Goal: Task Accomplishment & Management: Manage account settings

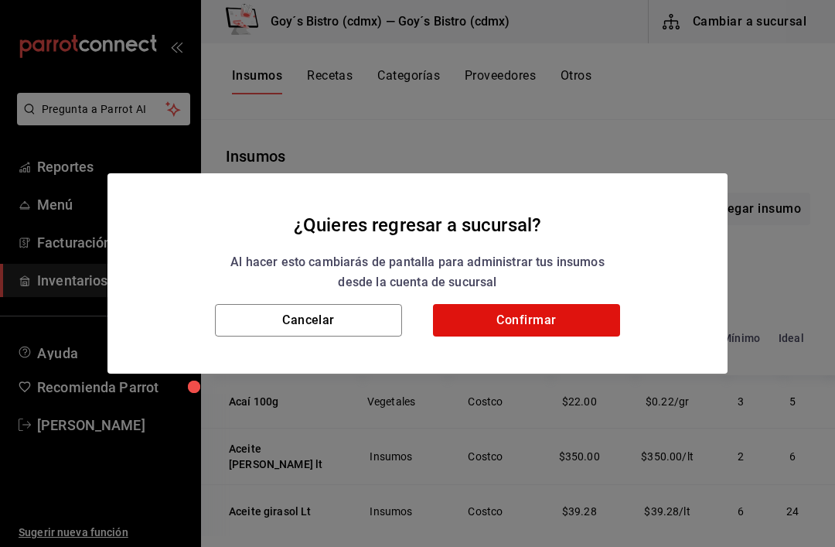
scroll to position [11036, 0]
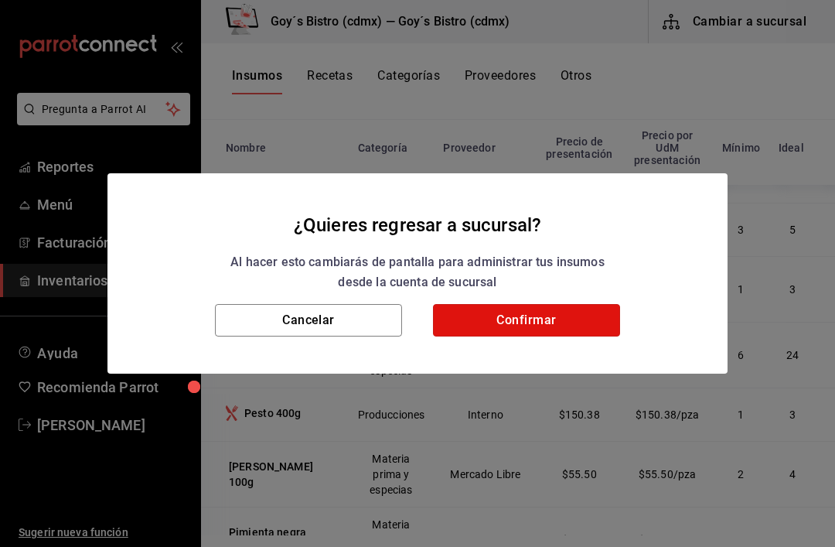
click at [586, 316] on button "Confirmar" at bounding box center [526, 320] width 187 height 32
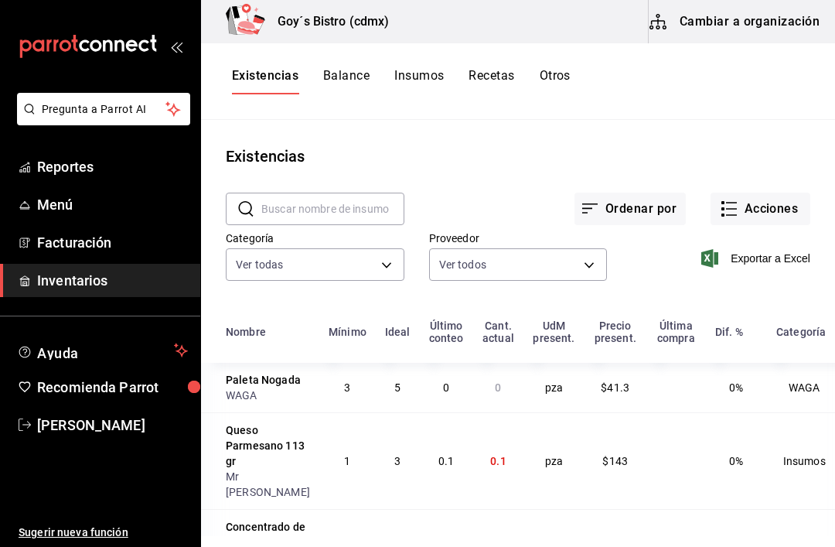
click at [789, 211] on button "Acciones" at bounding box center [761, 209] width 100 height 32
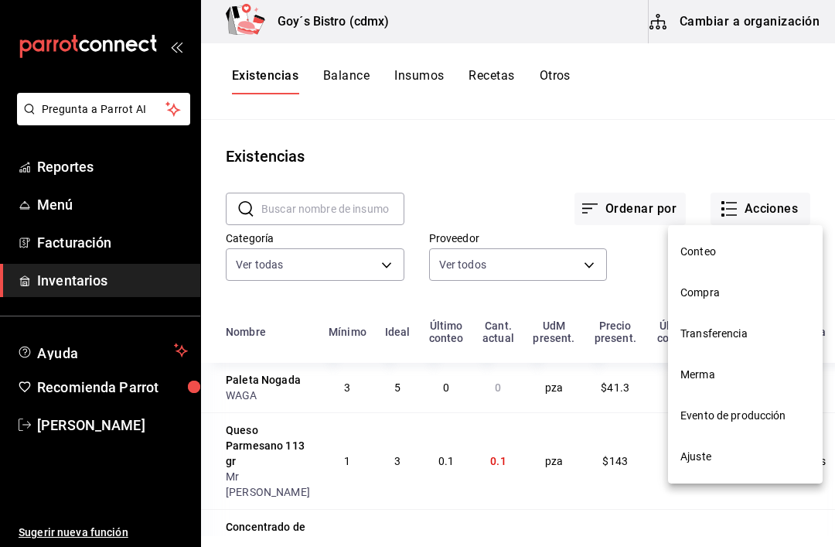
click at [719, 291] on span "Compra" at bounding box center [745, 293] width 130 height 16
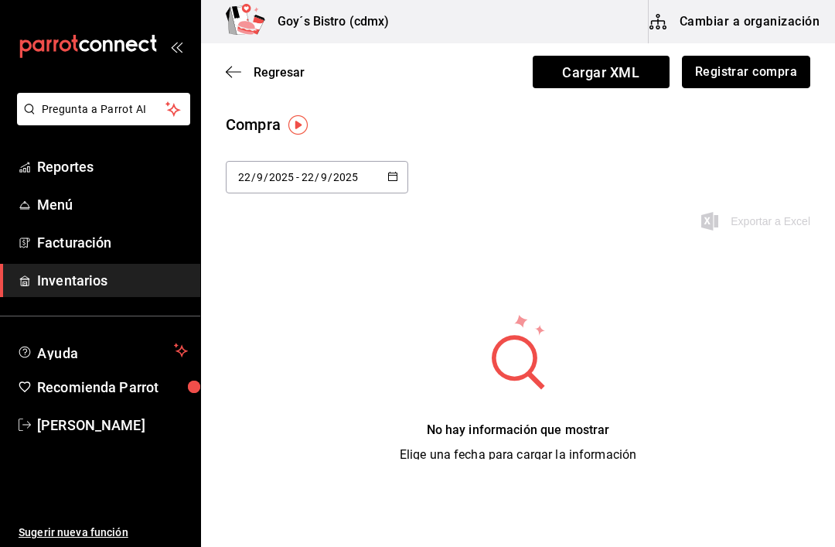
click at [769, 71] on button "Registrar compra" at bounding box center [746, 72] width 128 height 32
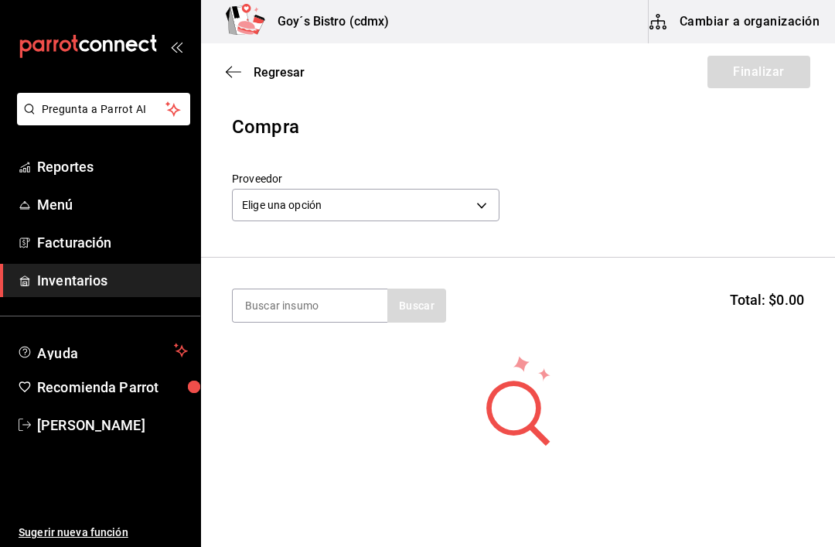
click at [488, 199] on body "Pregunta a Parrot AI Reportes Menú Facturación Inventarios Ayuda Recomienda Par…" at bounding box center [417, 229] width 835 height 459
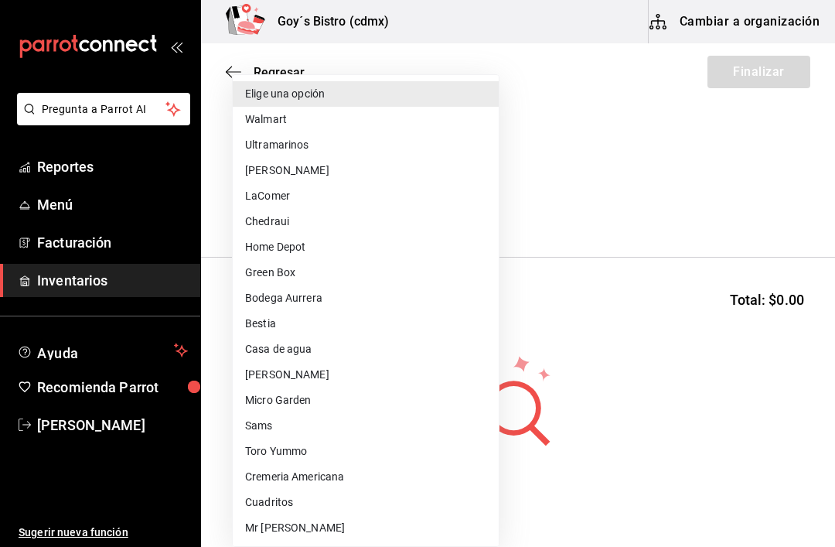
click at [314, 399] on li "Micro Garden" at bounding box center [366, 400] width 266 height 26
type input "0205f9e2-0657-47ac-ad12-b418602837a0"
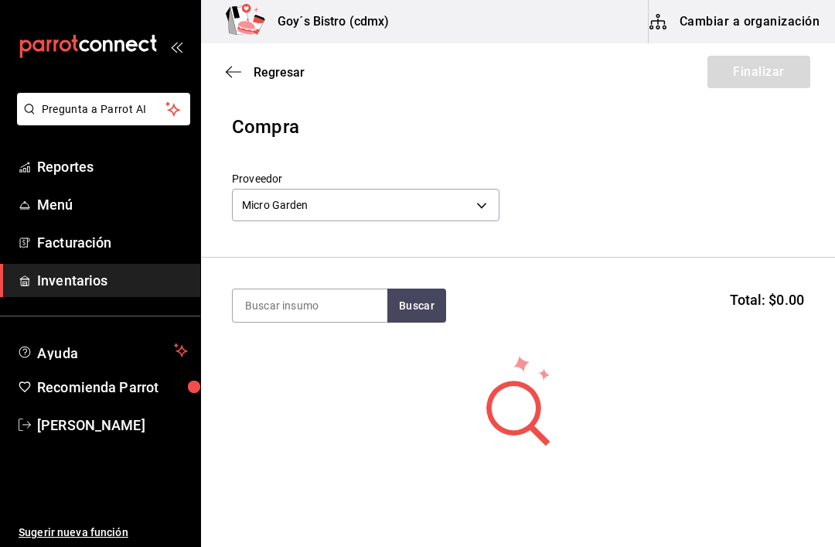
click at [332, 290] on input at bounding box center [310, 305] width 155 height 32
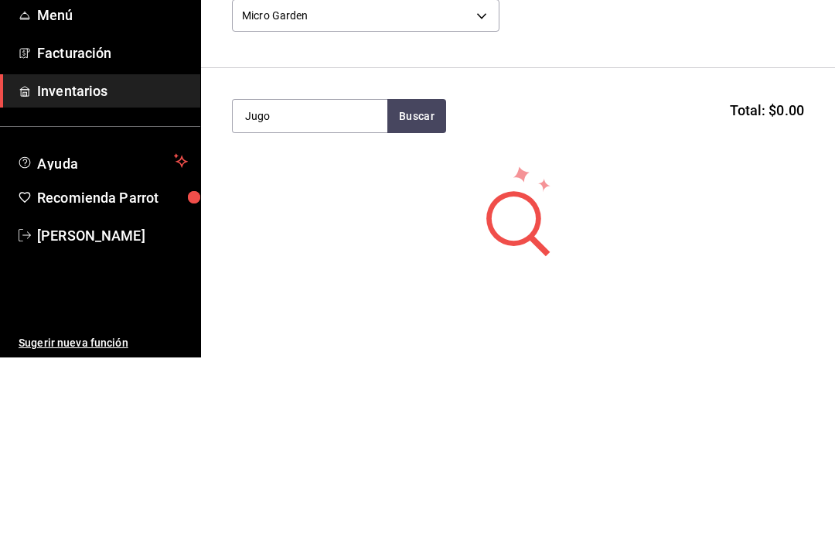
type input "Jugo"
click at [427, 288] on button "Buscar" at bounding box center [416, 305] width 59 height 34
click at [322, 341] on div "Jugo de Naranja lt" at bounding box center [298, 350] width 107 height 19
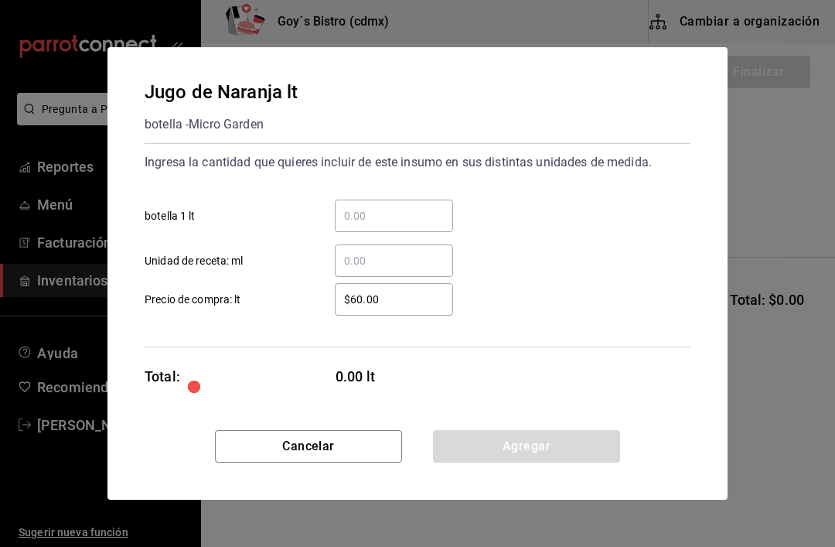
click at [371, 223] on input "​ botella 1 lt" at bounding box center [394, 215] width 118 height 19
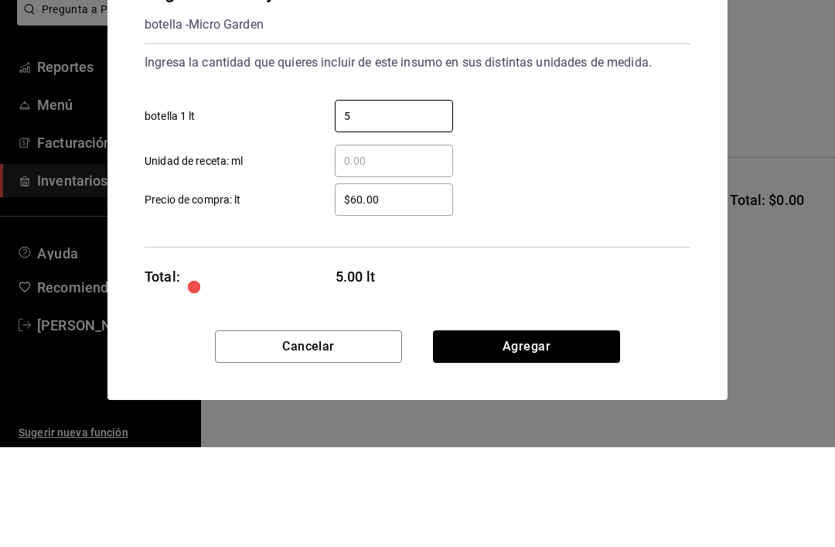
type input "5"
click at [538, 232] on div "​ Unidad de receta: ml" at bounding box center [411, 254] width 558 height 45
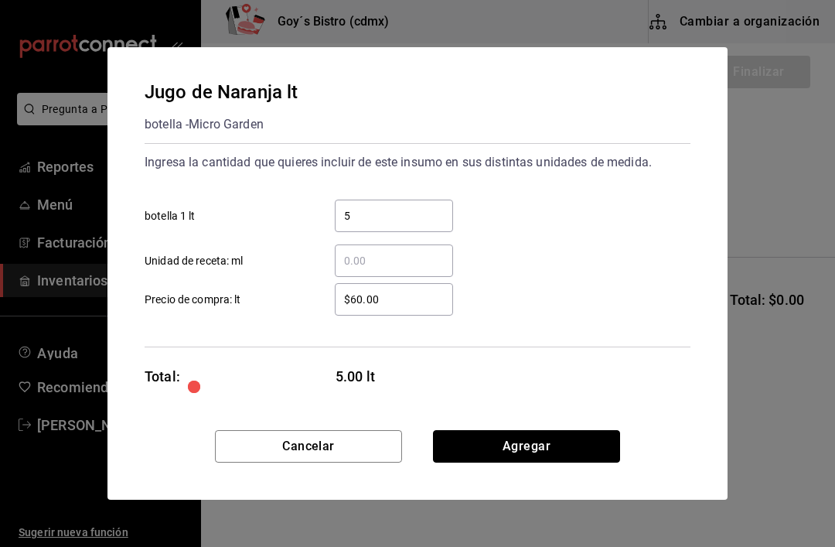
click at [554, 445] on button "Agregar" at bounding box center [526, 446] width 187 height 32
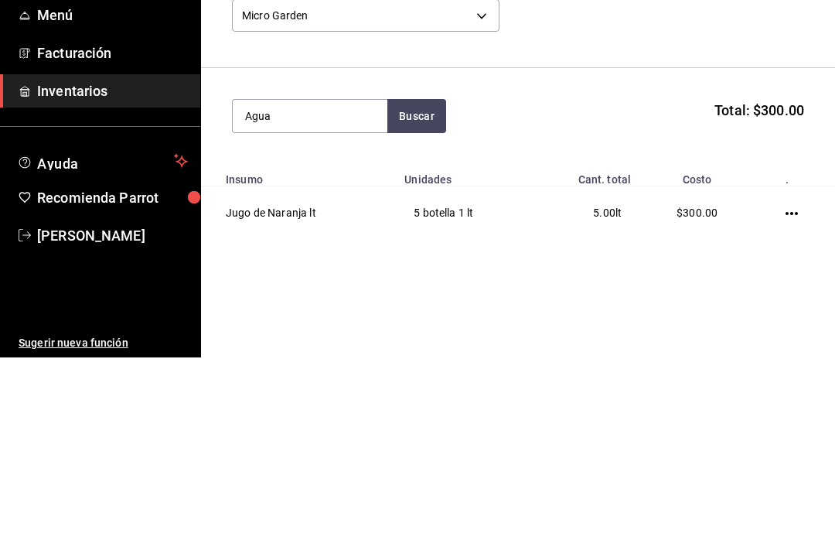
type input "Agua"
click at [421, 288] on button "Buscar" at bounding box center [416, 305] width 59 height 34
click at [323, 341] on div "Aguacate pz" at bounding box center [295, 350] width 101 height 19
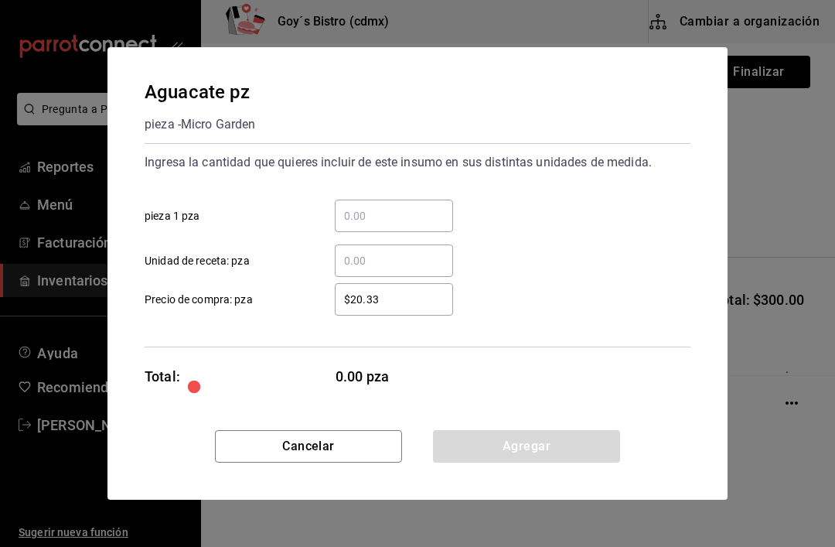
click at [400, 208] on input "​ pieza 1 pza" at bounding box center [394, 215] width 118 height 19
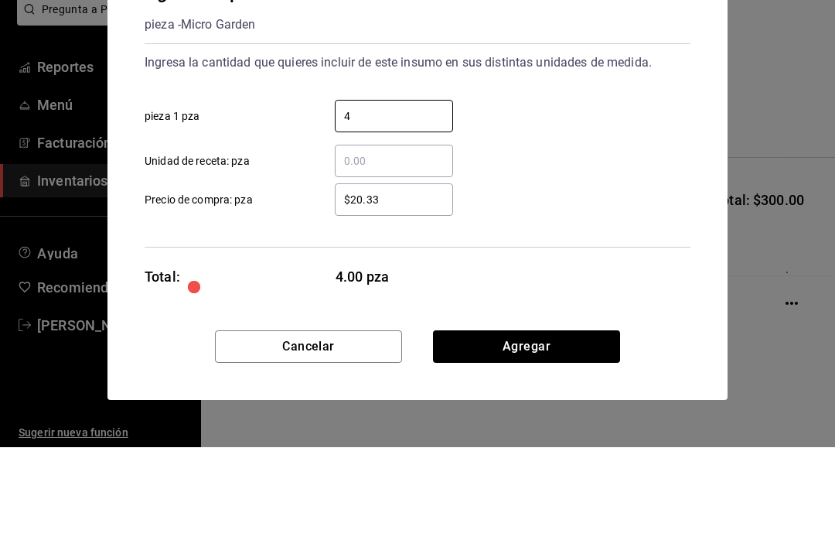
type input "4"
click at [402, 290] on input "$20.33" at bounding box center [394, 299] width 118 height 19
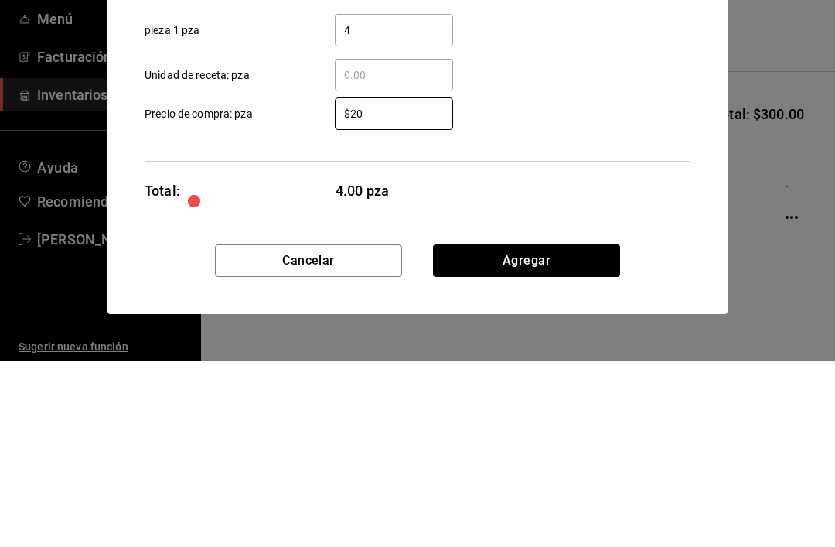
type input "$2"
type input "$19.6"
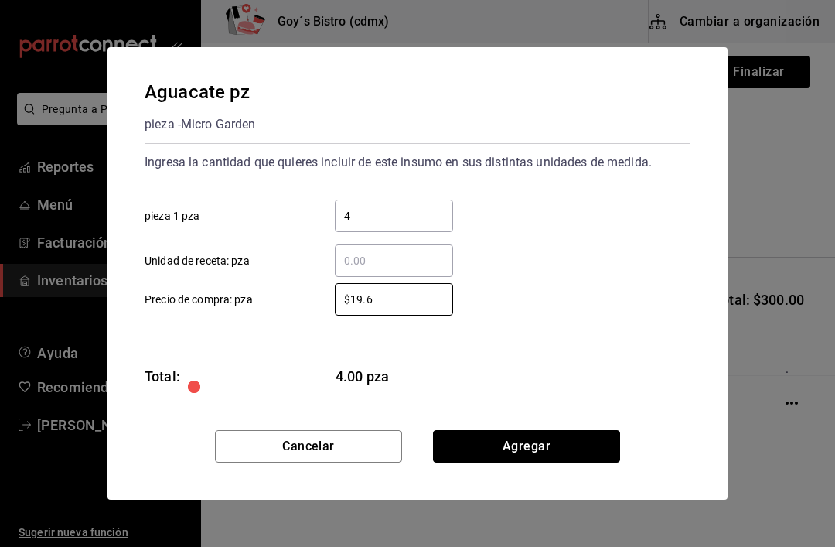
click at [548, 438] on button "Agregar" at bounding box center [526, 446] width 187 height 32
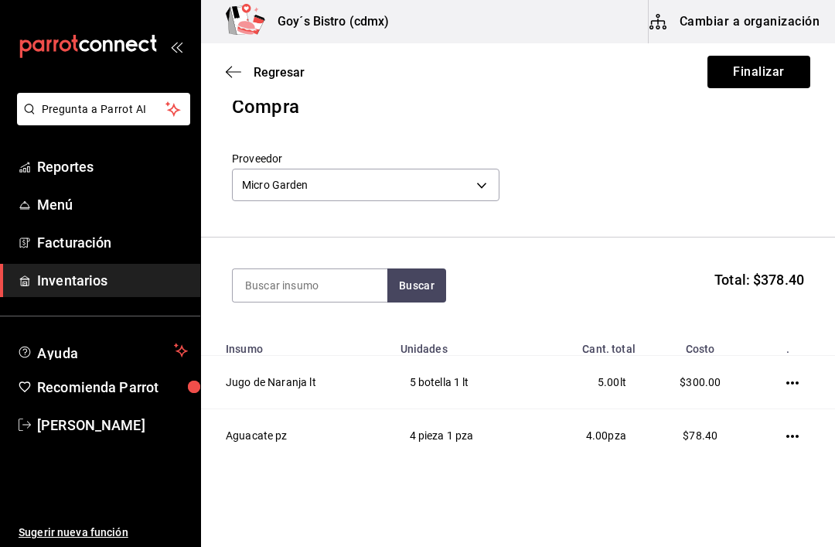
scroll to position [22, 0]
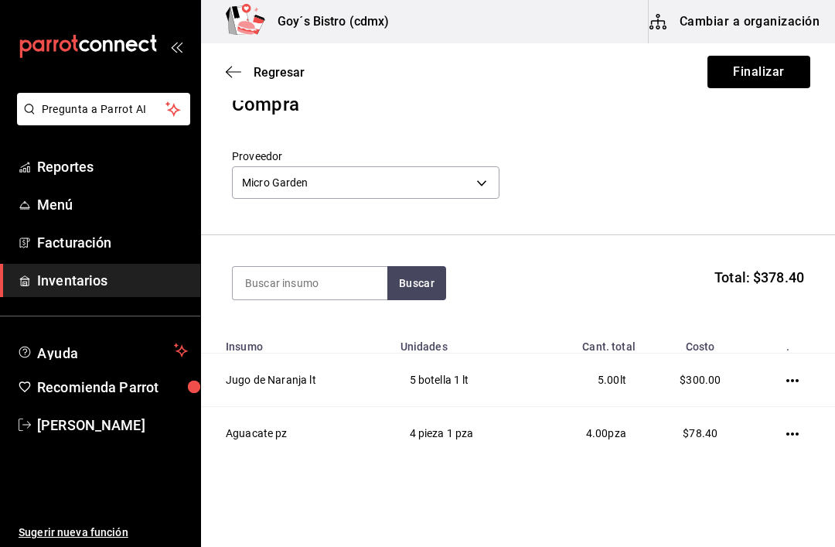
click at [326, 288] on input at bounding box center [310, 283] width 155 height 32
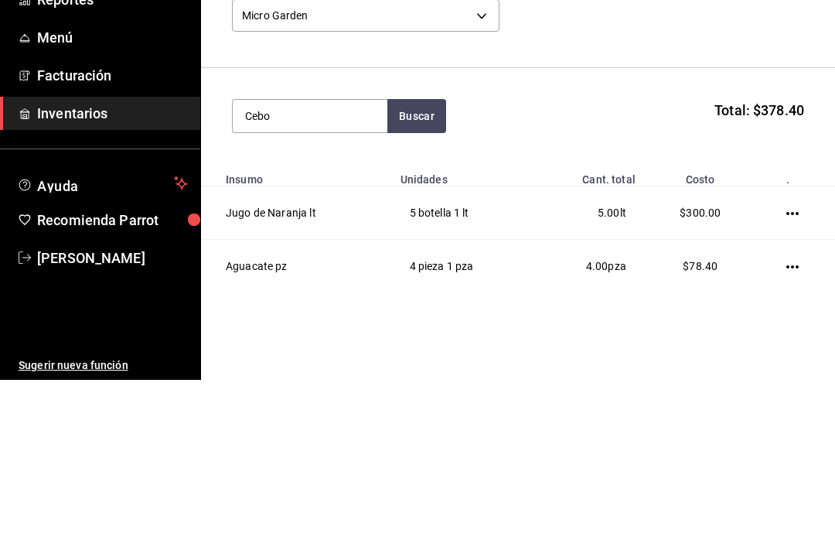
type input "Cebo"
click at [428, 266] on button "Buscar" at bounding box center [416, 283] width 59 height 34
click at [325, 319] on div "Cebolla Kg" at bounding box center [288, 328] width 87 height 19
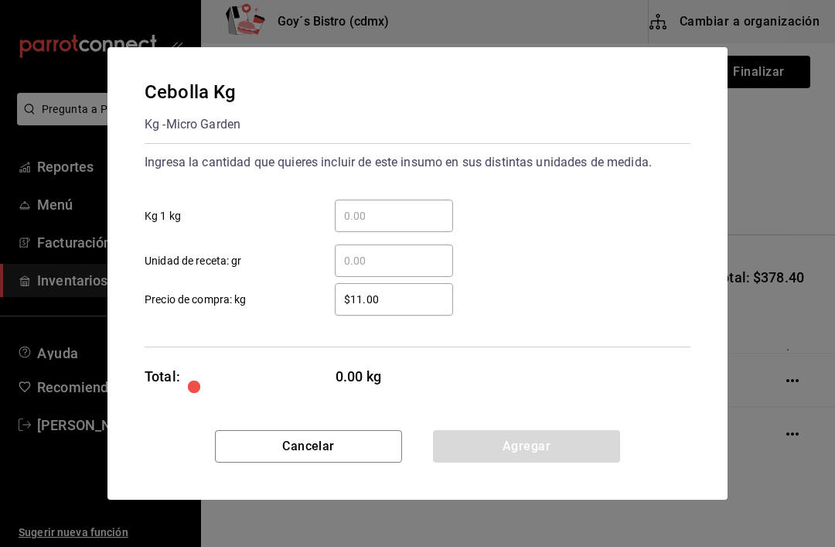
click at [383, 210] on input "​ Kg 1 kg" at bounding box center [394, 215] width 118 height 19
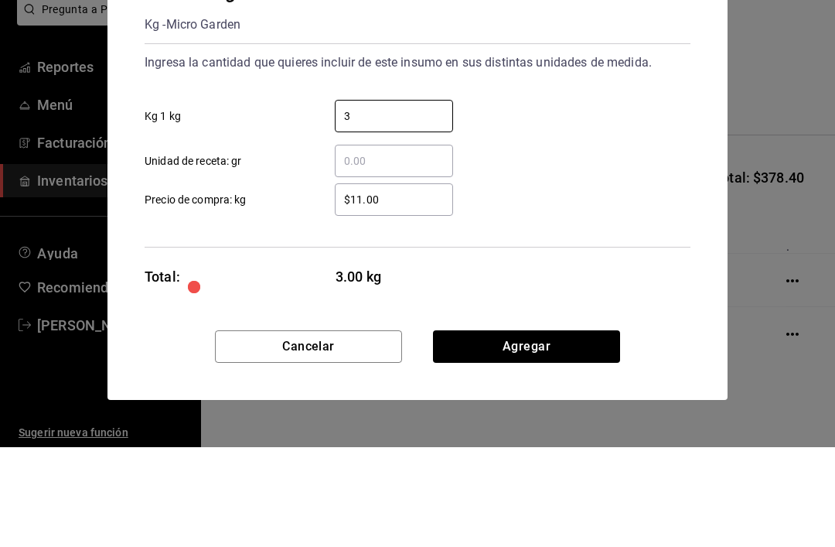
type input "3"
click at [568, 232] on div "​ Unidad de receta: gr" at bounding box center [411, 254] width 558 height 45
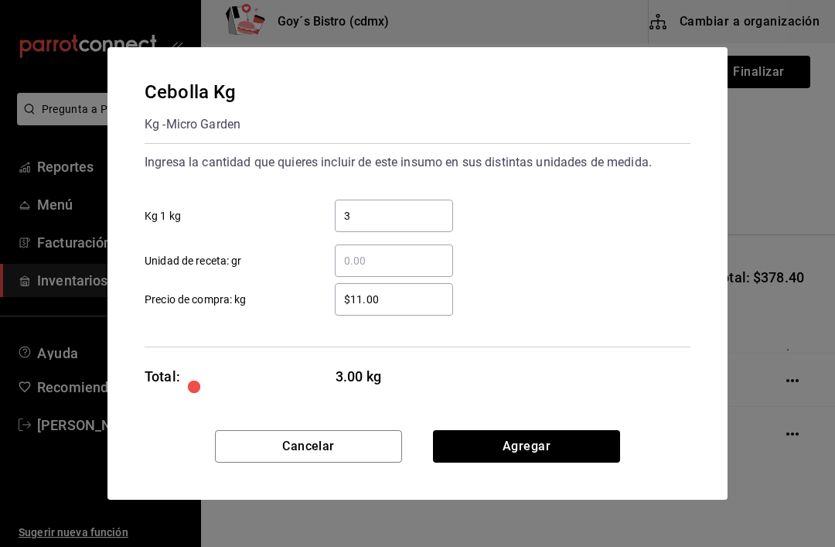
click at [399, 300] on input "$11.00" at bounding box center [394, 299] width 118 height 19
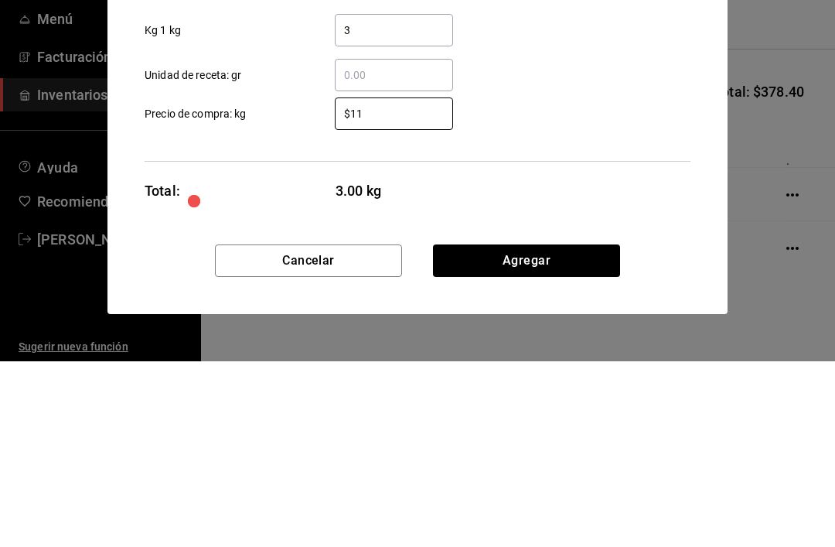
type input "$1"
type input "$19.20"
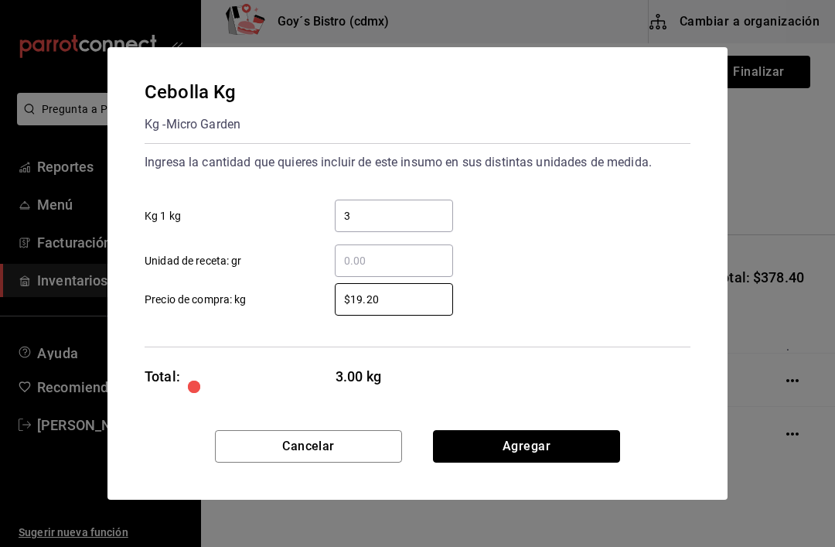
click at [551, 441] on button "Agregar" at bounding box center [526, 446] width 187 height 32
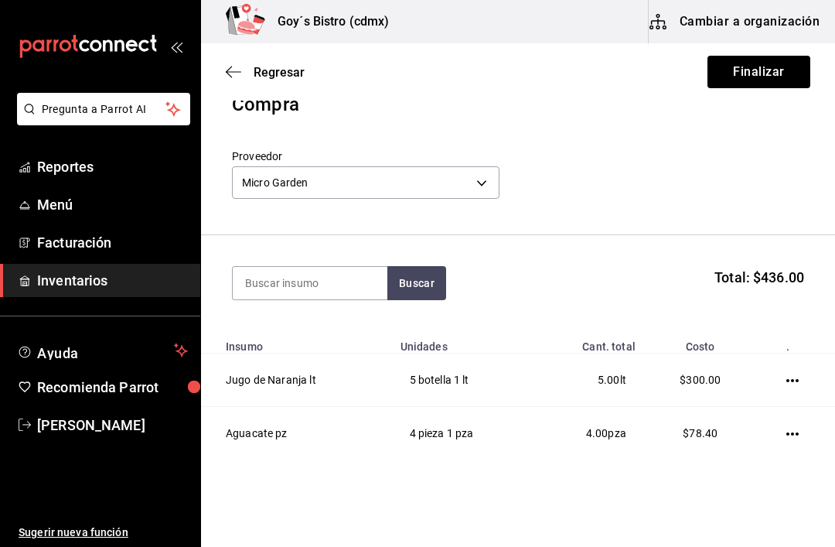
click at [348, 281] on input at bounding box center [310, 283] width 155 height 32
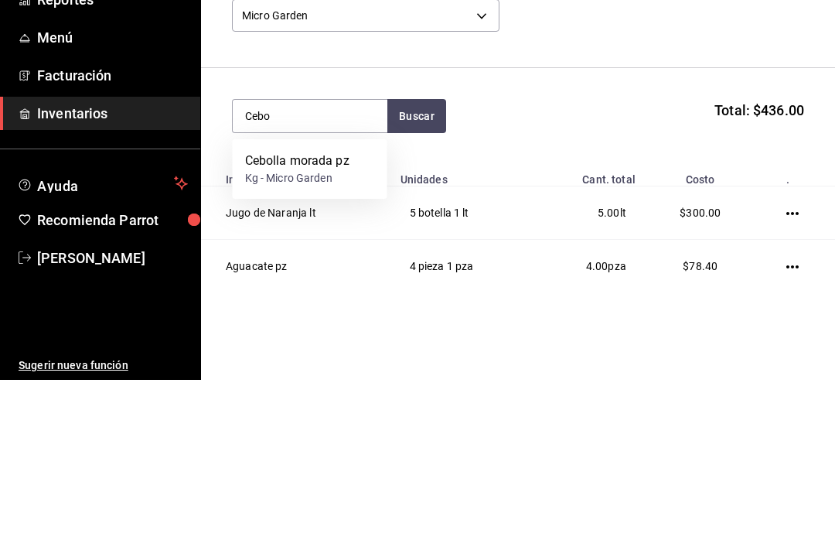
type input "Cebo"
click at [428, 266] on button "Buscar" at bounding box center [416, 283] width 59 height 34
click at [325, 319] on div "Cebolla morada pz" at bounding box center [297, 328] width 104 height 19
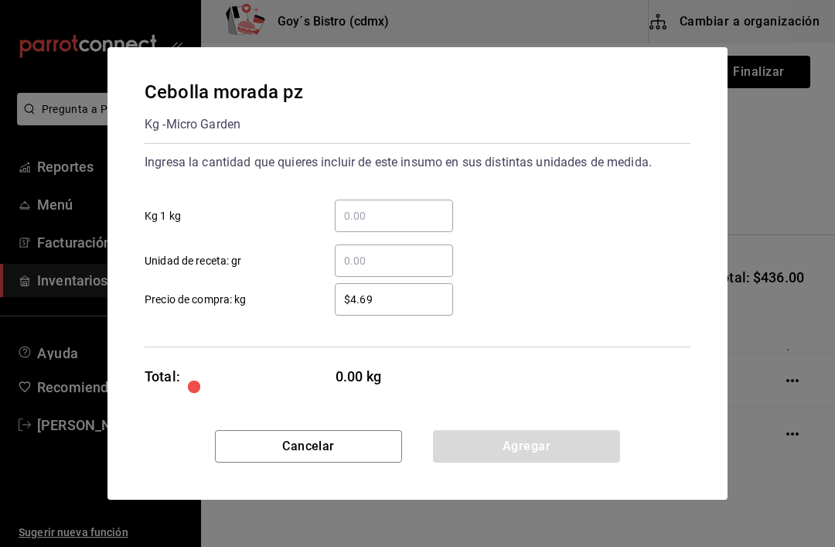
click at [407, 208] on input "​ Kg 1 kg" at bounding box center [394, 215] width 118 height 19
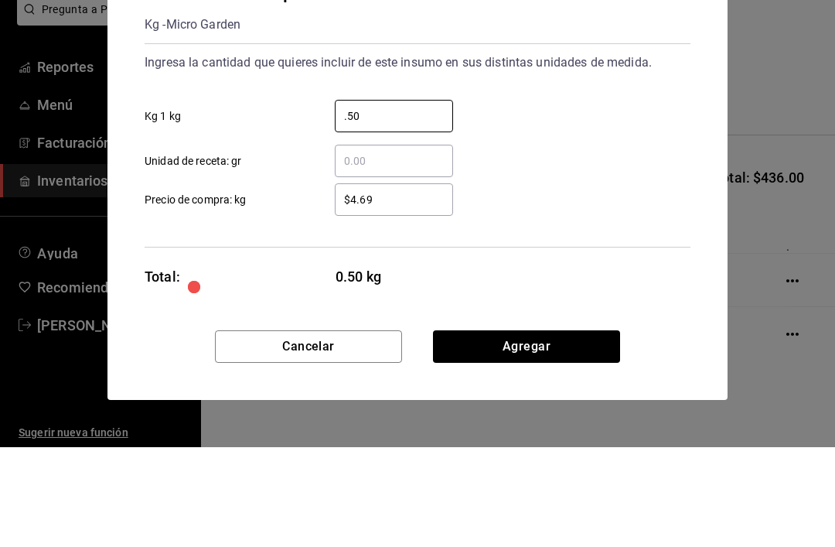
click at [422, 290] on input "$4.69" at bounding box center [394, 299] width 118 height 19
type input "0.50"
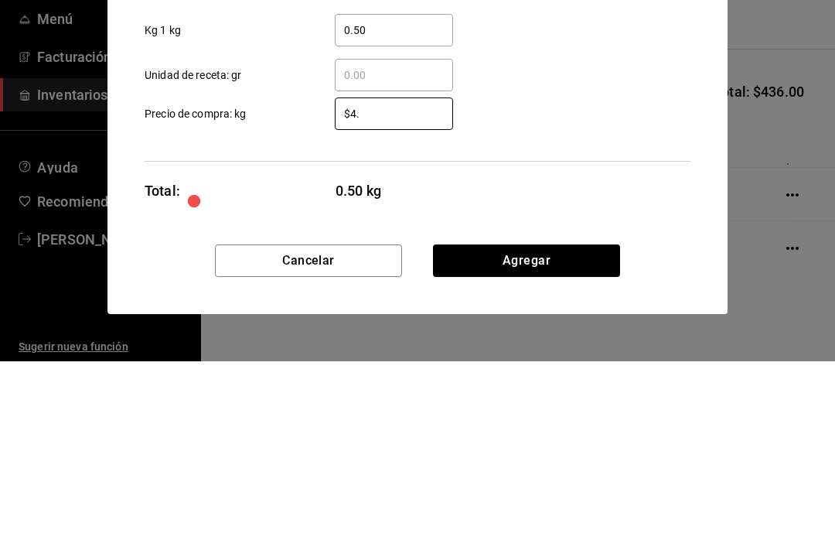
type input "$4"
type input "$11.20"
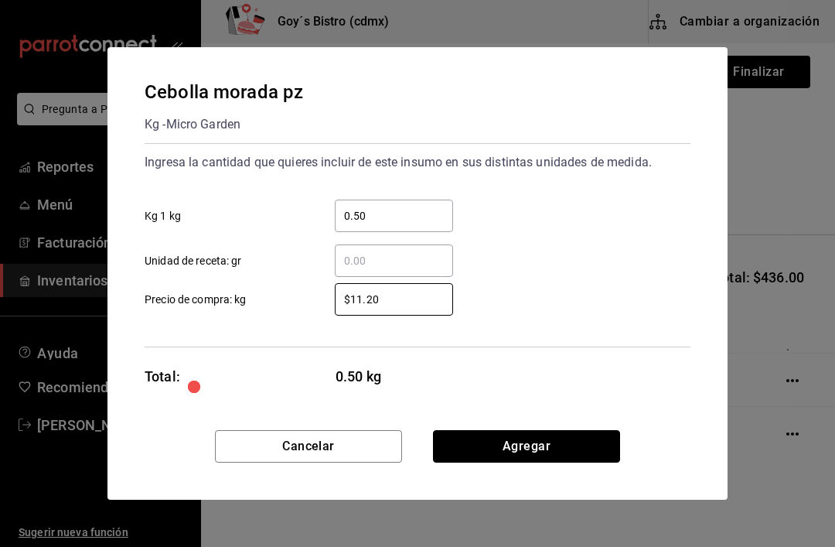
click at [557, 438] on button "Agregar" at bounding box center [526, 446] width 187 height 32
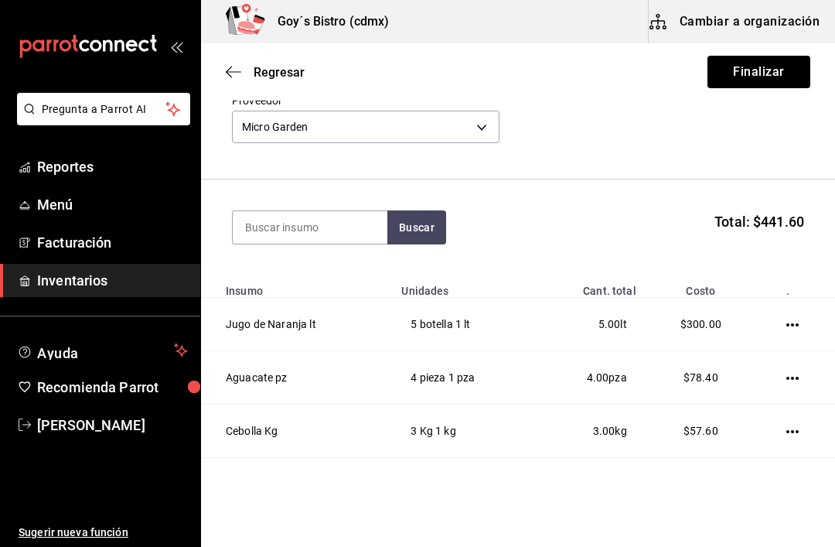
scroll to position [90, 0]
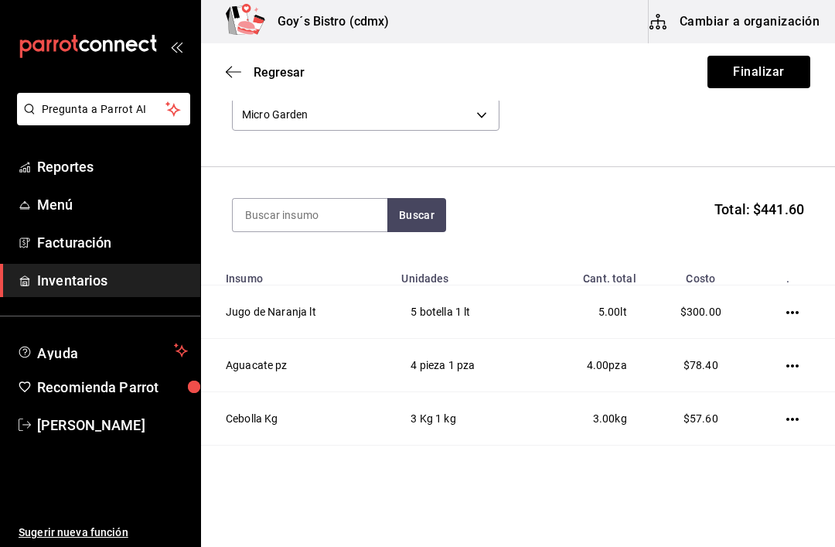
click at [792, 459] on td at bounding box center [795, 471] width 79 height 53
click at [788, 472] on icon "button" at bounding box center [792, 472] width 12 height 3
click at [730, 450] on span "Editar" at bounding box center [715, 450] width 56 height 19
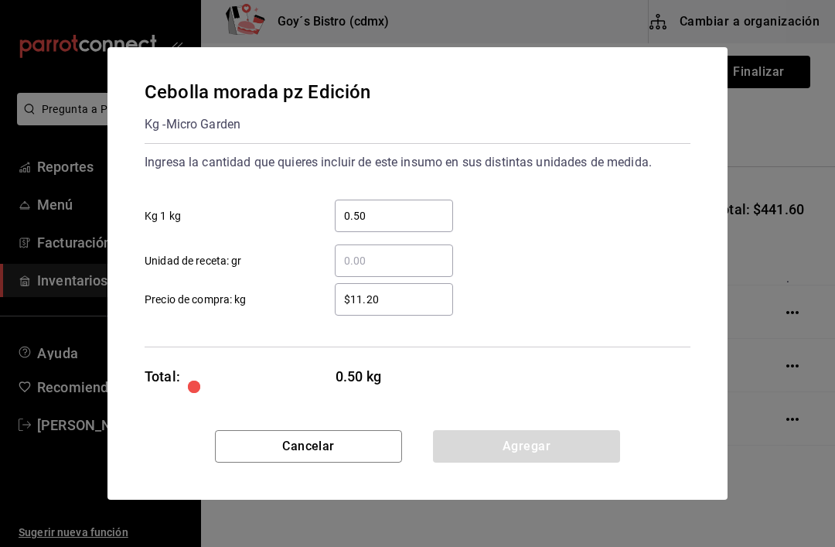
click at [413, 293] on input "$11.20" at bounding box center [394, 299] width 118 height 19
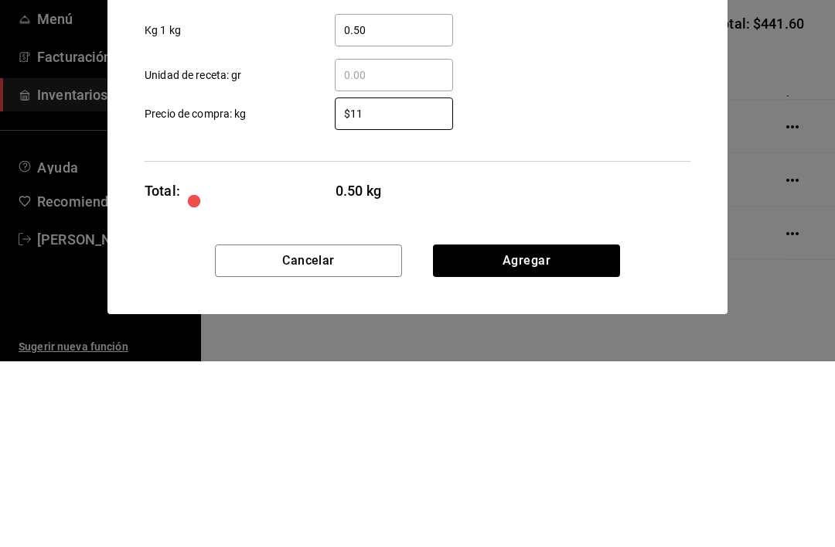
type input "$1"
type input "$22.40"
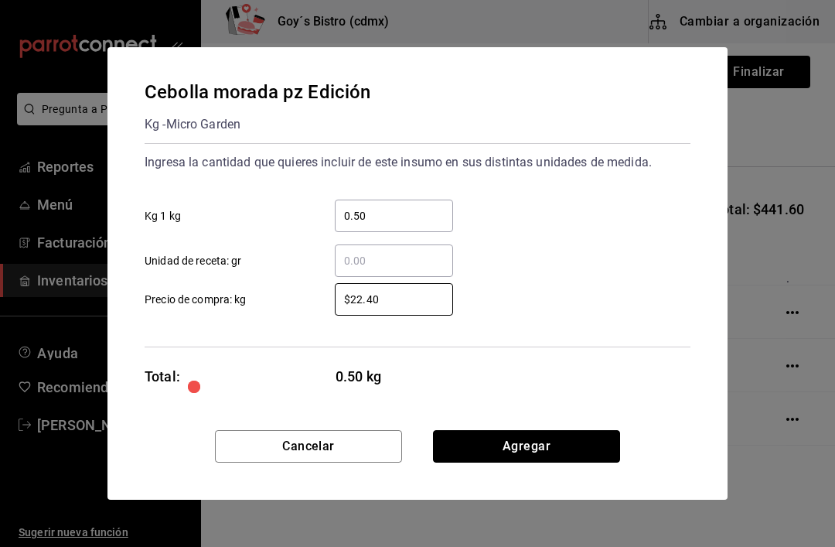
click at [534, 432] on button "Agregar" at bounding box center [526, 446] width 187 height 32
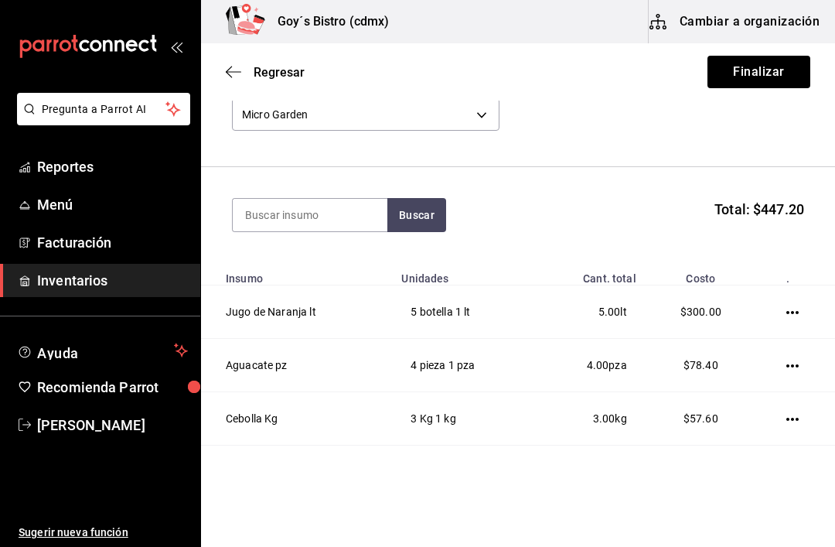
click at [314, 222] on input at bounding box center [310, 215] width 155 height 32
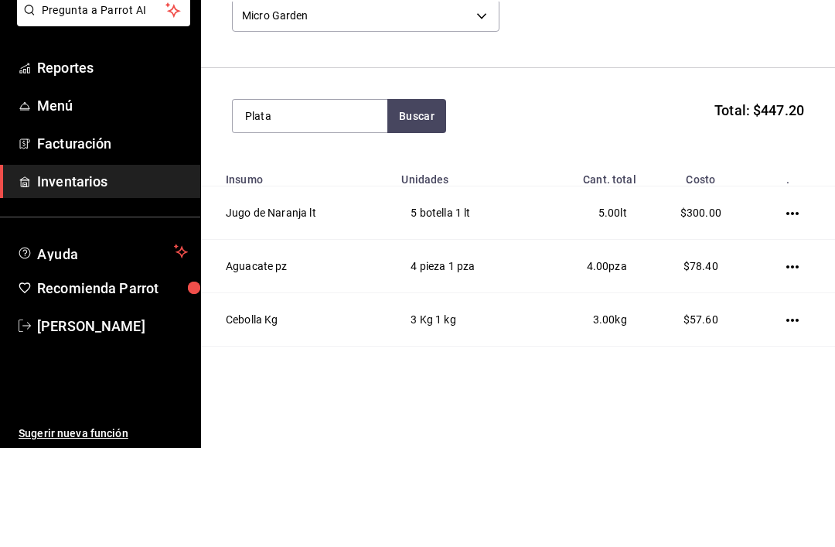
type input "Plata"
click at [434, 198] on button "Buscar" at bounding box center [416, 215] width 59 height 34
click at [329, 250] on div "Platano pz" at bounding box center [295, 259] width 101 height 19
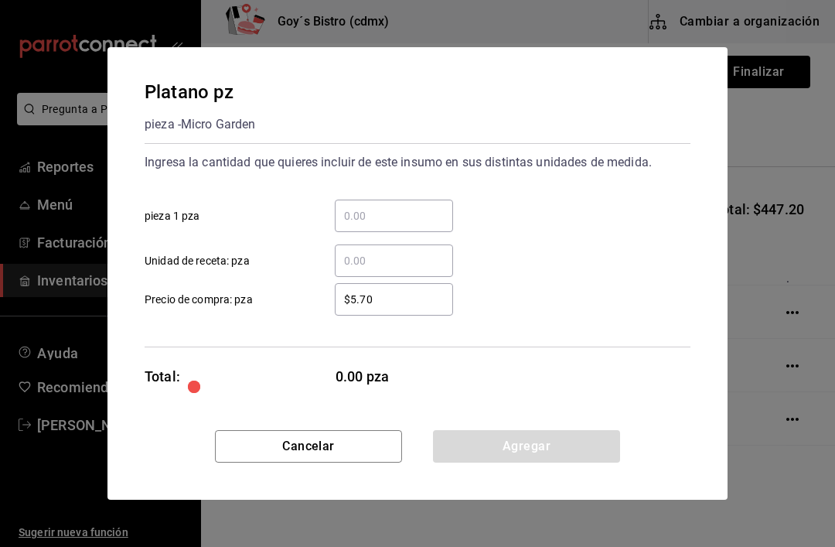
click at [415, 221] on input "​ pieza 1 pza" at bounding box center [394, 215] width 118 height 19
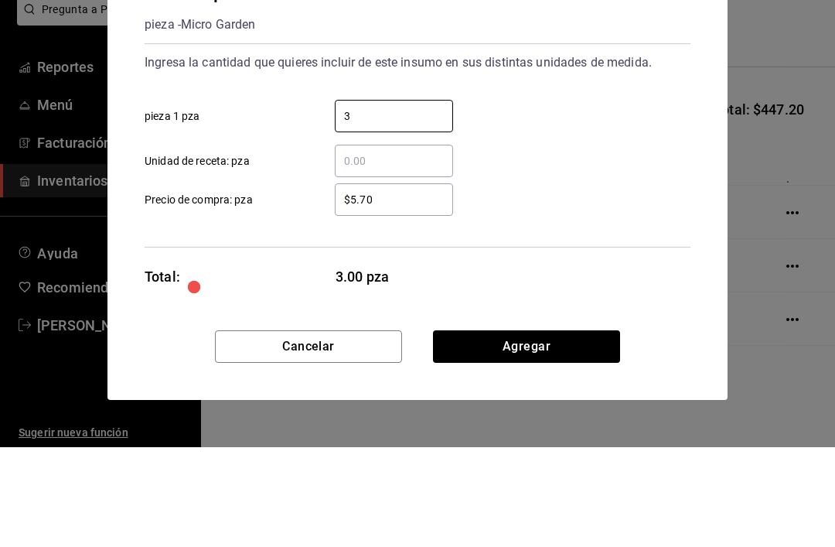
type input "3"
click at [416, 290] on input "$5.70" at bounding box center [394, 299] width 118 height 19
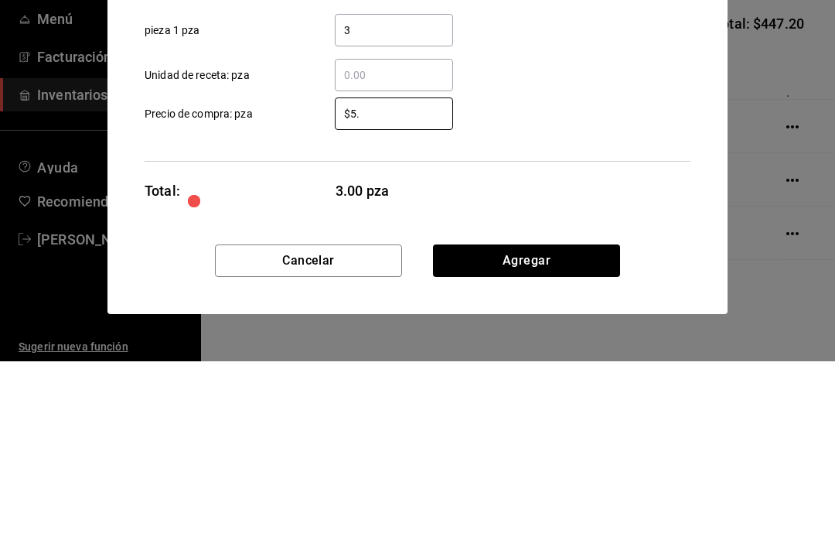
type input "$5"
type input "$4.8"
click at [595, 143] on div "Ingresa la cantidad que quieres incluir de este insumo en sus distintas unidade…" at bounding box center [418, 245] width 546 height 204
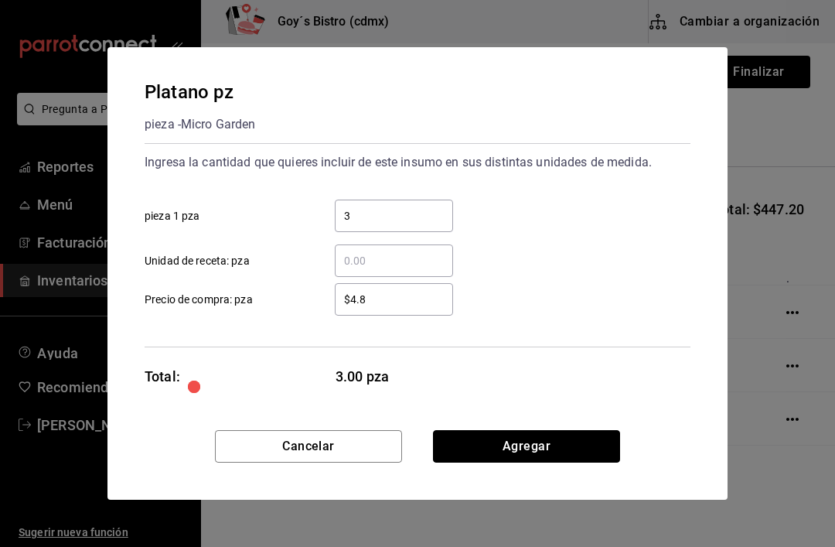
click at [544, 445] on button "Agregar" at bounding box center [526, 446] width 187 height 32
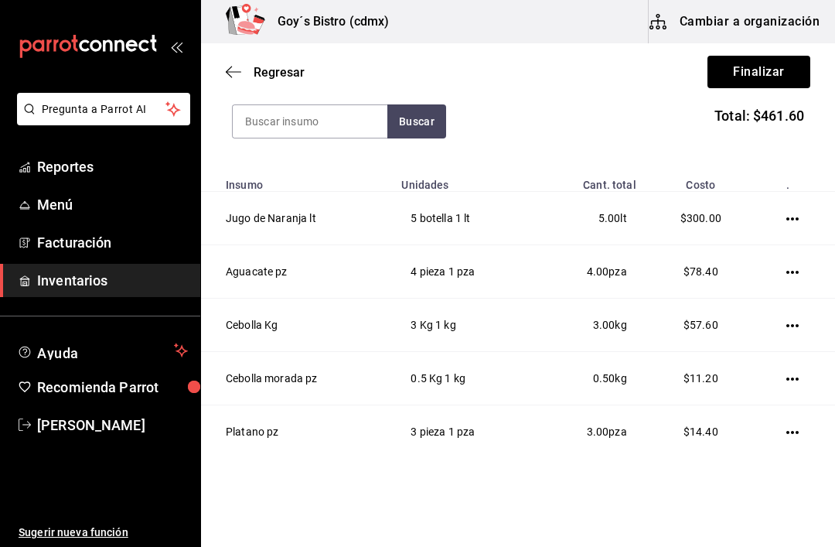
scroll to position [183, 0]
click at [349, 126] on input at bounding box center [310, 122] width 155 height 32
type input "Jito"
click at [424, 125] on button "Buscar" at bounding box center [416, 122] width 59 height 34
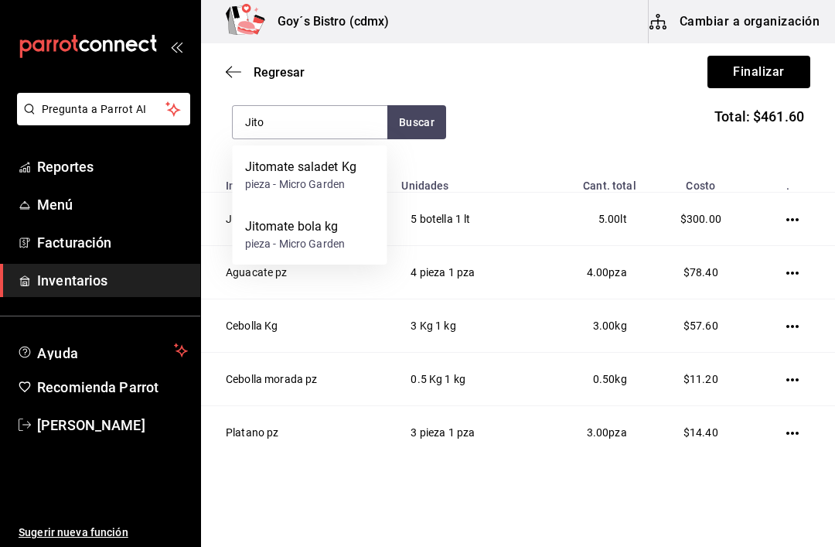
click at [351, 220] on div "Jitomate bola kg pieza - Micro Garden" at bounding box center [310, 235] width 155 height 60
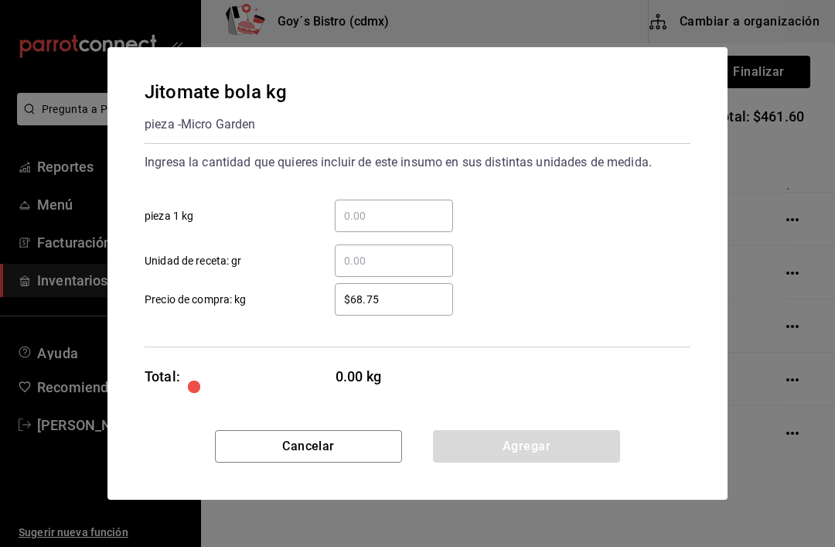
click at [397, 220] on input "​ pieza 1 kg" at bounding box center [394, 215] width 118 height 19
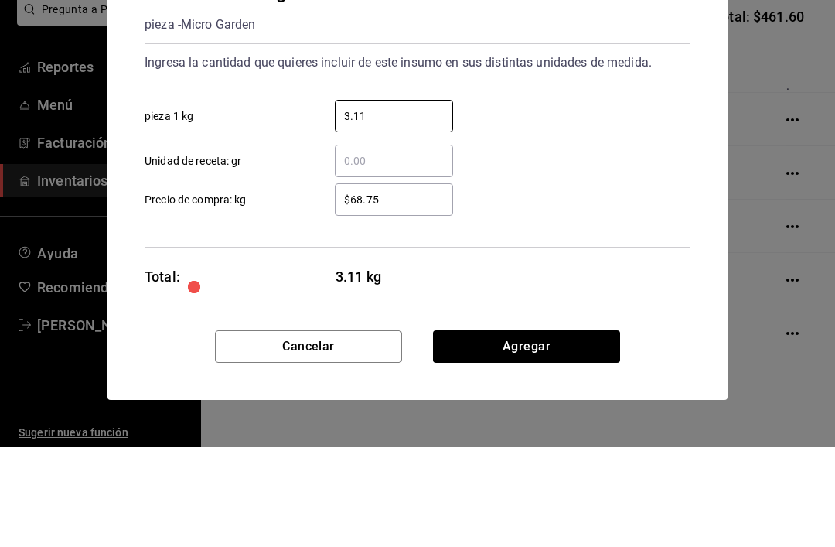
type input "3.11"
click at [405, 290] on input "$68.75" at bounding box center [394, 299] width 118 height 19
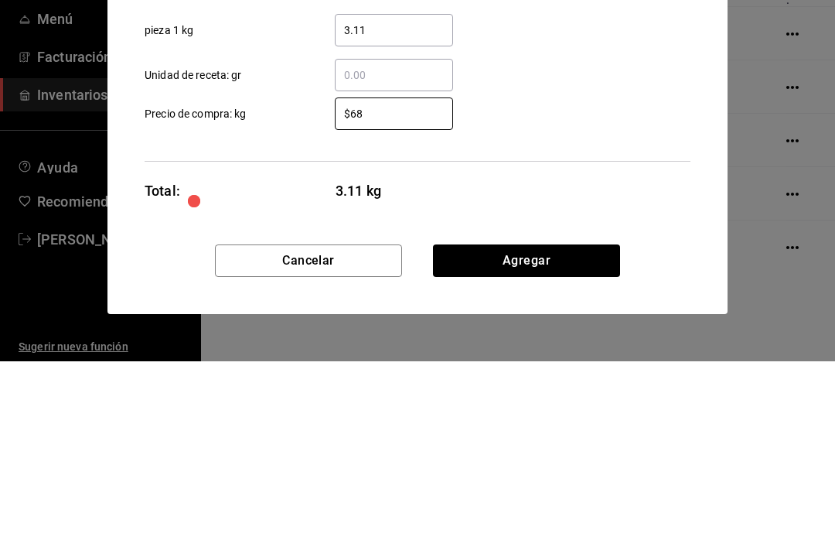
type input "$6"
type input "$45"
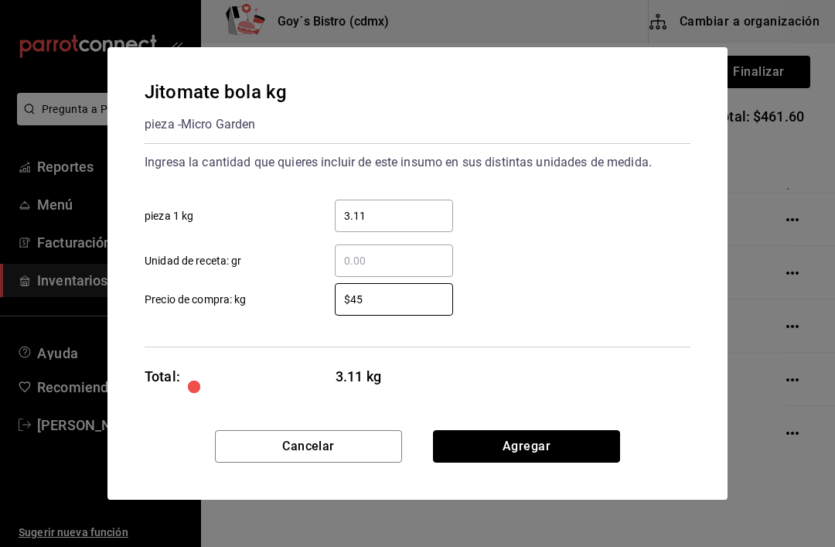
click at [574, 442] on button "Agregar" at bounding box center [526, 446] width 187 height 32
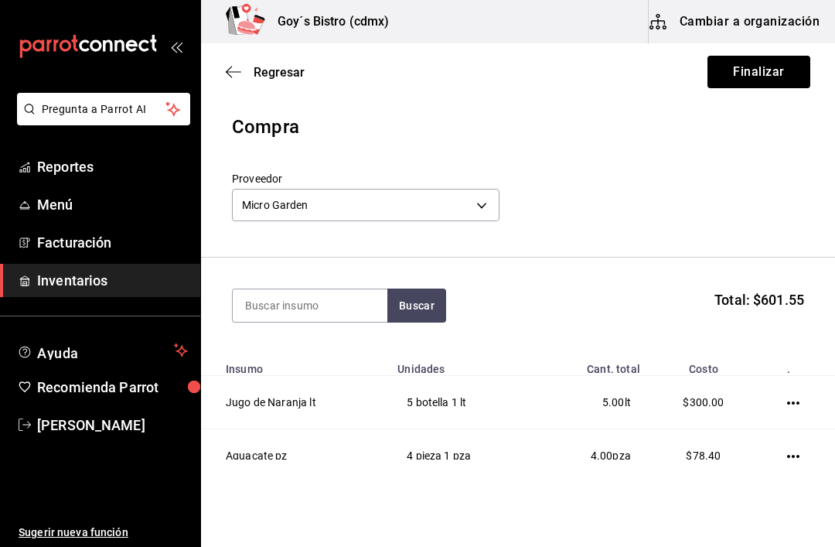
scroll to position [0, 0]
click at [314, 302] on input at bounding box center [310, 305] width 155 height 32
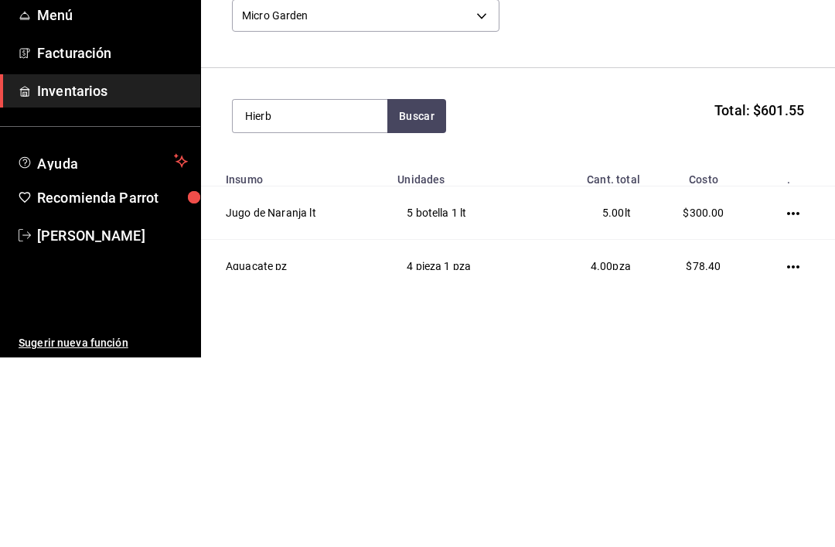
type input "Hierb"
click at [420, 288] on button "Buscar" at bounding box center [416, 305] width 59 height 34
click at [319, 341] on div "Hierbabuena kg" at bounding box center [295, 350] width 101 height 19
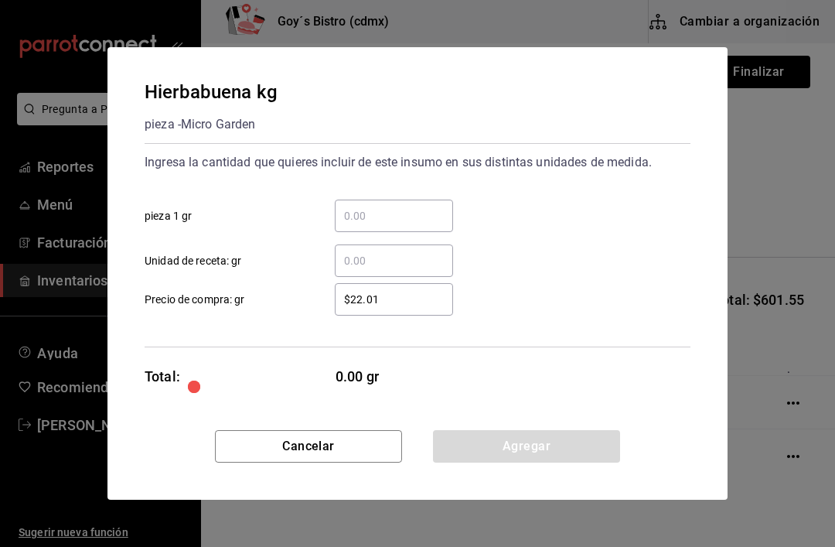
click at [393, 216] on input "​ pieza 1 gr" at bounding box center [394, 215] width 118 height 19
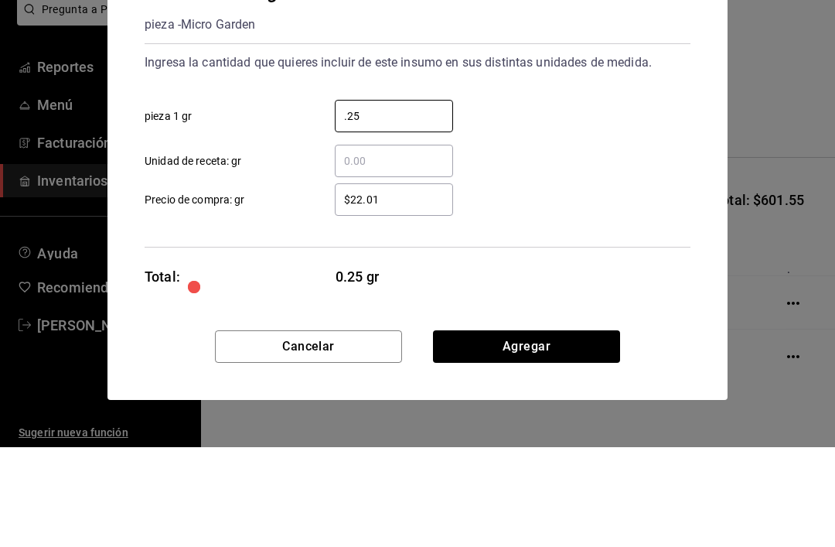
click at [419, 290] on input "$22.01" at bounding box center [394, 299] width 118 height 19
type input "0.25"
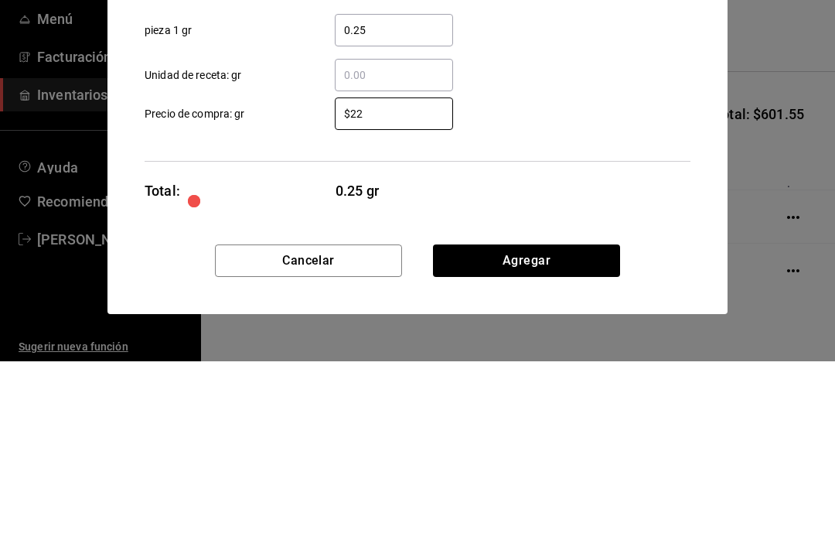
type input "$2"
type input "$41.60"
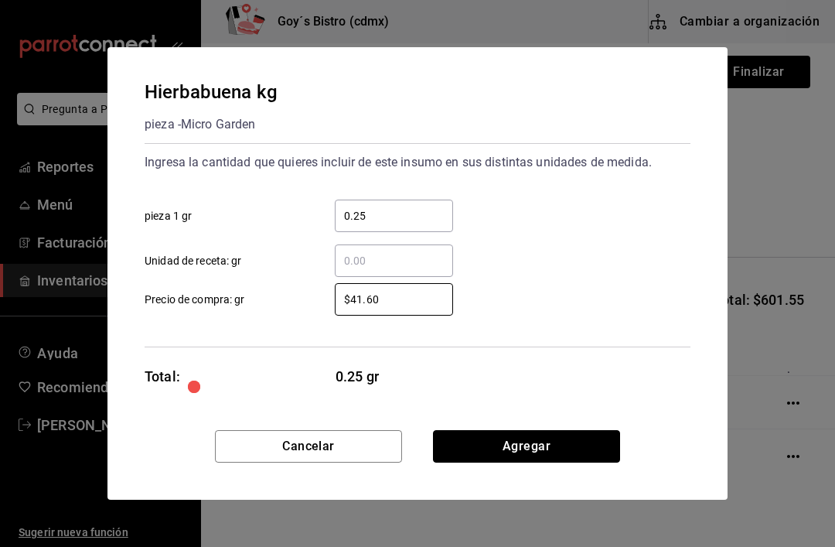
click at [545, 443] on button "Agregar" at bounding box center [526, 446] width 187 height 32
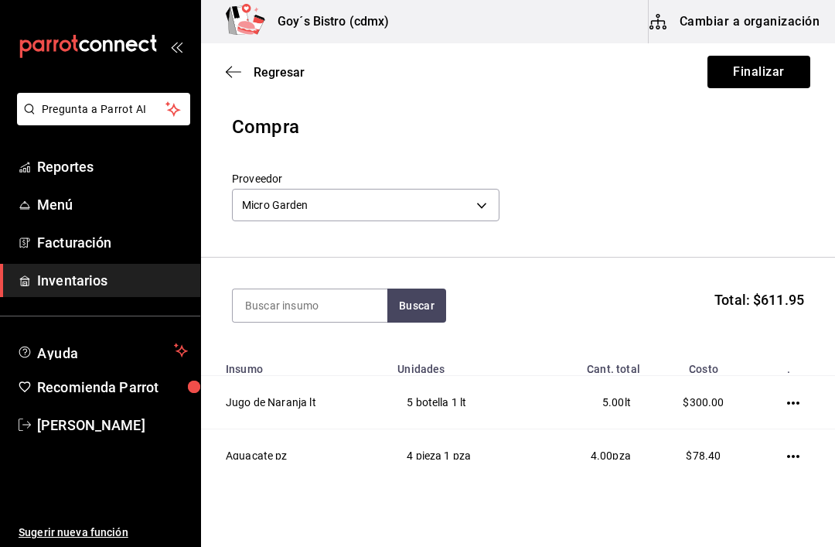
click at [307, 305] on input at bounding box center [310, 305] width 155 height 32
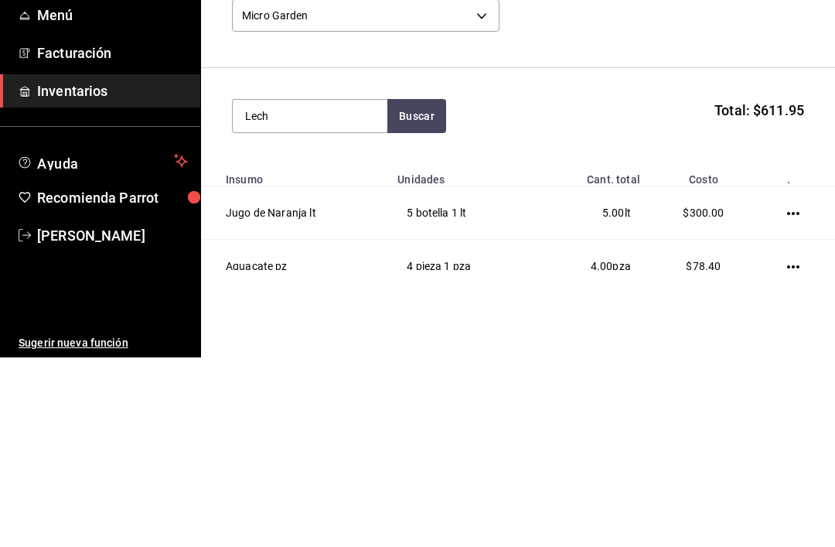
type input "Lech"
click at [432, 288] on button "Buscar" at bounding box center [416, 305] width 59 height 34
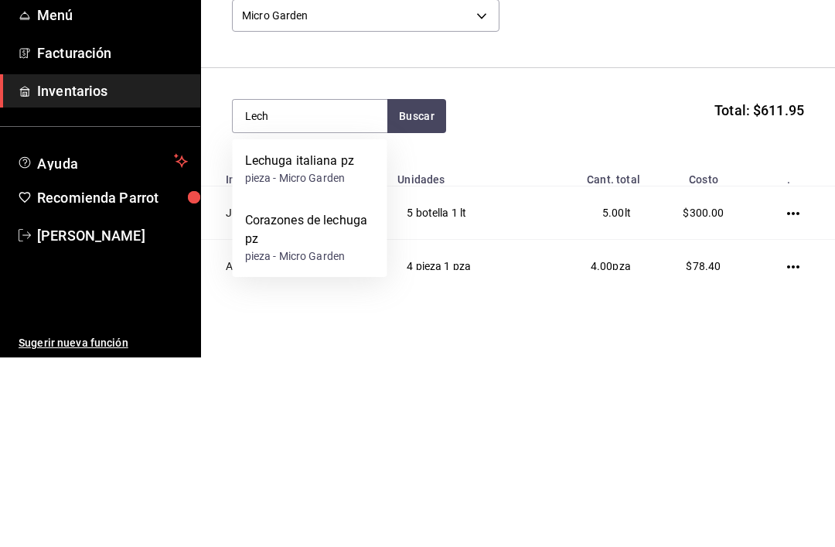
click at [334, 341] on div "Lechuga italiana pz" at bounding box center [300, 350] width 110 height 19
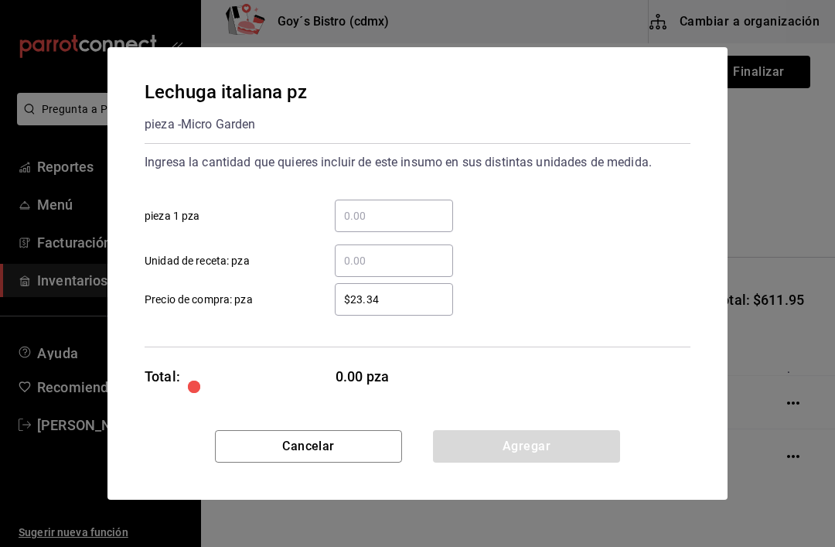
click at [394, 222] on input "​ pieza 1 pza" at bounding box center [394, 215] width 118 height 19
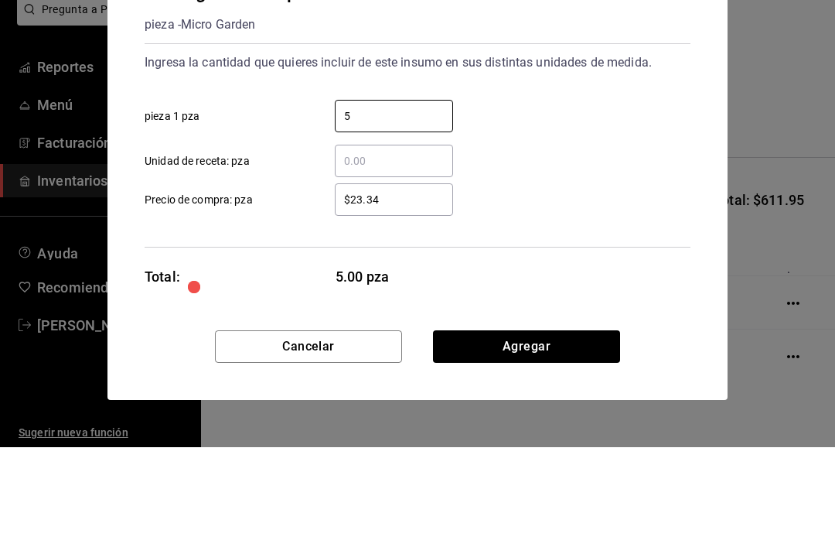
type input "5"
click at [407, 290] on input "$23.34" at bounding box center [394, 299] width 118 height 19
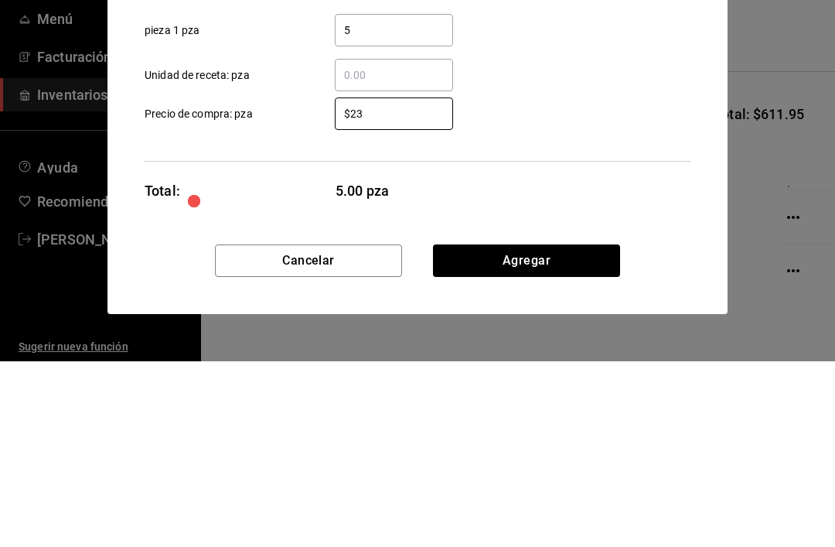
type input "$2"
type input "$16"
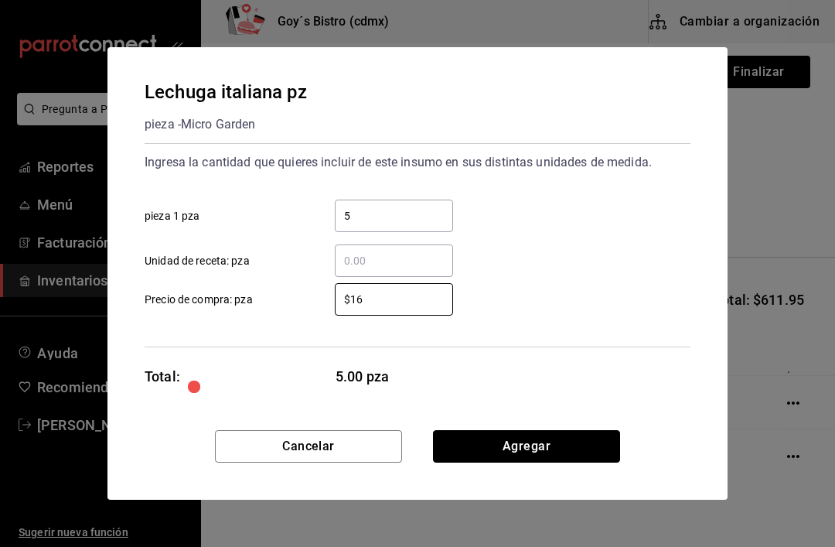
click at [562, 439] on button "Agregar" at bounding box center [526, 446] width 187 height 32
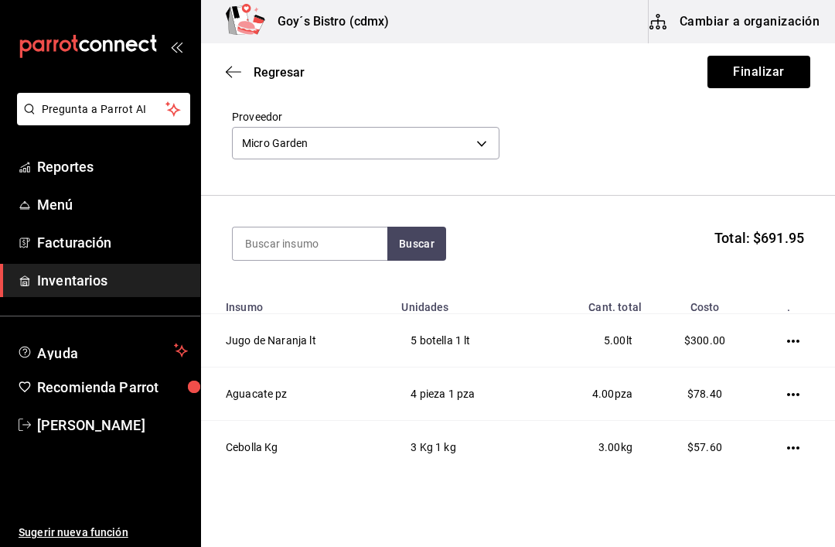
scroll to position [54, 0]
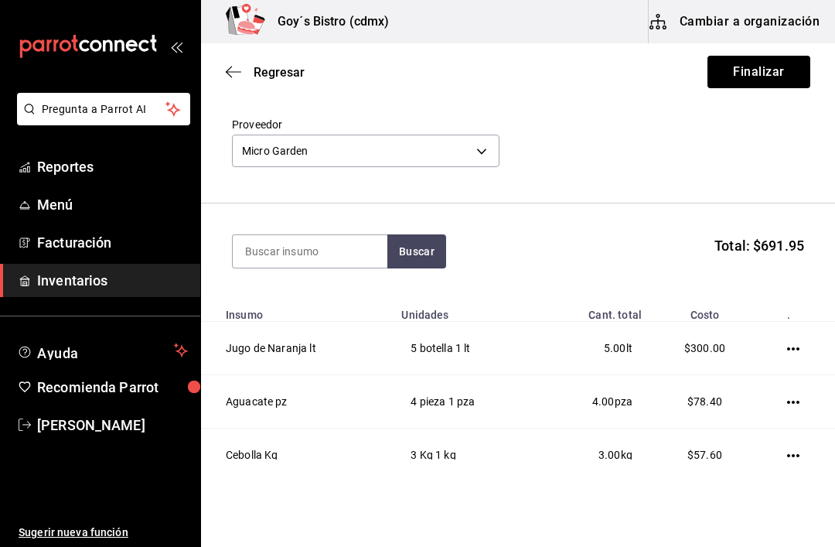
click at [330, 244] on input at bounding box center [310, 251] width 155 height 32
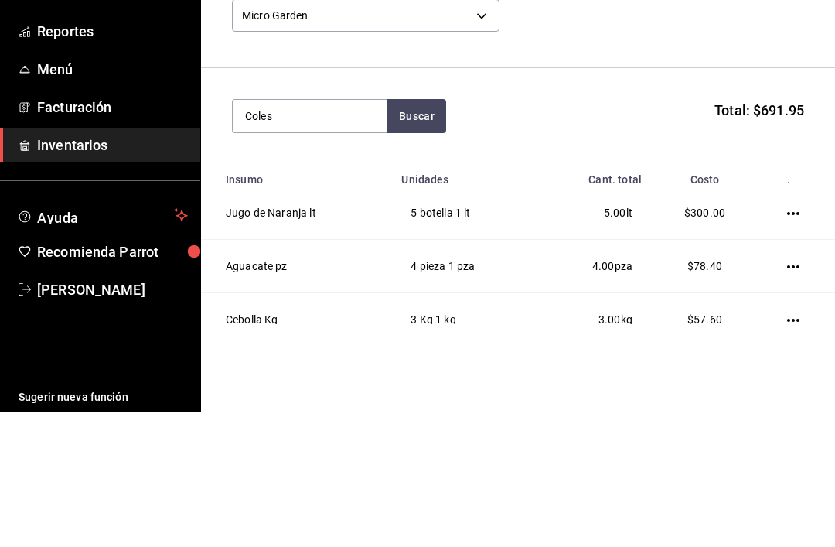
type input "Coles"
click at [426, 234] on button "Buscar" at bounding box center [416, 251] width 59 height 34
click at [328, 287] on div "Coles de bruselas Kg" at bounding box center [303, 296] width 116 height 19
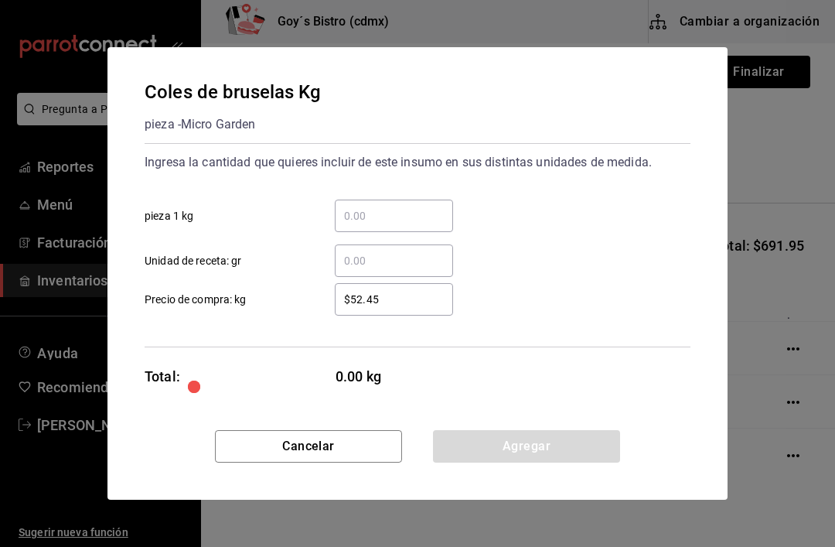
click at [387, 213] on input "​ pieza 1 kg" at bounding box center [394, 215] width 118 height 19
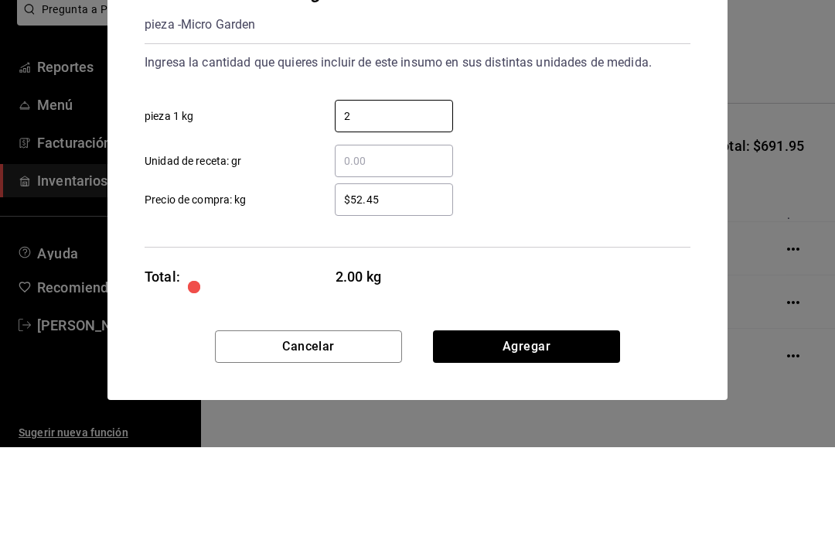
type input "2"
click at [417, 290] on input "$52.45" at bounding box center [394, 299] width 118 height 19
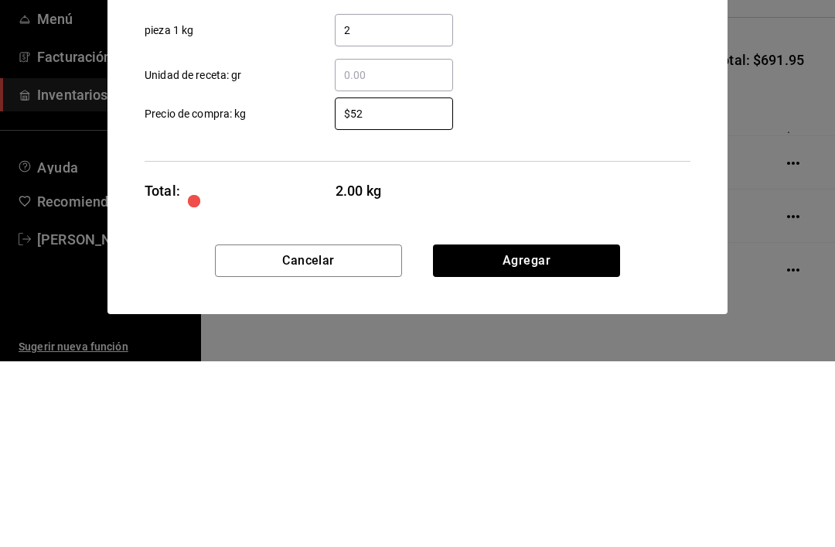
type input "$5"
type input "$86.45"
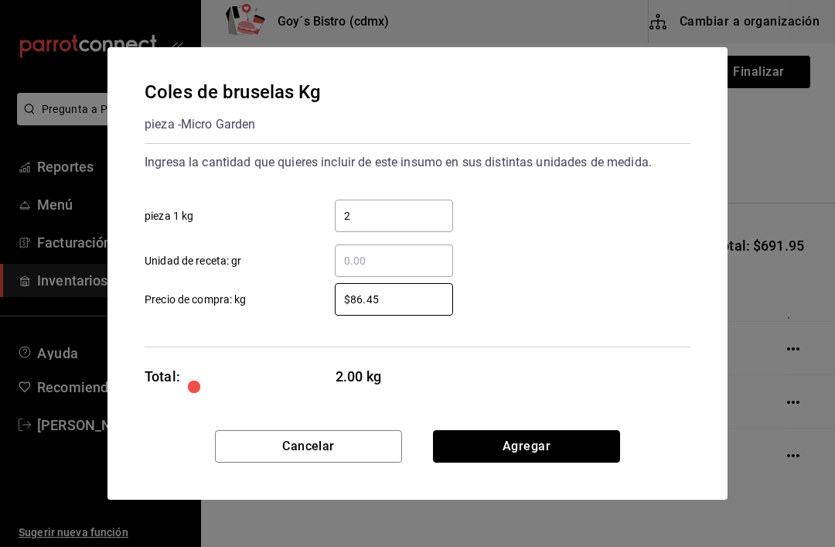
click at [557, 438] on button "Agregar" at bounding box center [526, 446] width 187 height 32
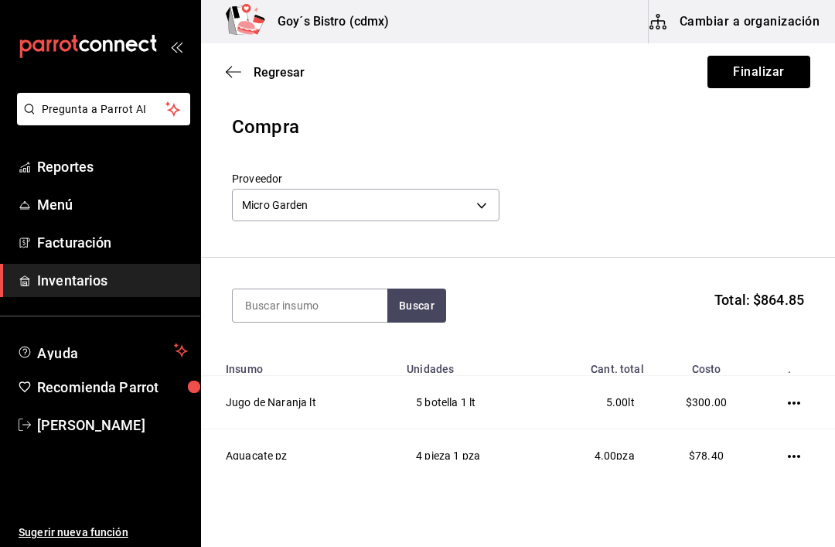
scroll to position [0, 0]
click at [314, 293] on input at bounding box center [310, 305] width 155 height 32
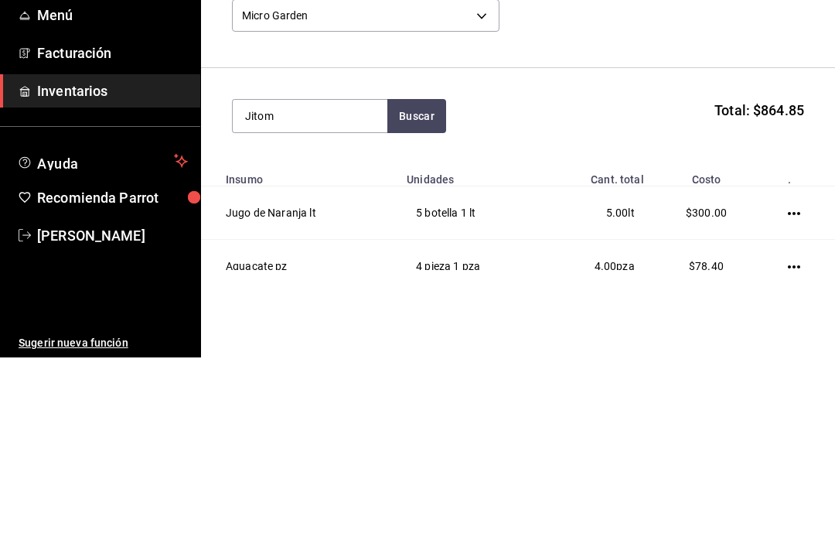
type input "Jitom"
click at [412, 288] on button "Buscar" at bounding box center [416, 305] width 59 height 34
click at [331, 341] on div "Jitomate saladet Kg" at bounding box center [301, 350] width 112 height 19
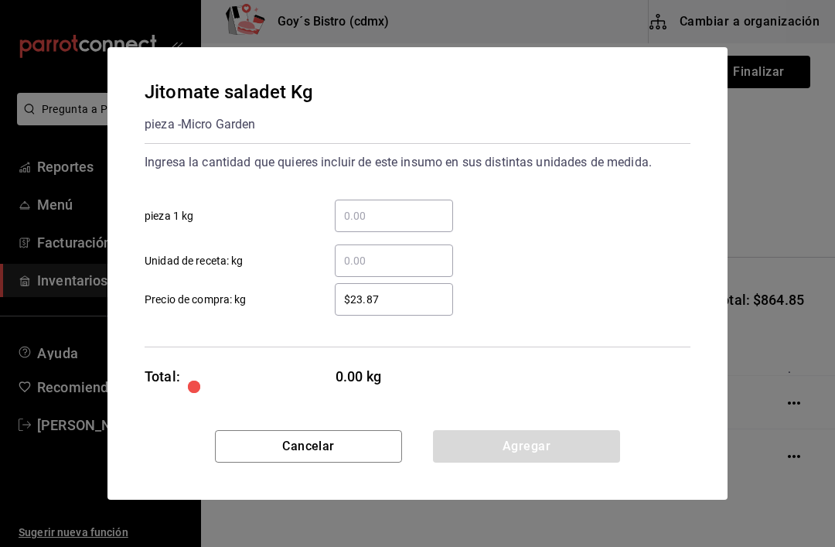
click at [398, 210] on input "​ pieza 1 kg" at bounding box center [394, 215] width 118 height 19
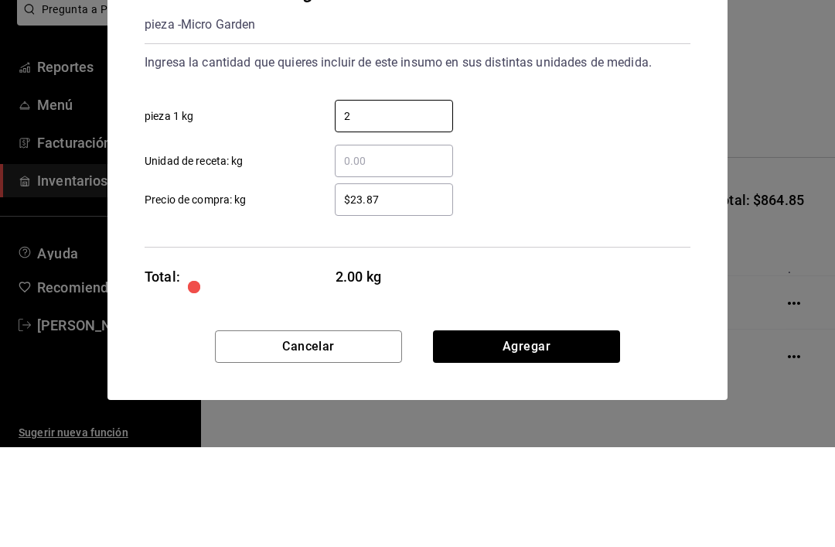
type input "2"
click at [410, 290] on input "$23.87" at bounding box center [394, 299] width 118 height 19
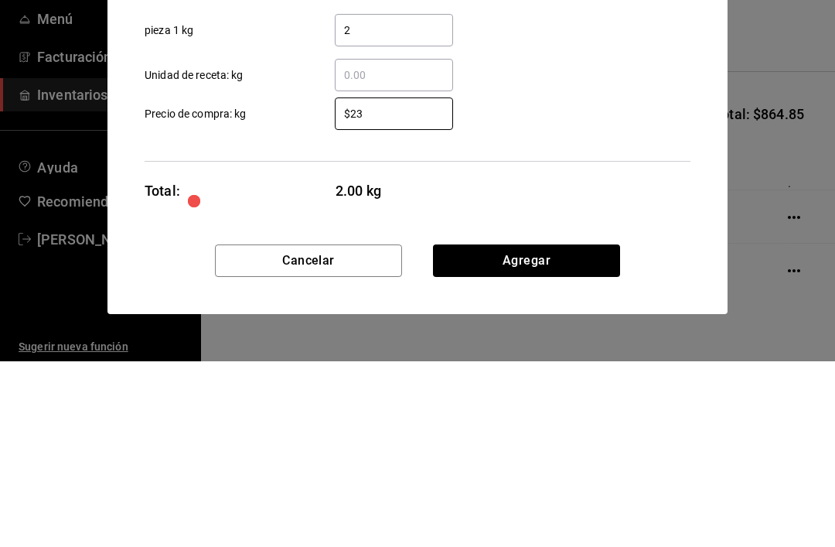
type input "$2"
type input "$22.12"
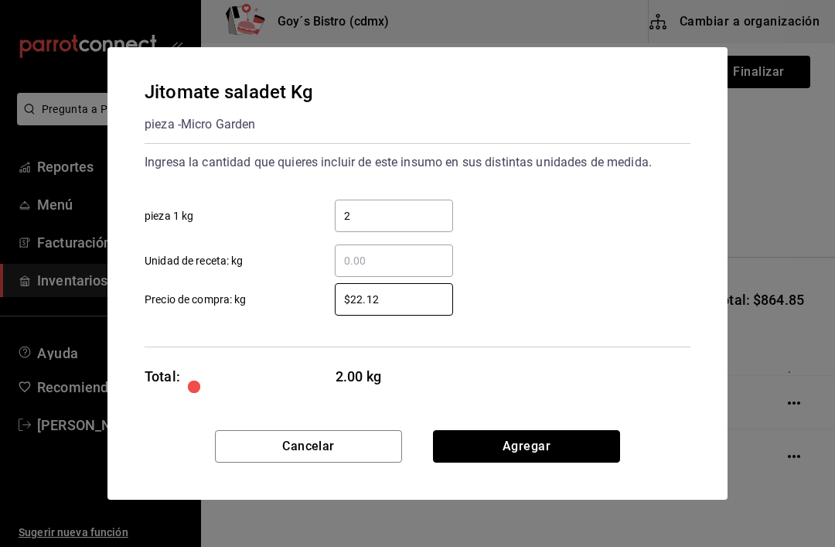
click at [559, 442] on button "Agregar" at bounding box center [526, 446] width 187 height 32
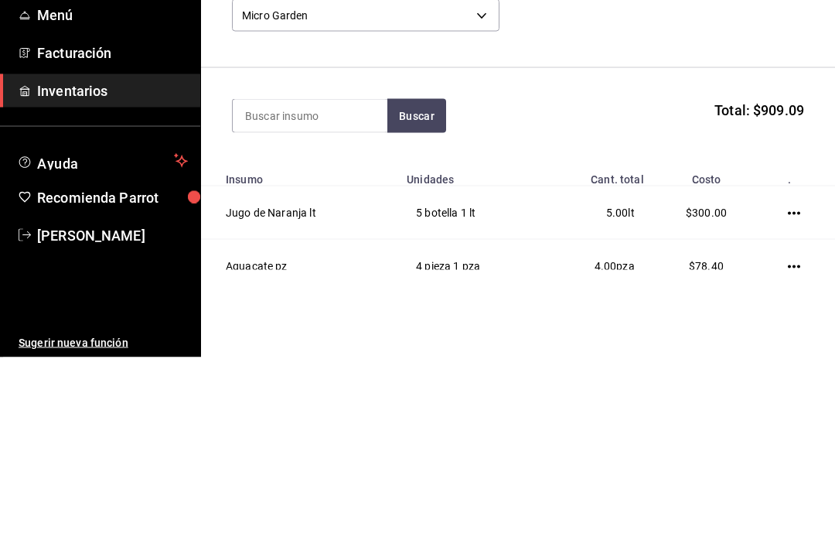
click at [321, 289] on input at bounding box center [310, 305] width 155 height 32
type input "Mango"
click at [434, 288] on button "Buscar" at bounding box center [416, 305] width 59 height 34
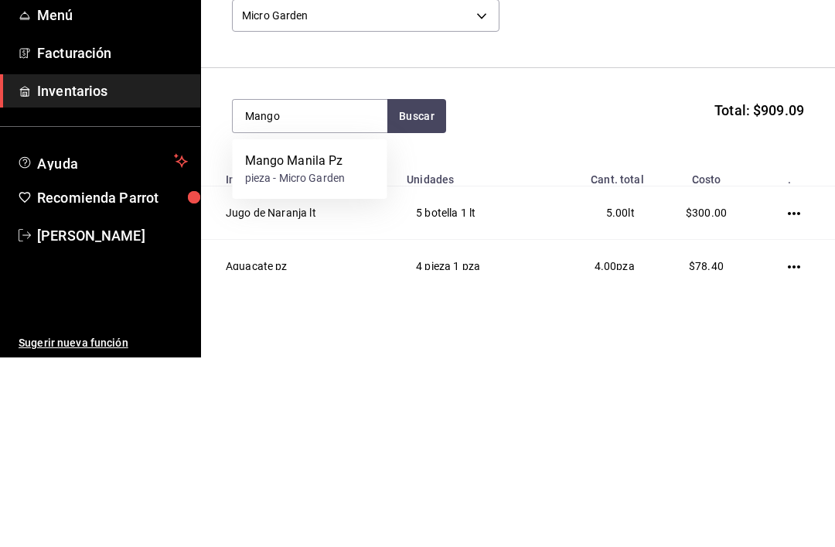
click at [323, 341] on div "Mango Manila Pz" at bounding box center [295, 350] width 101 height 19
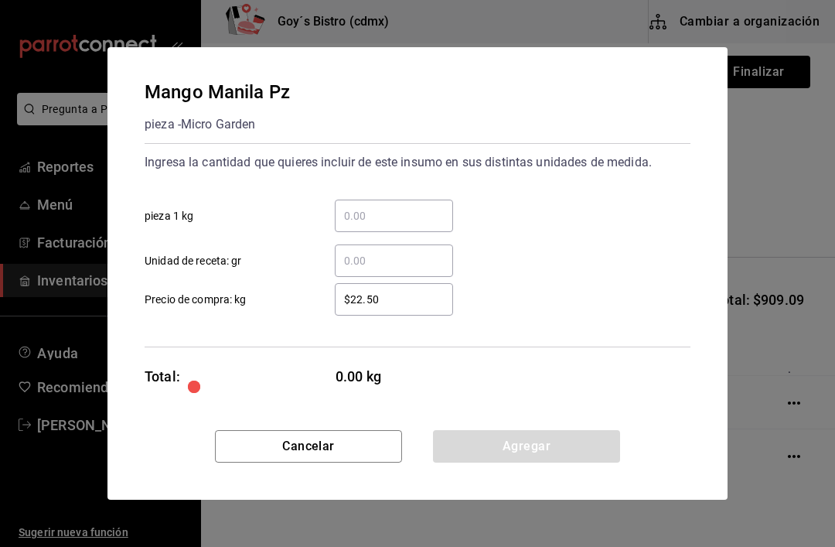
click at [400, 215] on input "​ pieza 1 kg" at bounding box center [394, 215] width 118 height 19
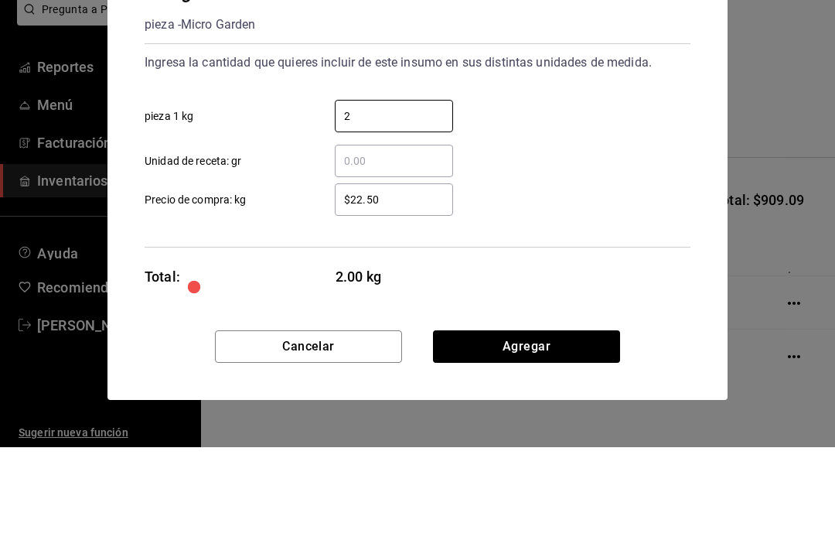
type input "2"
click at [413, 290] on input "$22.50" at bounding box center [394, 299] width 118 height 19
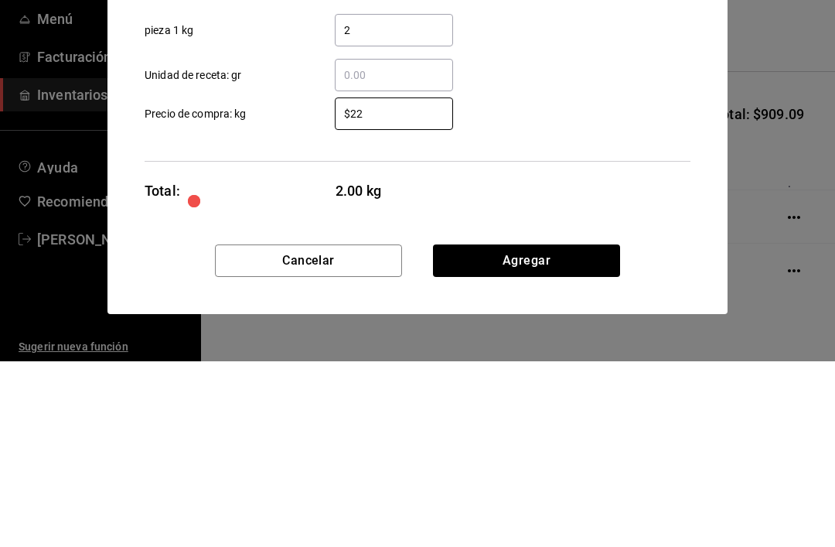
type input "$2"
type input "$41.05"
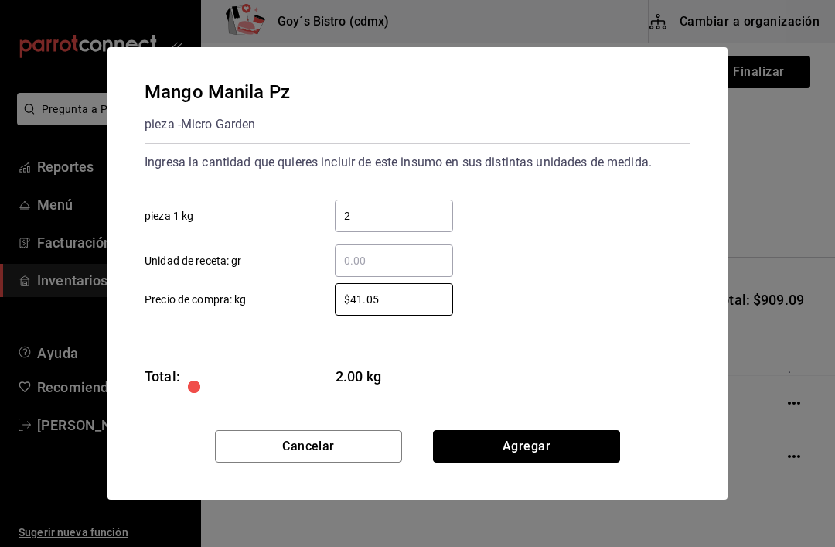
click at [538, 436] on button "Agregar" at bounding box center [526, 446] width 187 height 32
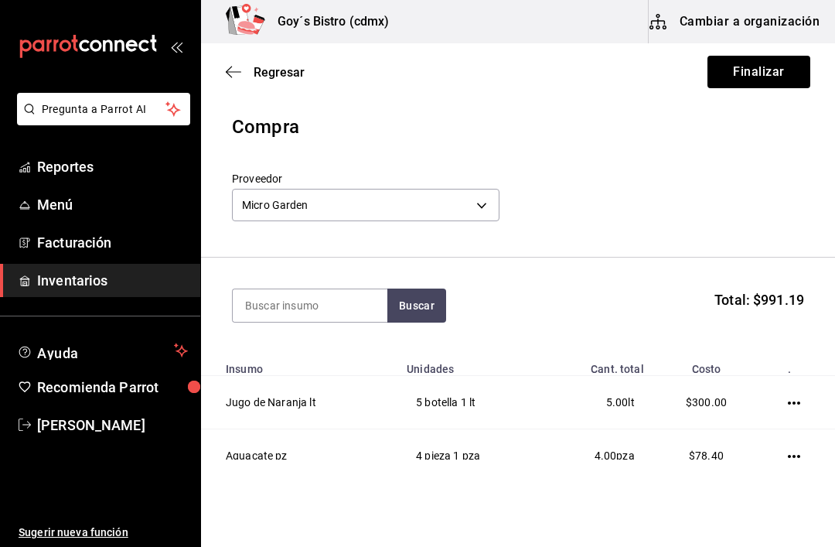
click at [325, 301] on input at bounding box center [310, 305] width 155 height 32
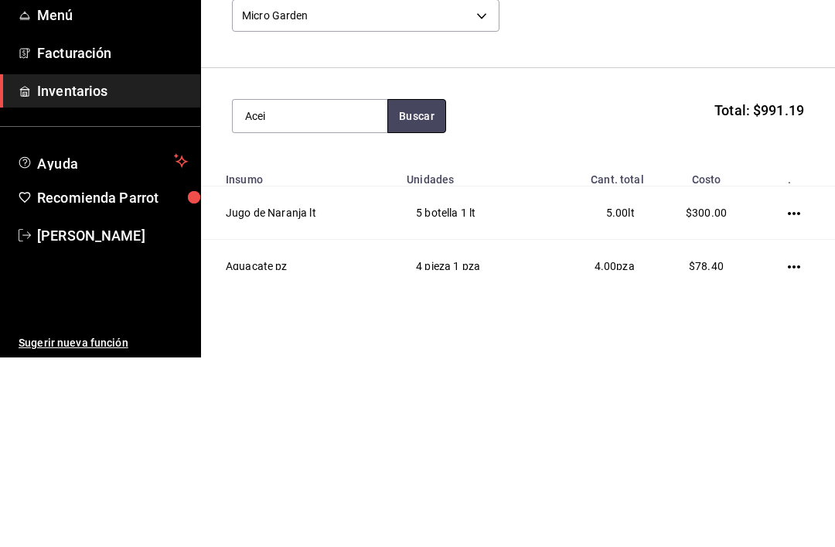
click at [417, 288] on button "Buscar" at bounding box center [416, 305] width 59 height 34
click at [425, 288] on button "Buscar" at bounding box center [416, 305] width 59 height 34
type input "A"
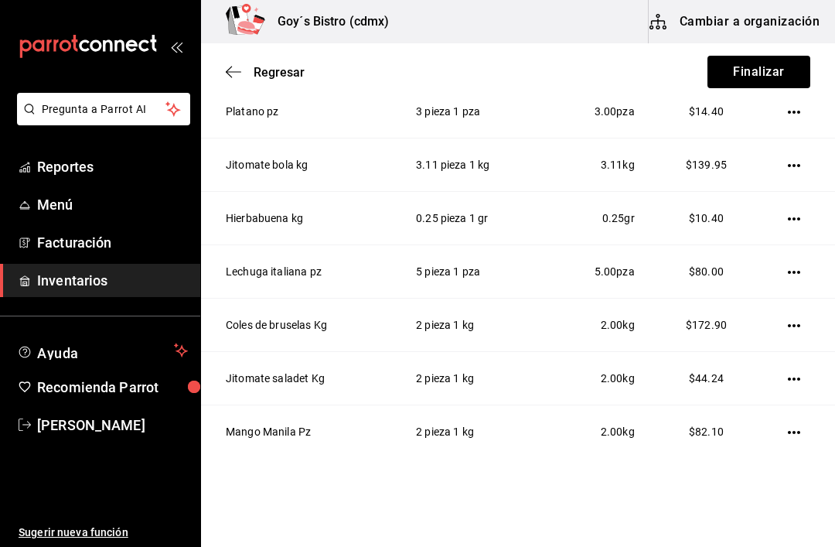
scroll to position [503, 0]
click at [769, 69] on button "Finalizar" at bounding box center [758, 72] width 103 height 32
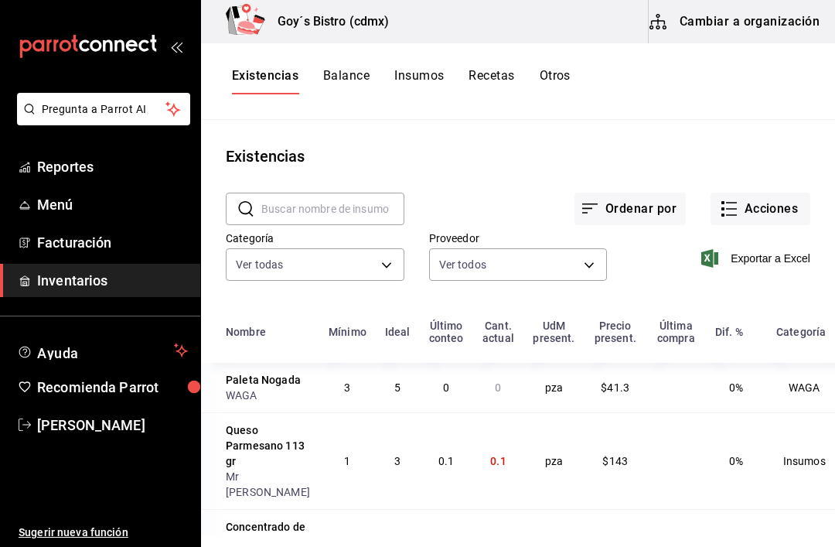
click at [357, 206] on input "text" at bounding box center [332, 208] width 143 height 31
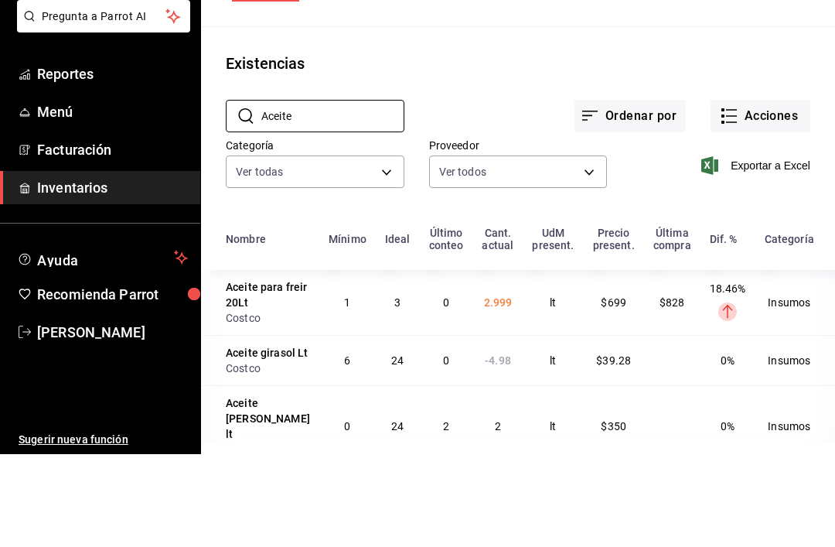
scroll to position [39, 0]
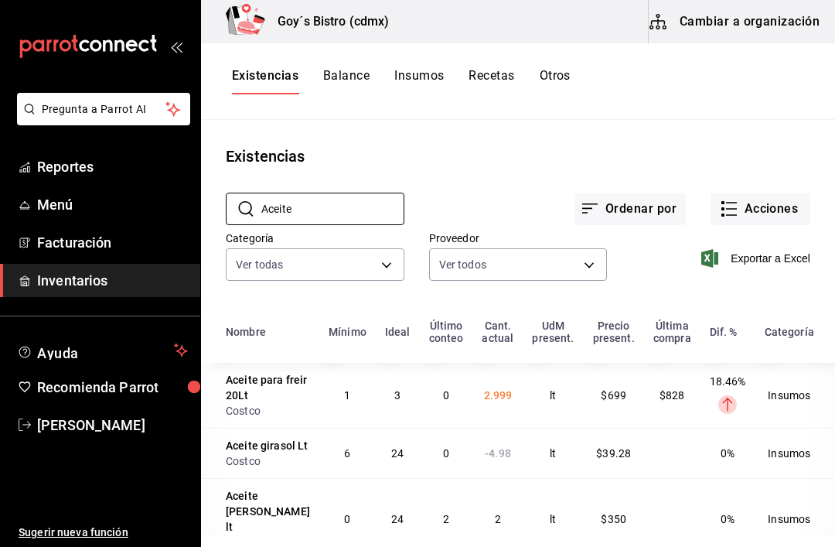
type input "Aceite"
click at [247, 199] on icon at bounding box center [246, 208] width 19 height 19
click at [777, 193] on button "Acciones" at bounding box center [761, 209] width 100 height 32
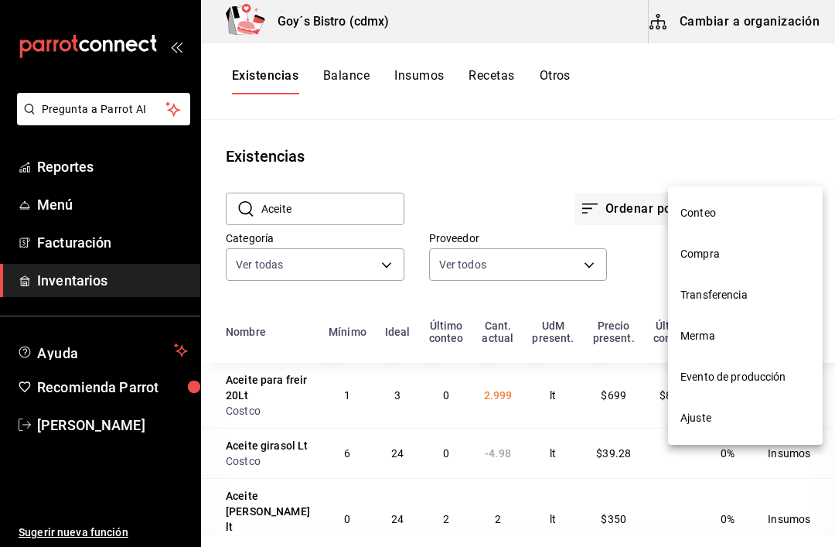
click at [723, 250] on span "Compra" at bounding box center [745, 254] width 130 height 16
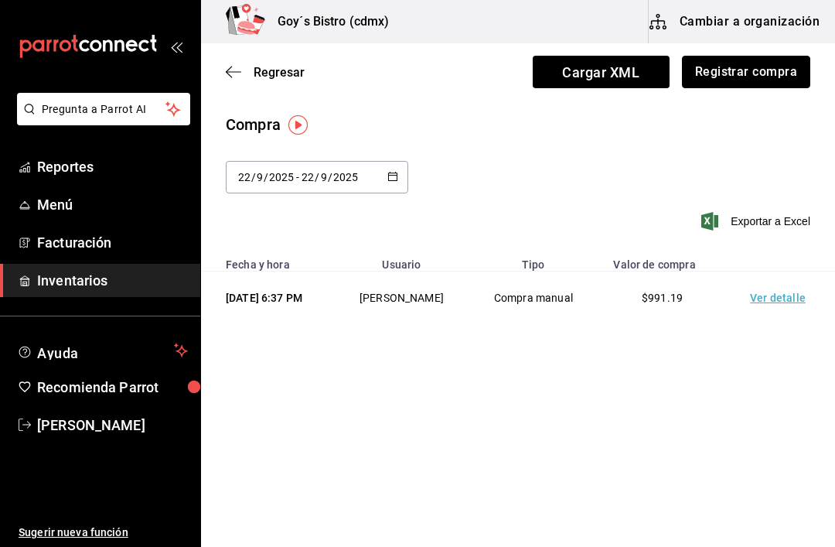
click at [759, 77] on button "Registrar compra" at bounding box center [746, 72] width 128 height 32
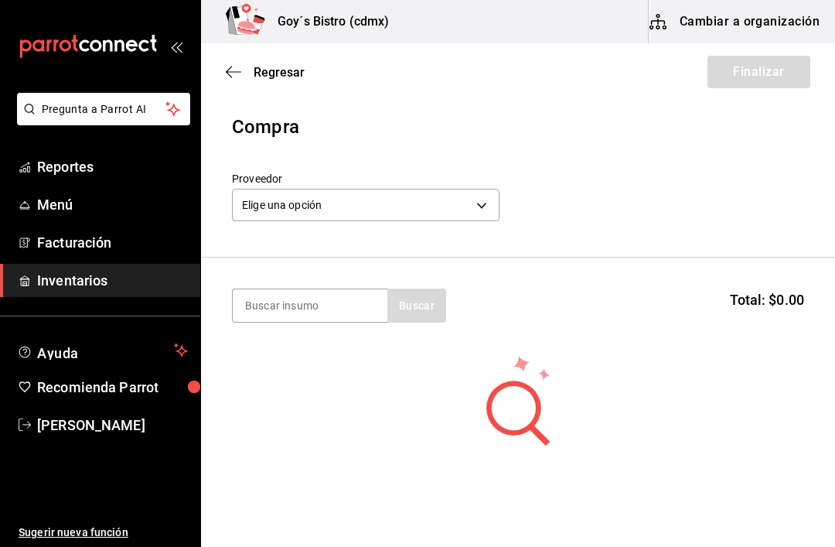
click at [482, 200] on body "Pregunta a Parrot AI Reportes Menú Facturación Inventarios Ayuda Recomienda Par…" at bounding box center [417, 229] width 835 height 459
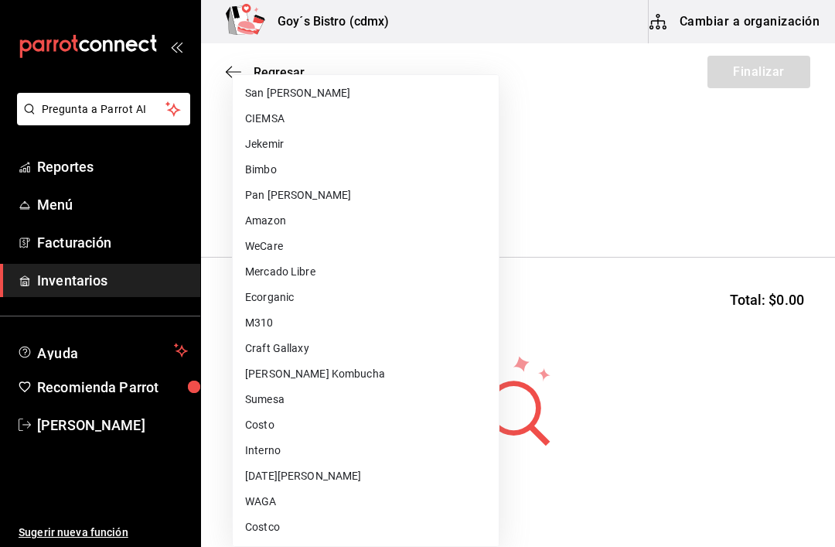
scroll to position [537, 0]
click at [318, 519] on li "Costco" at bounding box center [366, 527] width 266 height 26
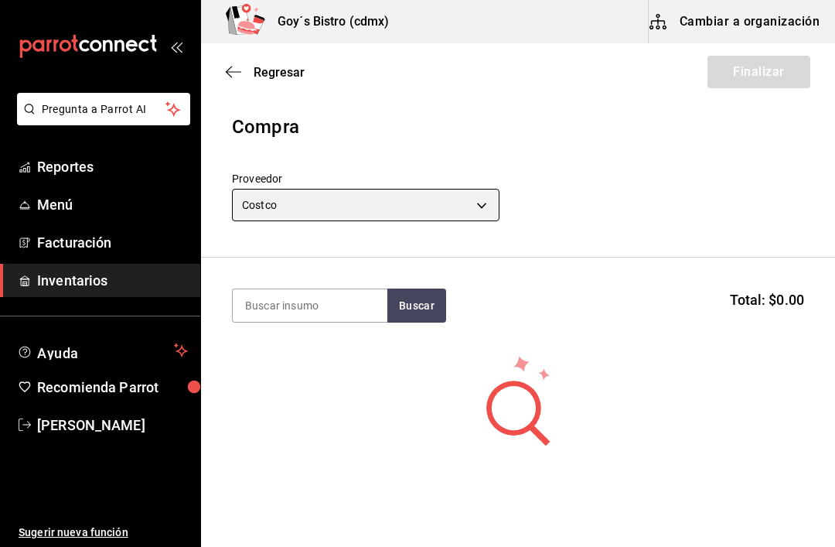
type input "ee7f9d03-7f87-47e4-9c47-6213ef537ad9"
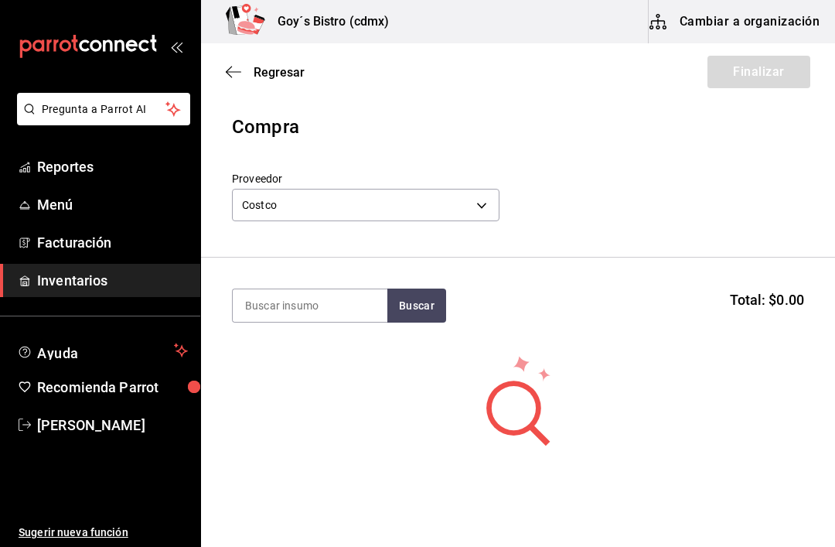
click at [342, 298] on input at bounding box center [310, 305] width 155 height 32
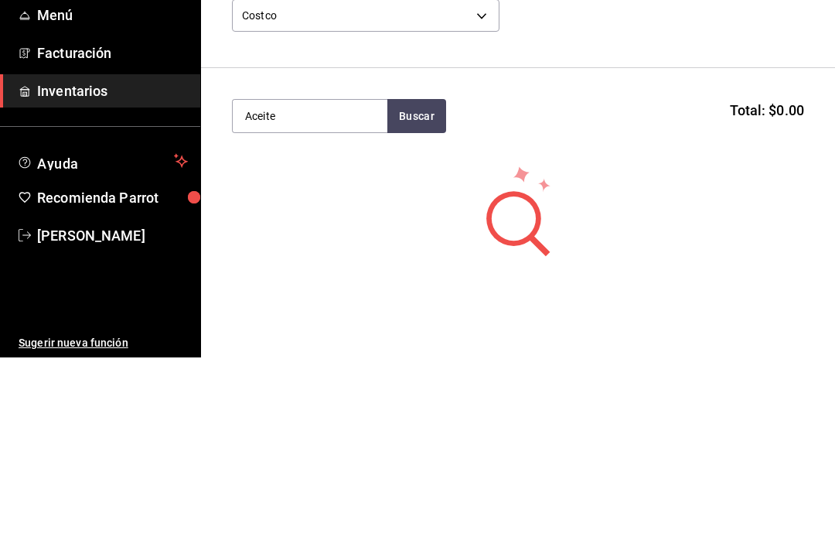
type input "Aceite"
click at [428, 288] on button "Buscar" at bounding box center [416, 305] width 59 height 34
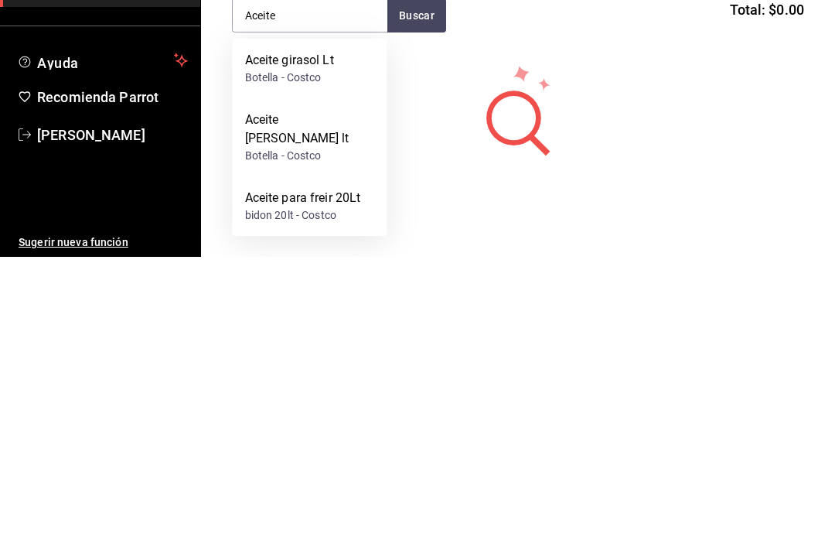
click at [336, 497] on div "bidon 20lt - Costco" at bounding box center [303, 505] width 116 height 16
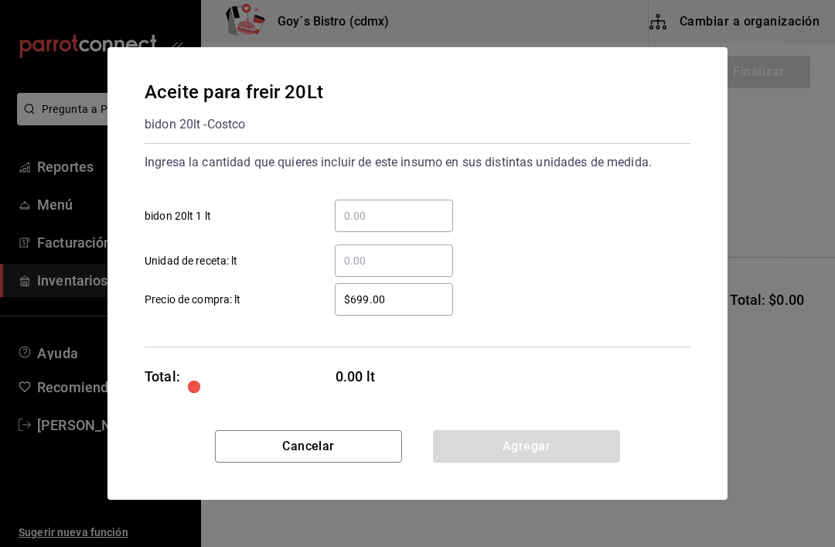
click at [422, 214] on input "​ bidon 20lt 1 lt" at bounding box center [394, 215] width 118 height 19
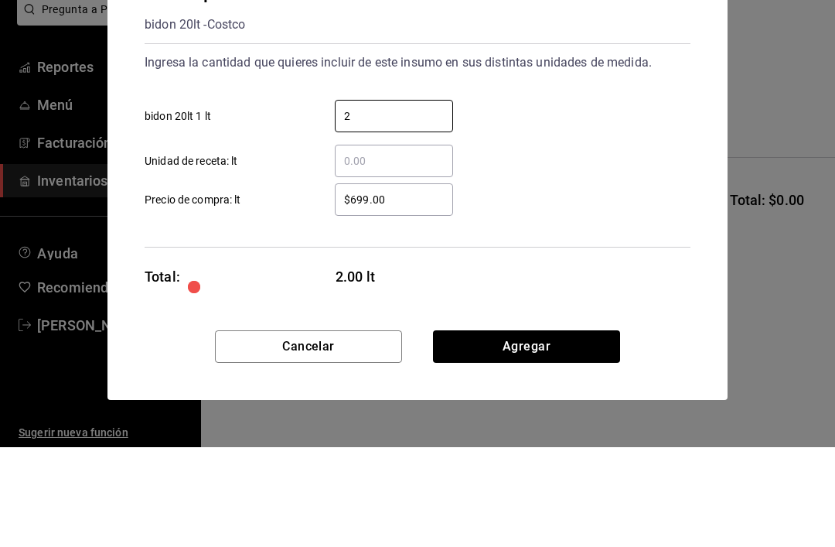
type input "2"
click at [410, 290] on input "$699.00" at bounding box center [394, 299] width 118 height 19
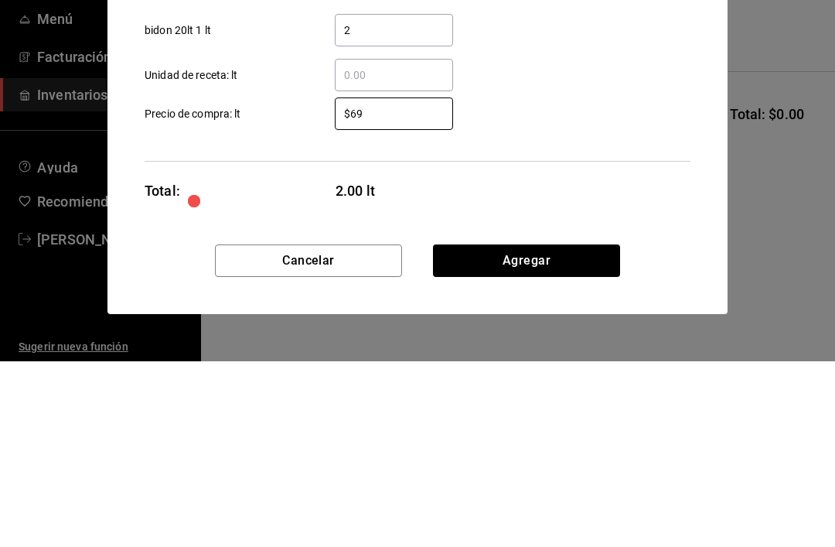
type input "$6"
type input "$863"
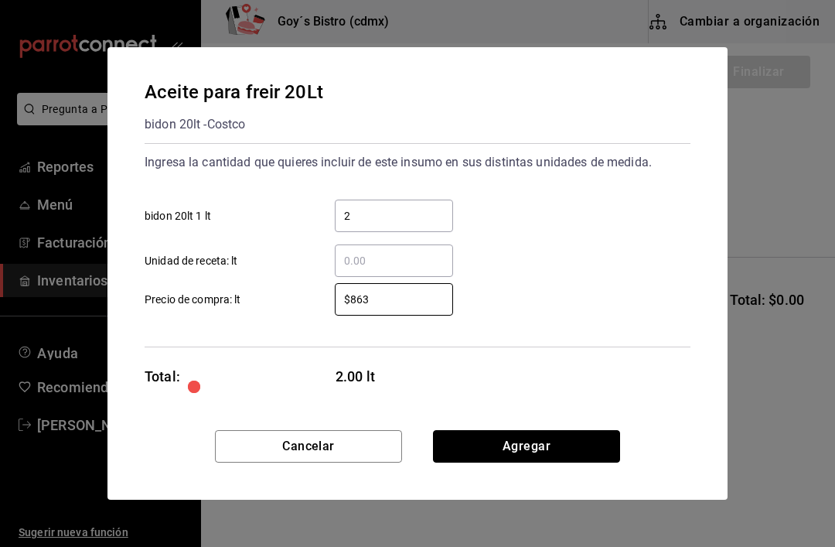
click at [552, 441] on button "Agregar" at bounding box center [526, 446] width 187 height 32
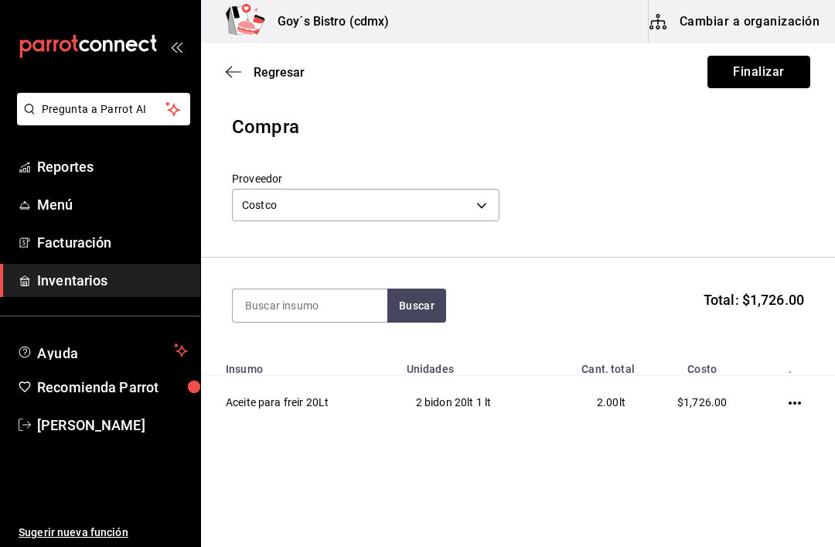
click at [779, 70] on button "Finalizar" at bounding box center [758, 72] width 103 height 32
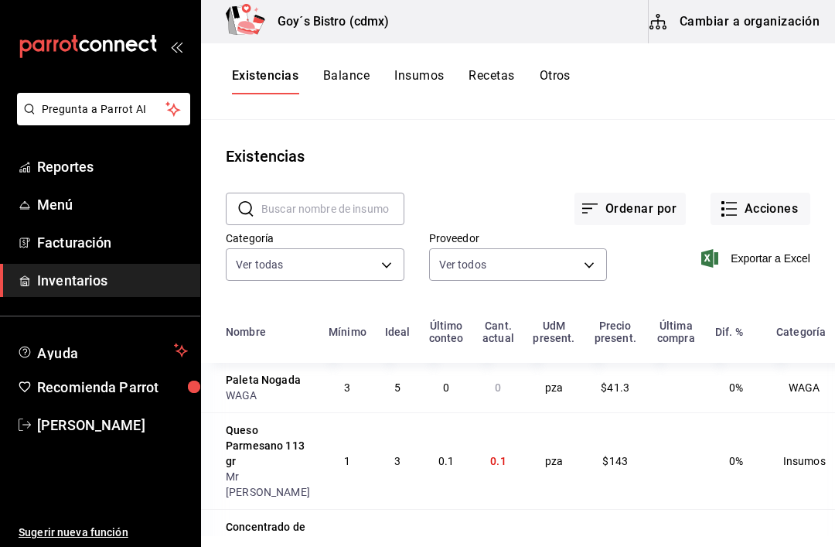
click at [781, 205] on button "Acciones" at bounding box center [761, 209] width 100 height 32
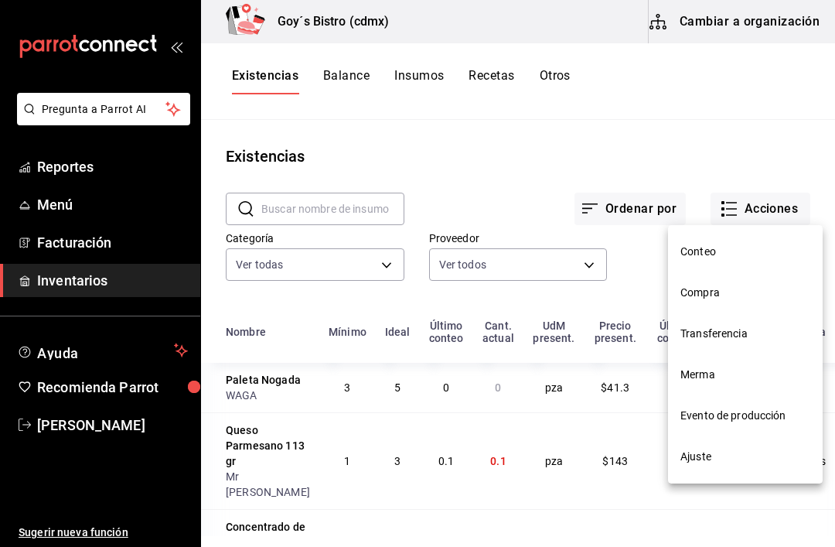
click at [726, 298] on span "Compra" at bounding box center [745, 293] width 130 height 16
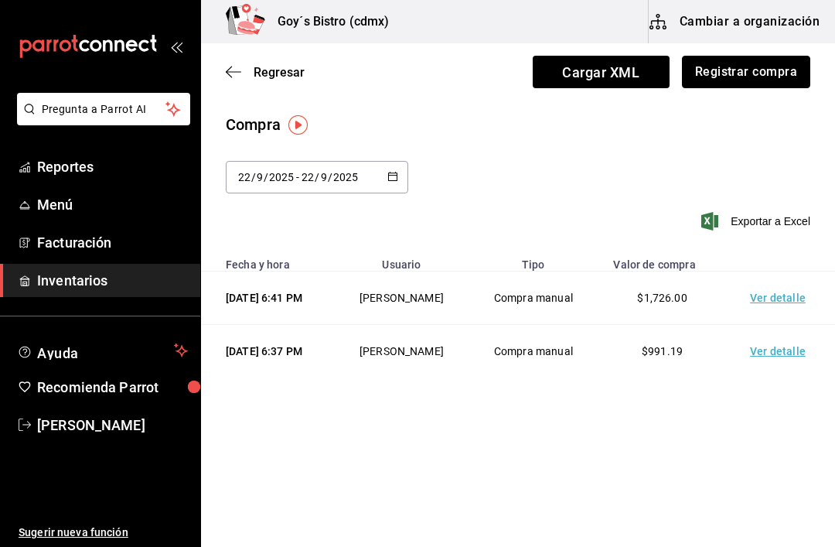
click at [756, 74] on button "Registrar compra" at bounding box center [746, 72] width 128 height 32
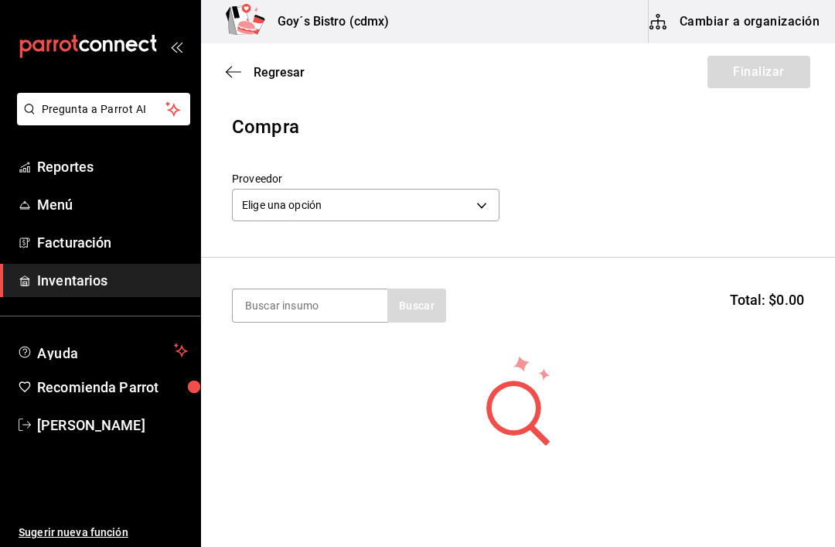
click at [482, 194] on body "Pregunta a Parrot AI Reportes Menú Facturación Inventarios Ayuda Recomienda Par…" at bounding box center [417, 229] width 835 height 459
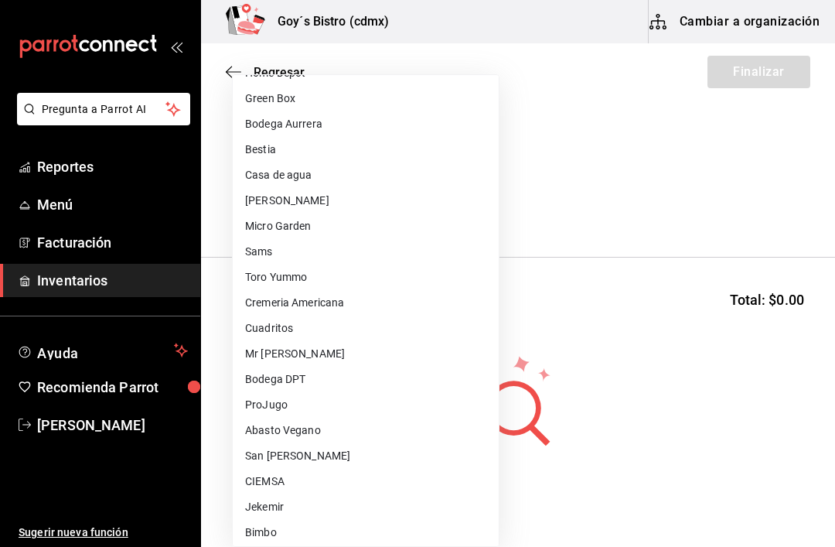
scroll to position [220, 0]
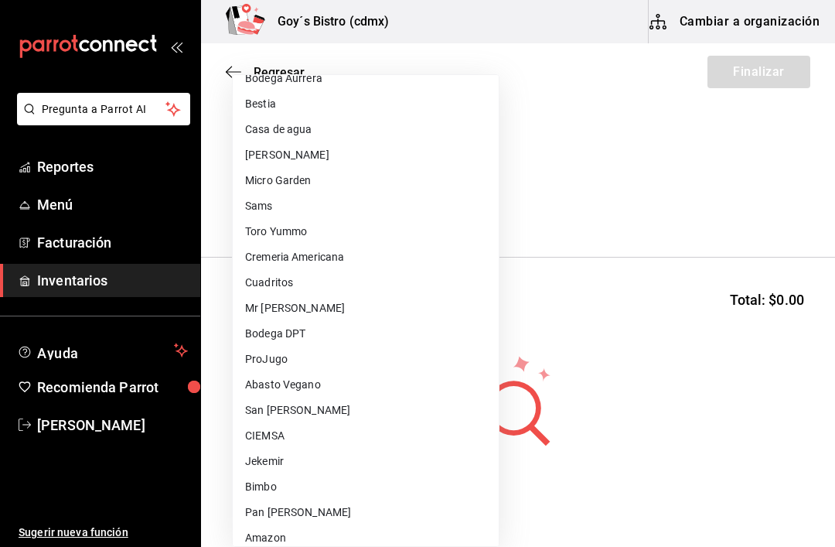
click at [331, 475] on li "Bimbo" at bounding box center [366, 487] width 266 height 26
type input "816e9800-11e1-4beb-9043-47d386192db1"
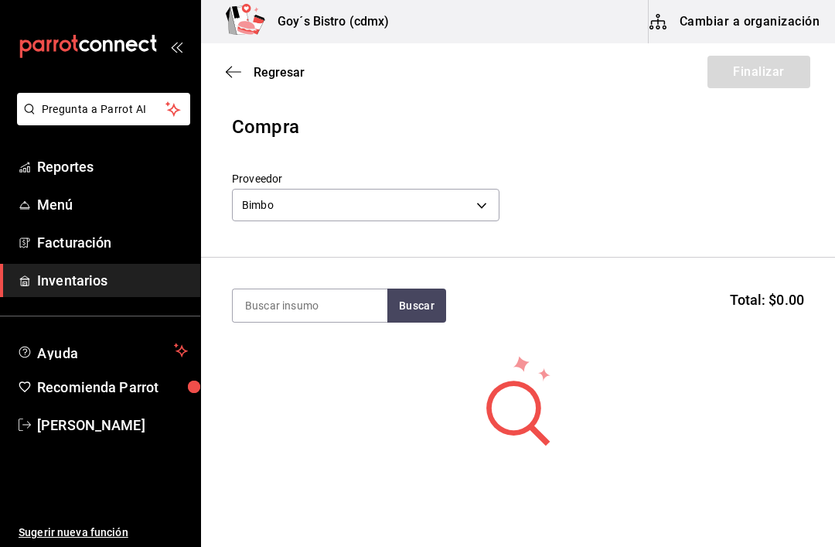
click at [338, 302] on input at bounding box center [310, 305] width 155 height 32
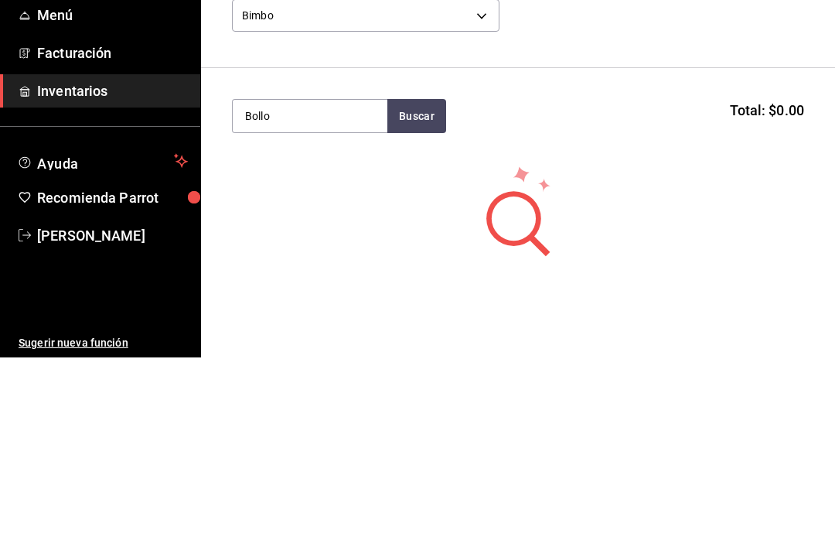
type input "Bollo"
click at [423, 288] on button "Buscar" at bounding box center [416, 305] width 59 height 34
click at [308, 341] on div "Bollo Artesano" at bounding box center [285, 350] width 81 height 19
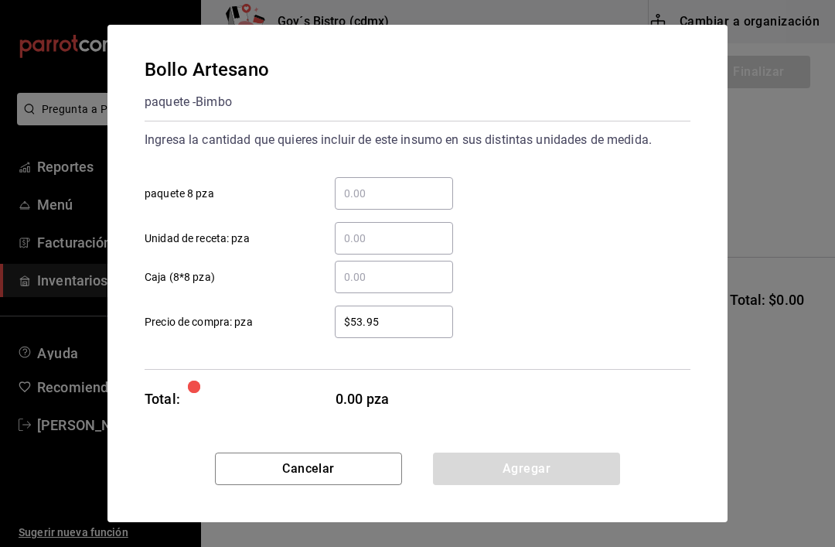
click at [380, 191] on input "​ paquete 8 pza" at bounding box center [394, 193] width 118 height 19
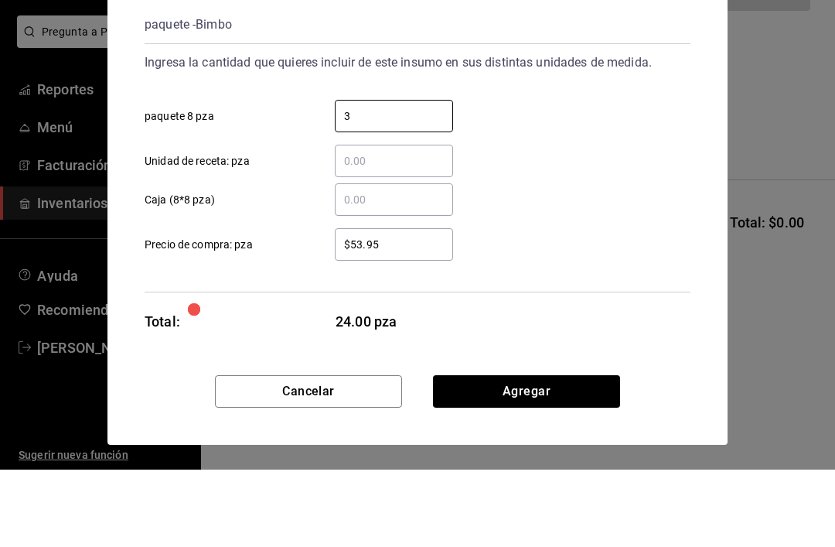
type input "35"
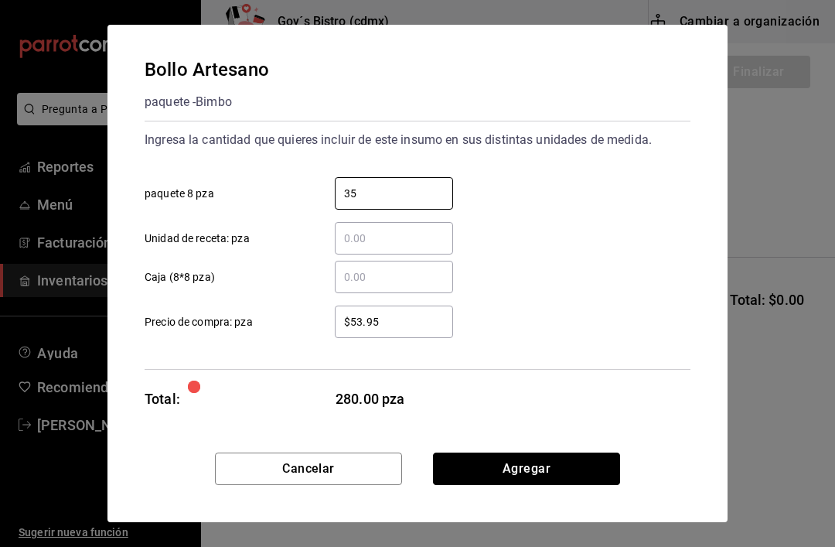
click at [553, 452] on button "Agregar" at bounding box center [526, 468] width 187 height 32
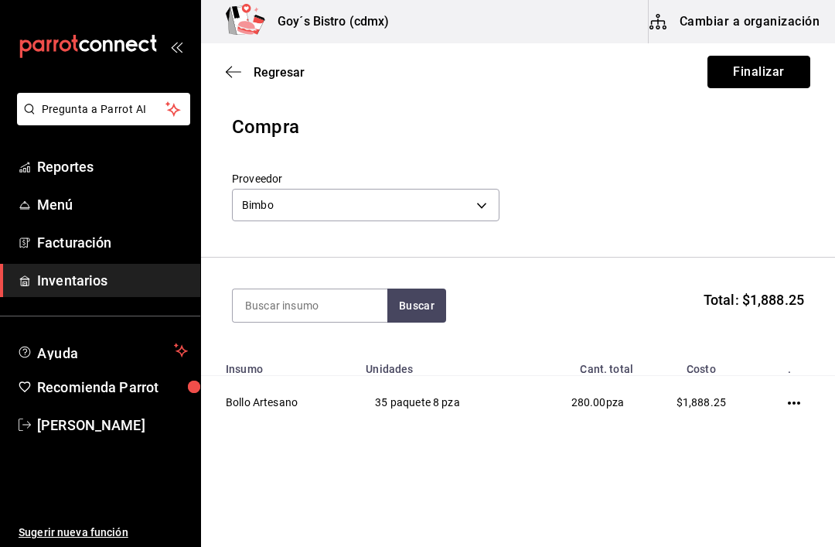
click at [782, 74] on button "Finalizar" at bounding box center [758, 72] width 103 height 32
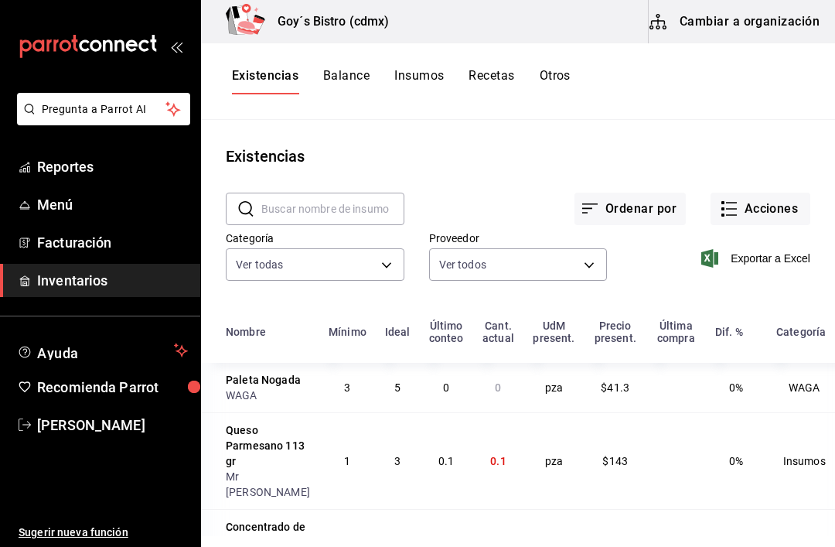
click at [761, 27] on button "Cambiar a organización" at bounding box center [736, 21] width 174 height 43
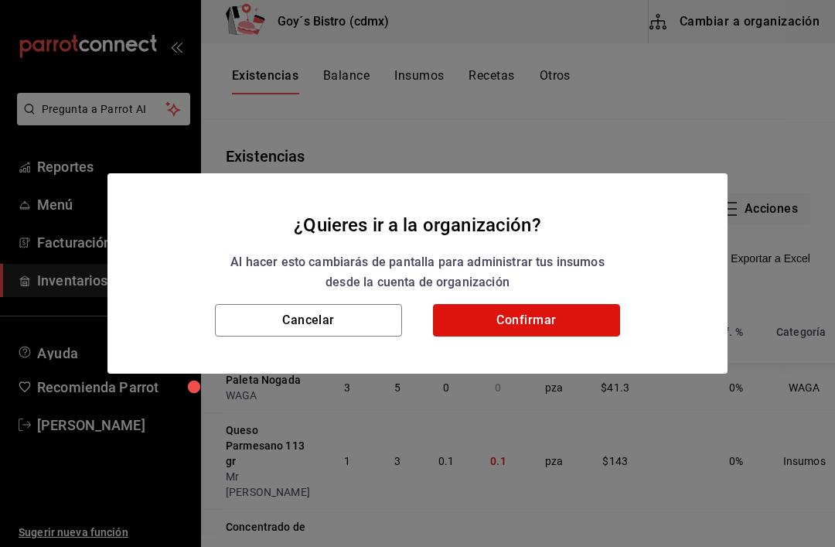
click at [540, 315] on button "Confirmar" at bounding box center [526, 320] width 187 height 32
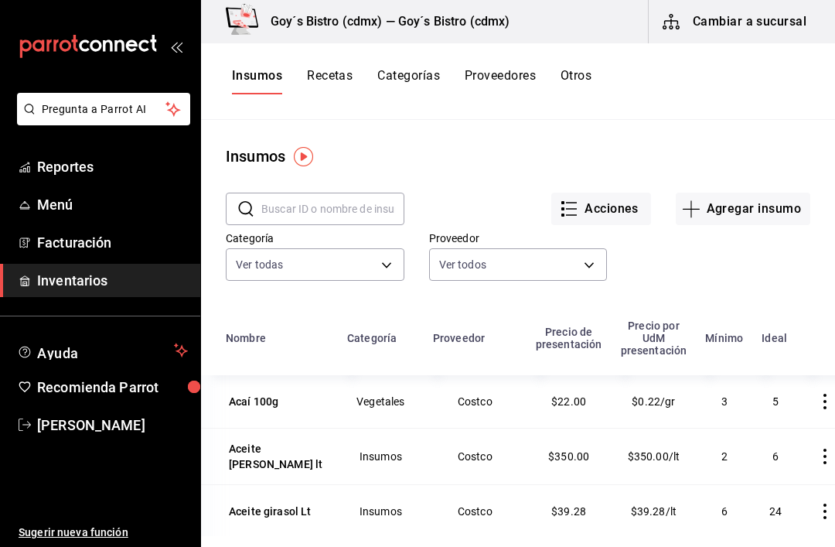
click at [251, 415] on td "Acaí 100g" at bounding box center [269, 401] width 137 height 53
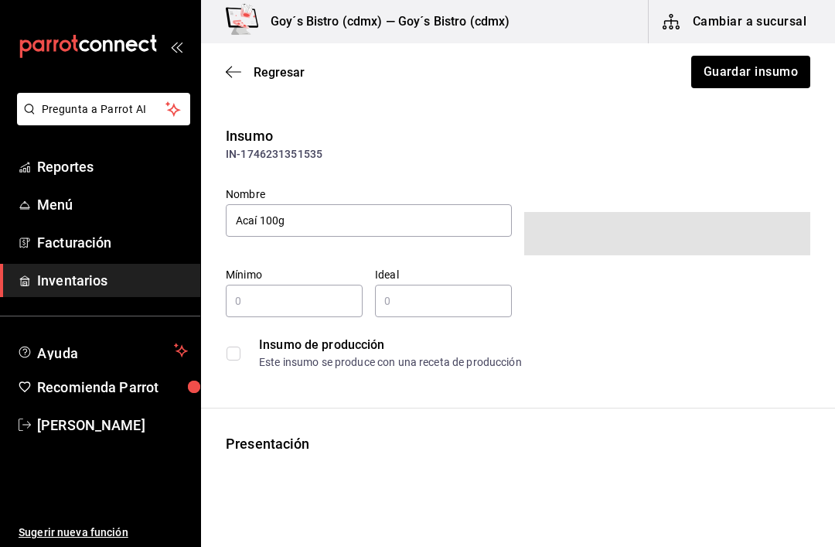
type input "3"
type input "5"
type input "100"
type input "GRAM"
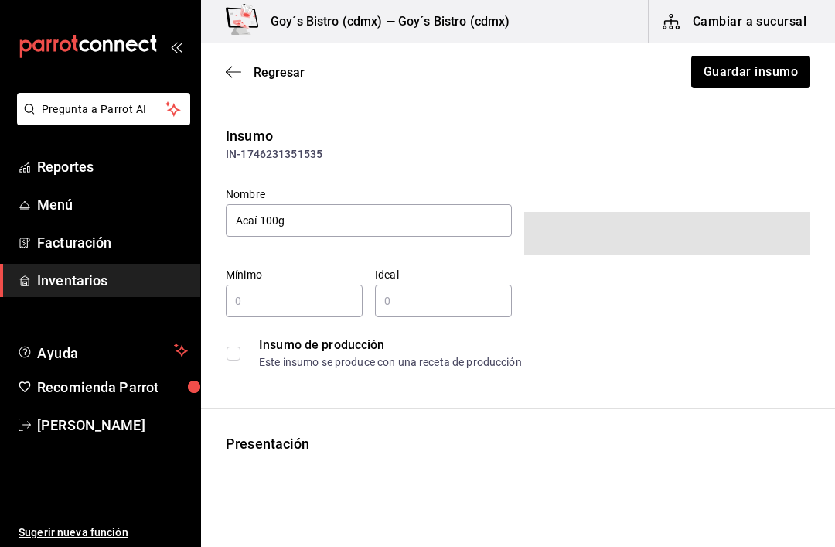
type input "100"
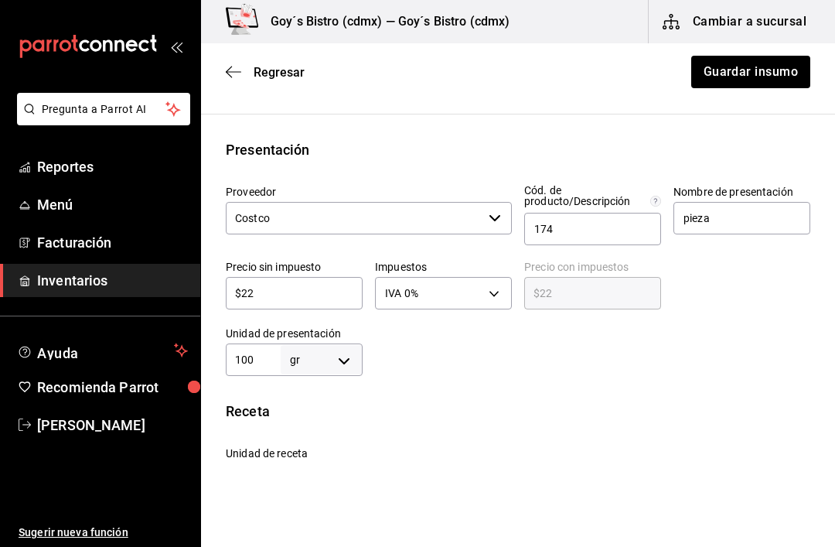
scroll to position [278, 0]
click at [345, 358] on body "Pregunta a Parrot AI Reportes Menú Facturación Inventarios Ayuda Recomienda Par…" at bounding box center [417, 229] width 835 height 459
click at [337, 396] on li "kg" at bounding box center [321, 400] width 80 height 26
type input "KILOGRAM"
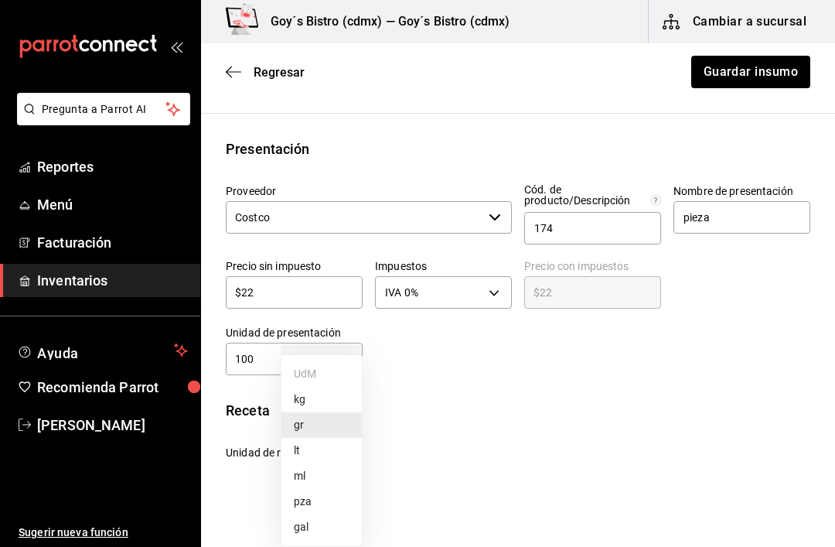
type input "100"
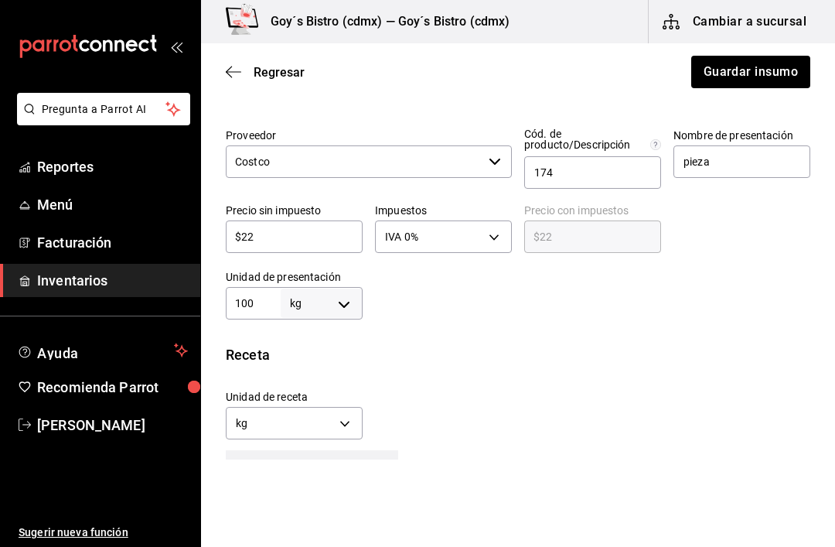
scroll to position [348, 0]
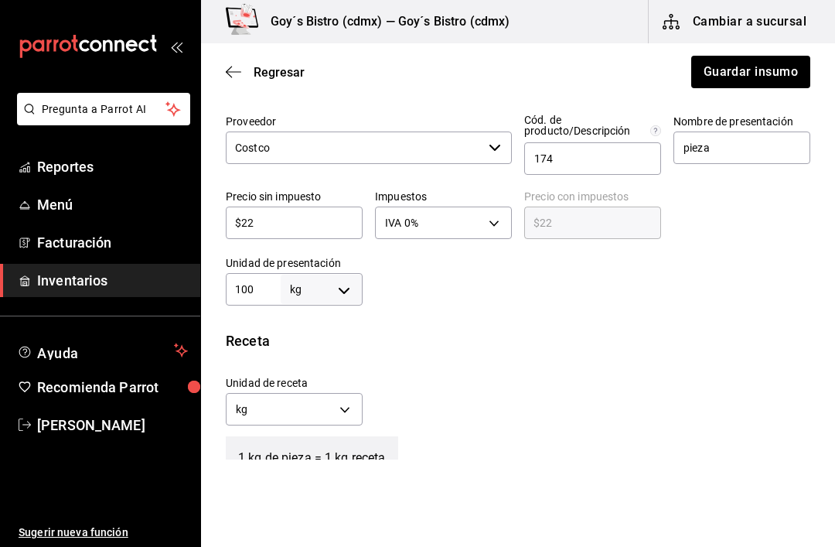
click at [341, 405] on body "Pregunta a Parrot AI Reportes Menú Facturación Inventarios Ayuda Recomienda Par…" at bounding box center [417, 229] width 835 height 459
click at [305, 479] on li "gr" at bounding box center [294, 483] width 135 height 26
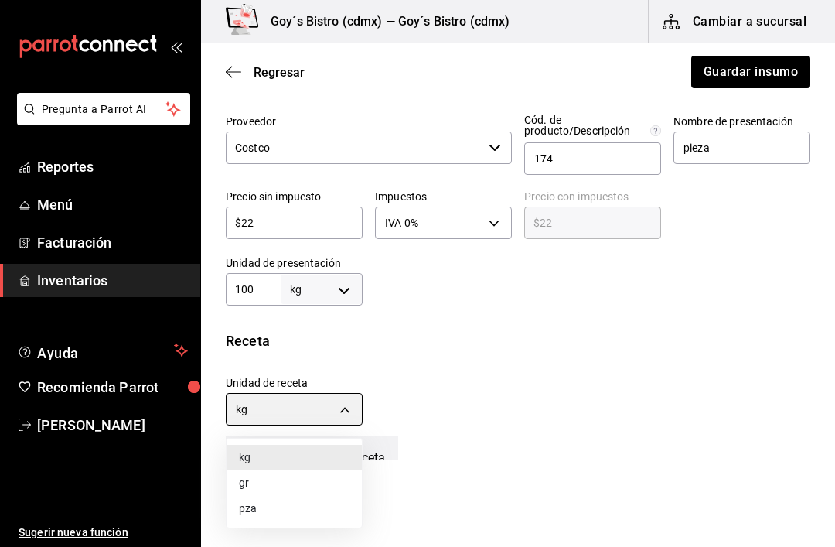
type input "GRAM"
type input "100,000"
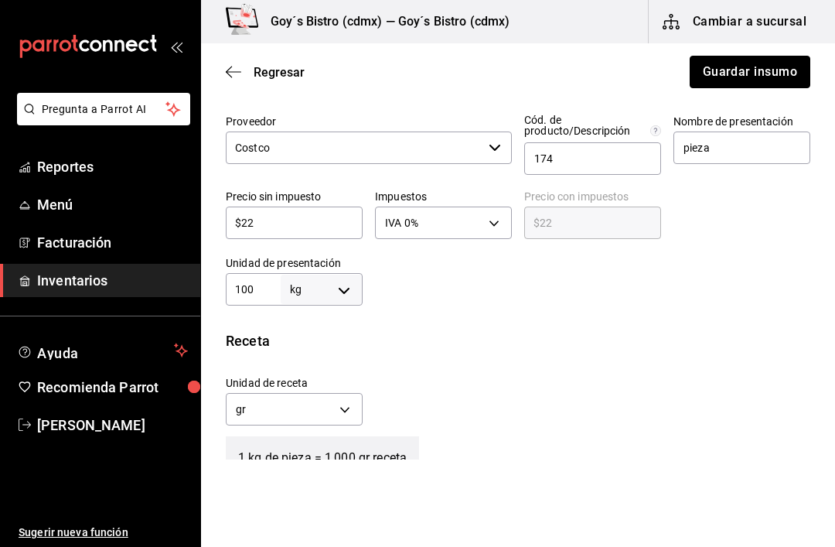
click at [767, 70] on button "Guardar insumo" at bounding box center [750, 72] width 121 height 32
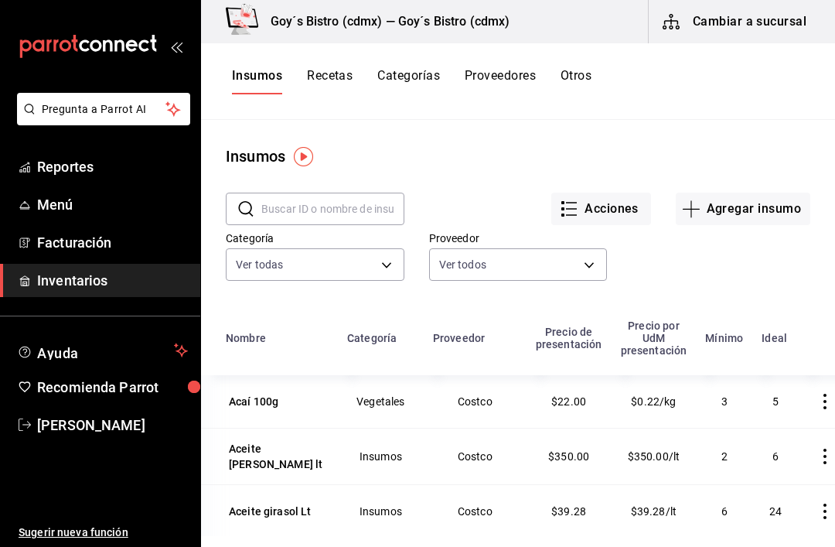
click at [88, 346] on span "Ayuda" at bounding box center [102, 350] width 131 height 19
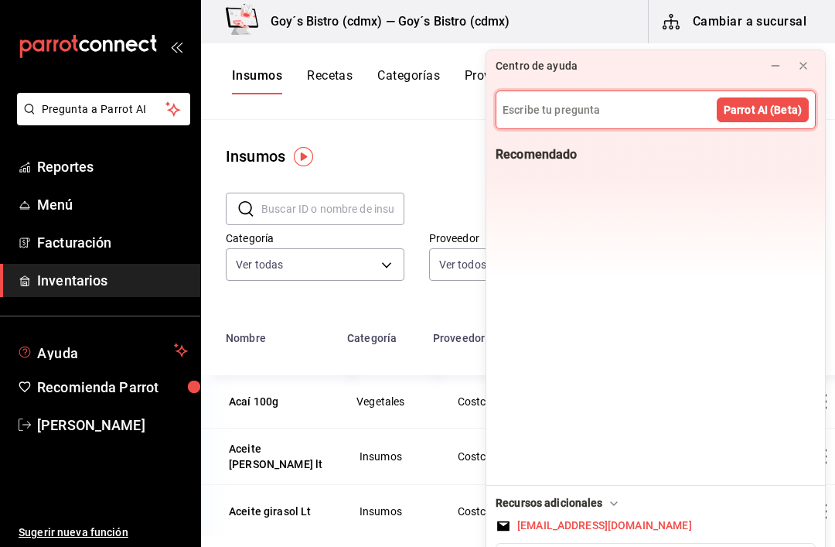
click at [796, 53] on button at bounding box center [803, 65] width 25 height 25
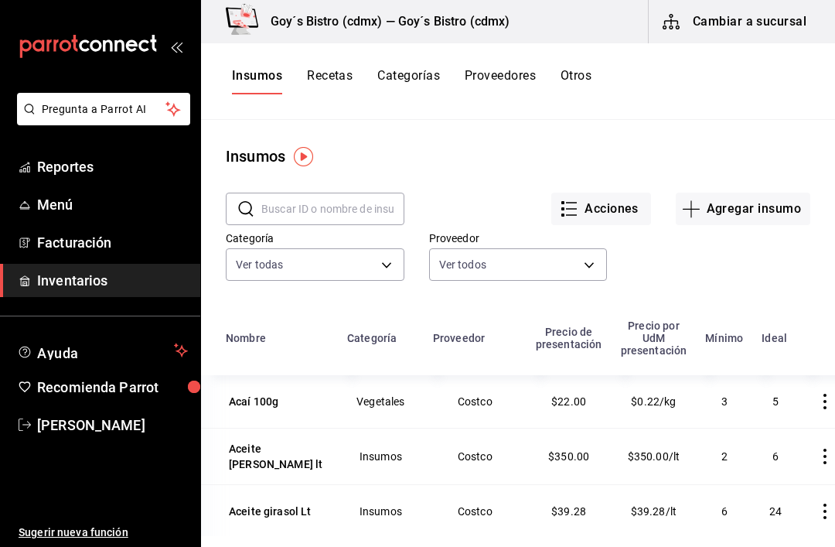
click at [53, 349] on span "Ayuda" at bounding box center [102, 350] width 131 height 19
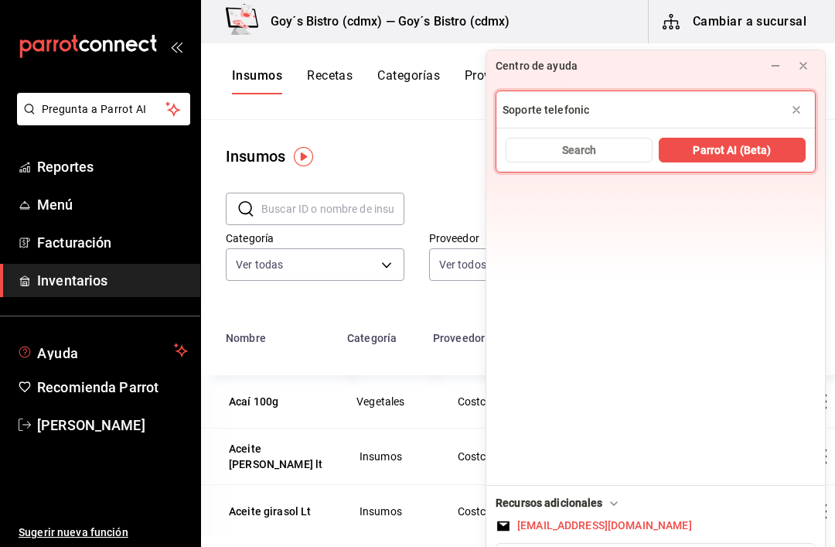
type input "Soporte telefonico"
click at [608, 138] on button "Search" at bounding box center [579, 150] width 147 height 25
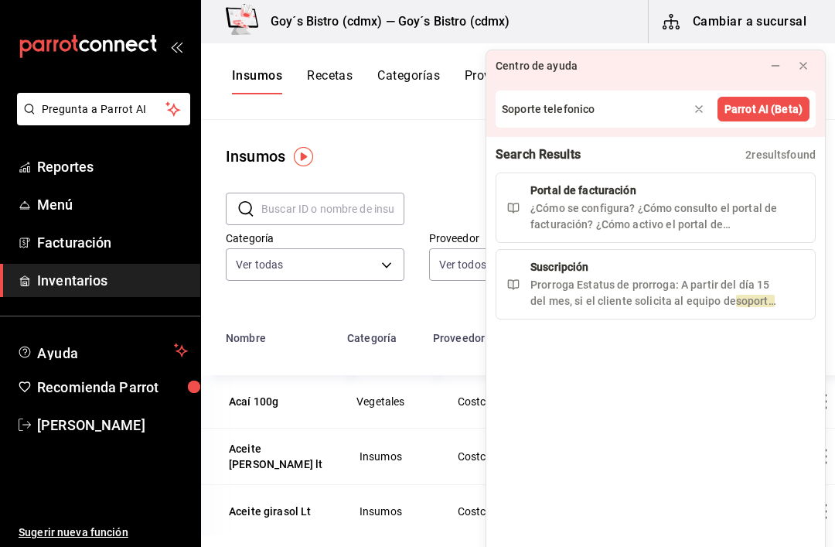
click at [770, 97] on button "Parrot AI (Beta)" at bounding box center [763, 109] width 92 height 25
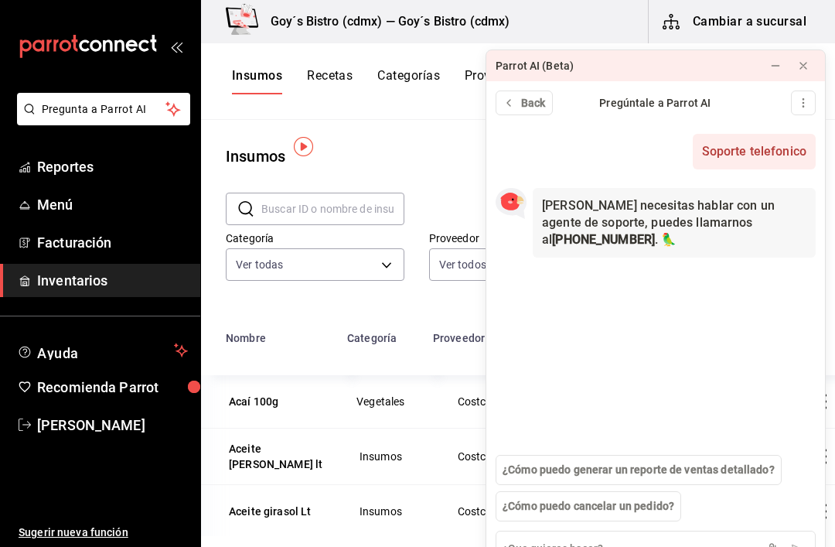
scroll to position [39, 0]
click at [805, 60] on icon at bounding box center [803, 66] width 12 height 12
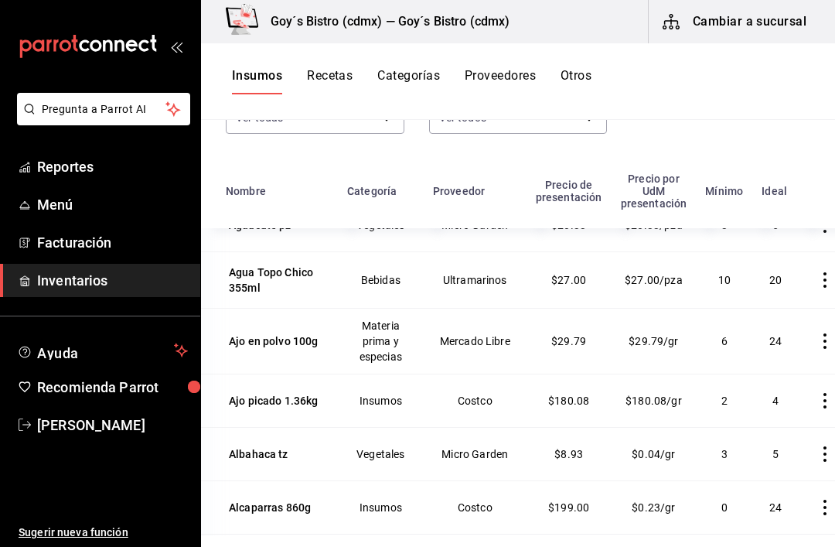
scroll to position [322, 0]
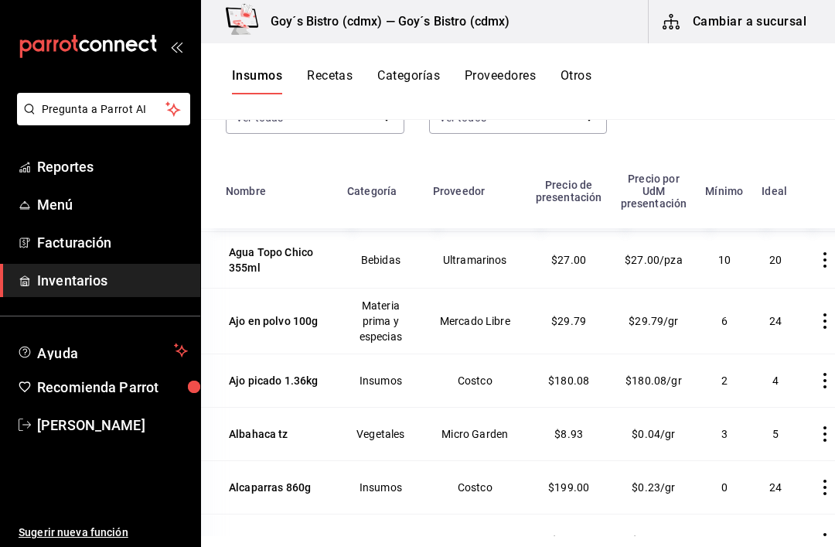
click at [267, 423] on div "Albahaca tz" at bounding box center [259, 434] width 66 height 22
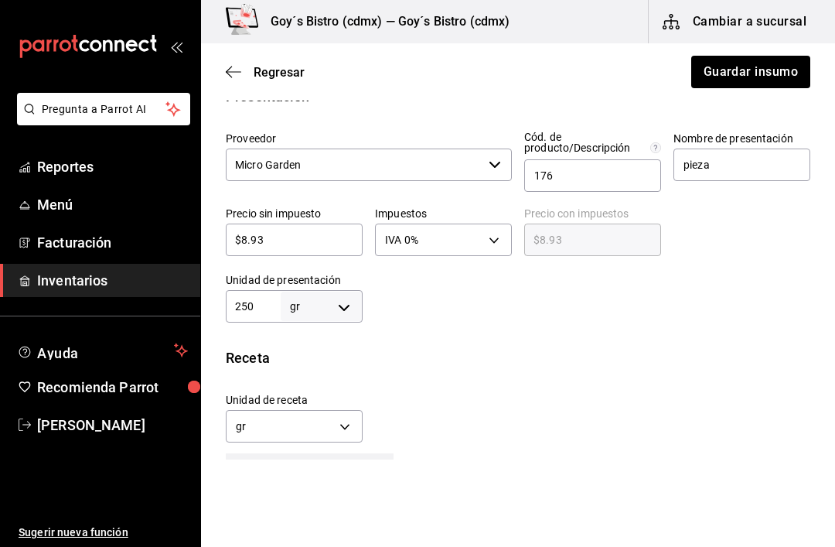
scroll to position [367, 0]
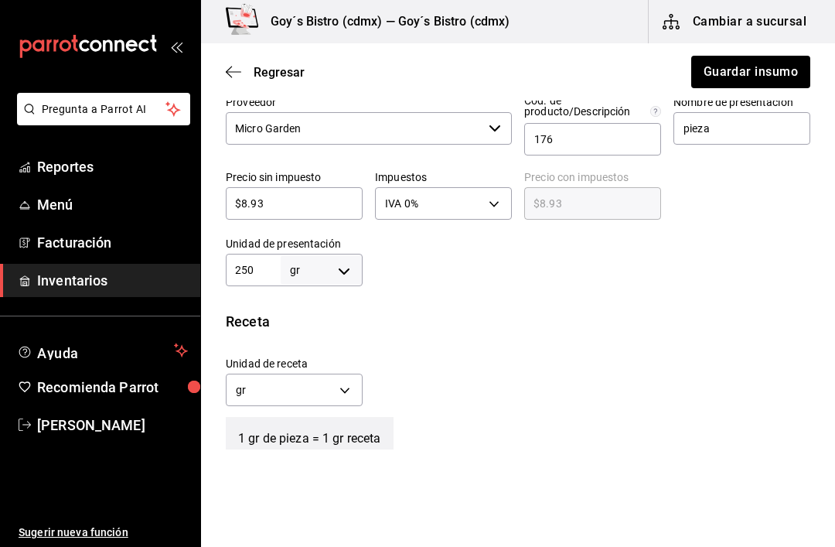
click at [406, 315] on div "Receta" at bounding box center [518, 321] width 584 height 21
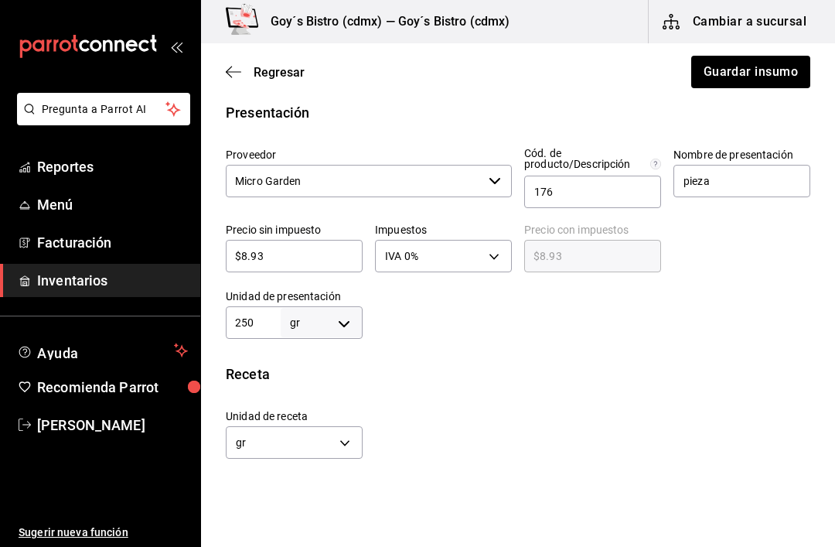
scroll to position [316, 0]
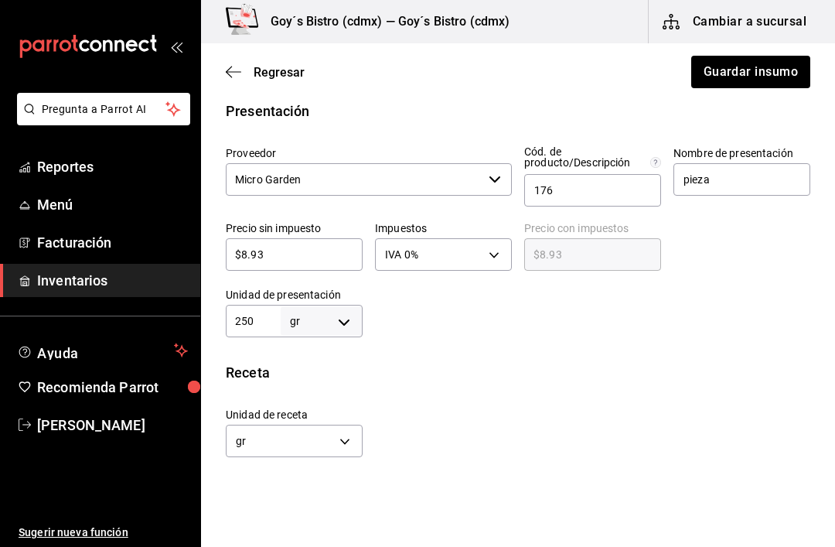
click at [337, 324] on body "Pregunta a Parrot AI Reportes Menú Facturación Inventarios Ayuda Recomienda Par…" at bounding box center [417, 229] width 835 height 459
click at [329, 393] on li "kg" at bounding box center [321, 393] width 80 height 26
type input "KILOGRAM"
type input "250"
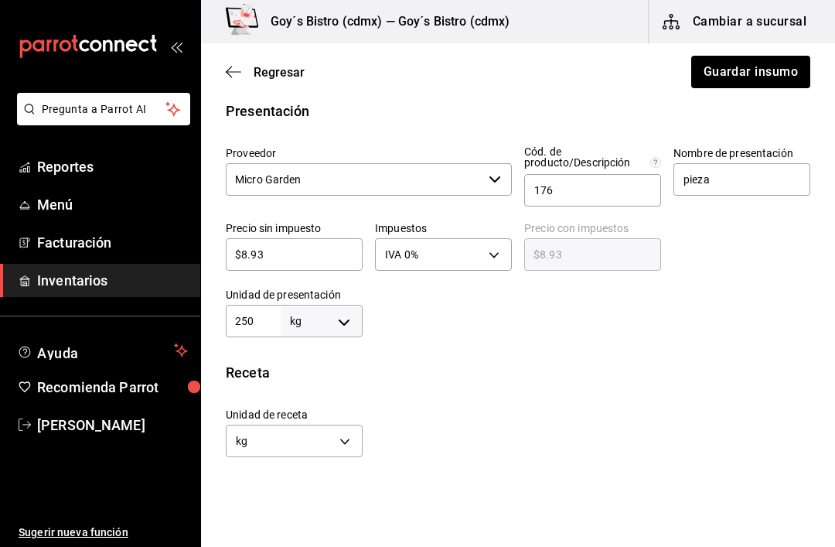
click at [257, 321] on input "250" at bounding box center [253, 321] width 55 height 19
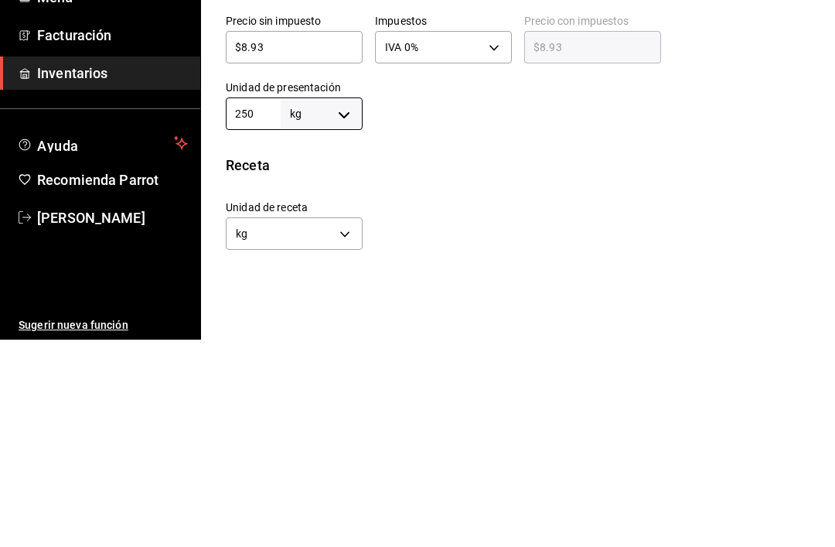
type input "25"
type input "2"
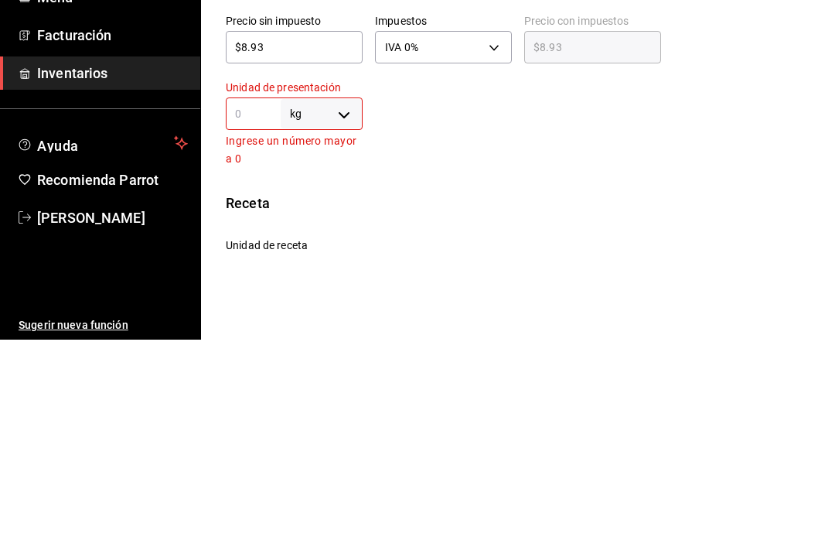
type input "."
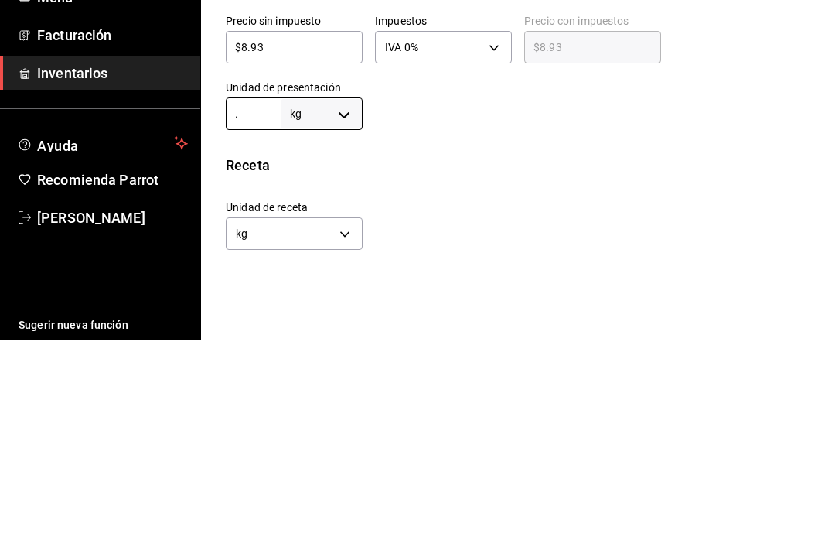
type input ".5"
type input "0.5"
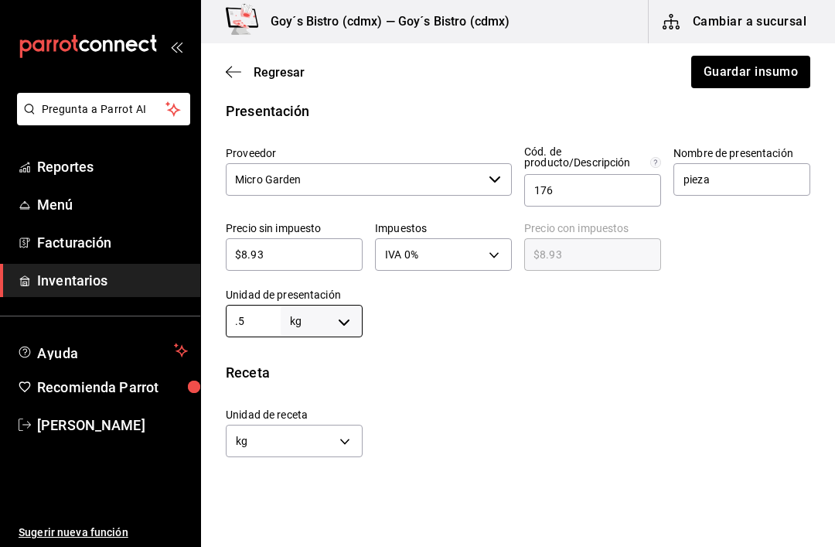
click at [465, 356] on div "Insumo IN-1746231351539 Nombre Albahaca tz Categoría de inventario Vegetales ​ …" at bounding box center [518, 269] width 634 height 921
type input "0.5"
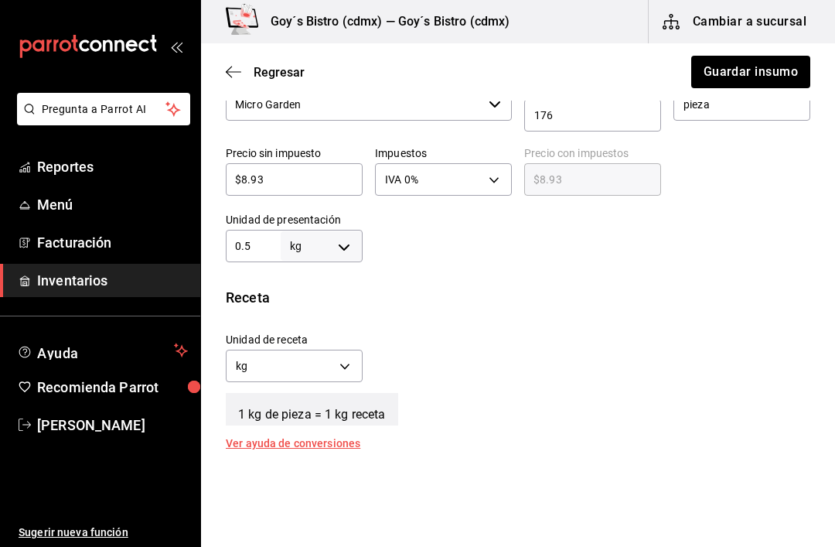
scroll to position [394, 0]
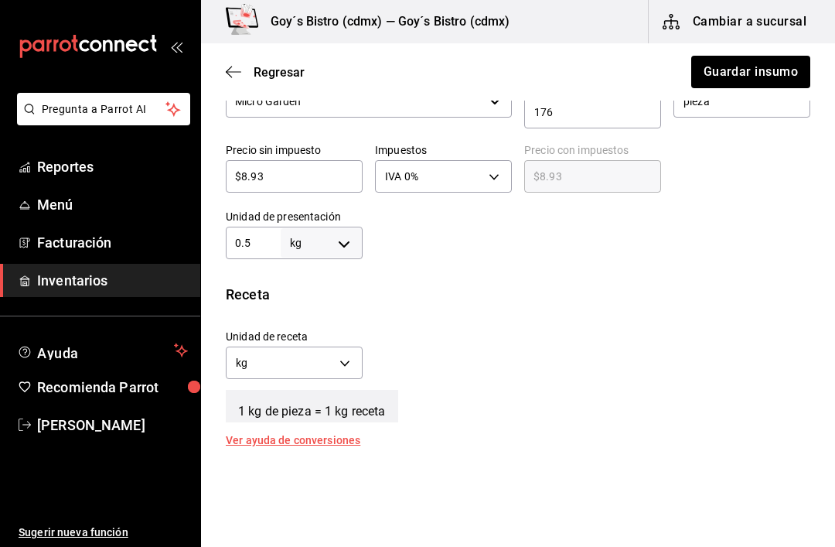
click at [339, 367] on body "Pregunta a Parrot AI Reportes Menú Facturación Inventarios Ayuda Recomienda Par…" at bounding box center [417, 229] width 835 height 459
click at [308, 428] on li "gr" at bounding box center [294, 437] width 135 height 26
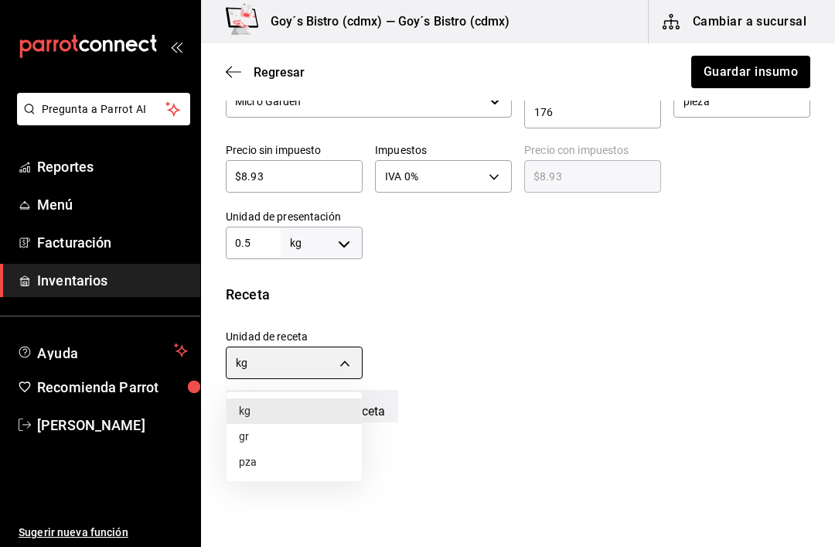
type input "GRAM"
type input "500"
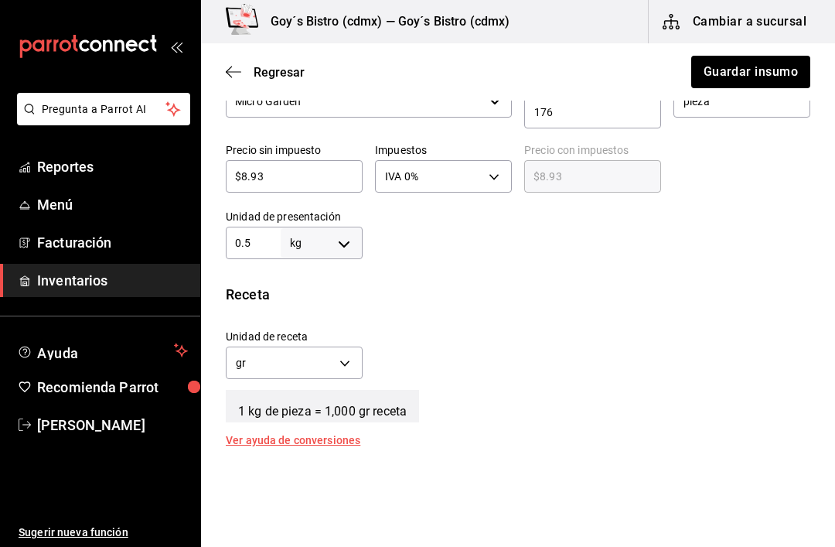
click at [262, 239] on input "0.5" at bounding box center [253, 242] width 55 height 19
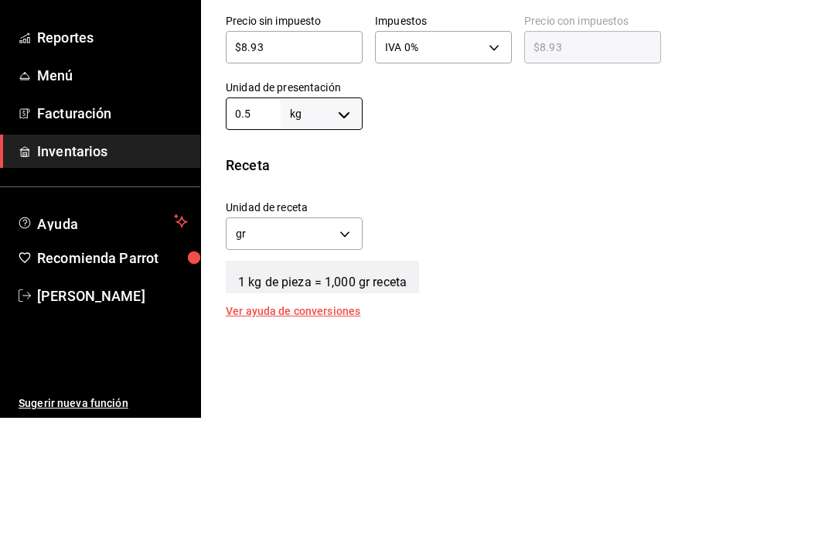
type input "0."
type input "0"
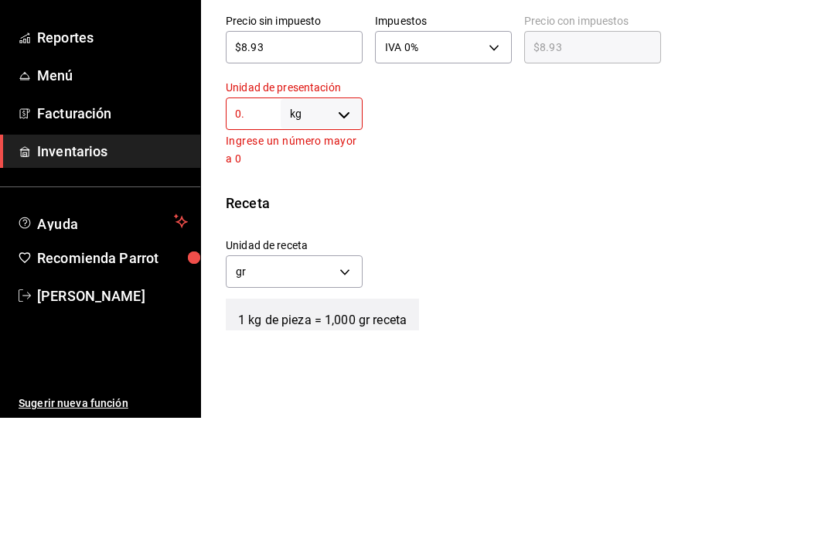
type input "0"
type input "2"
type input "2,000"
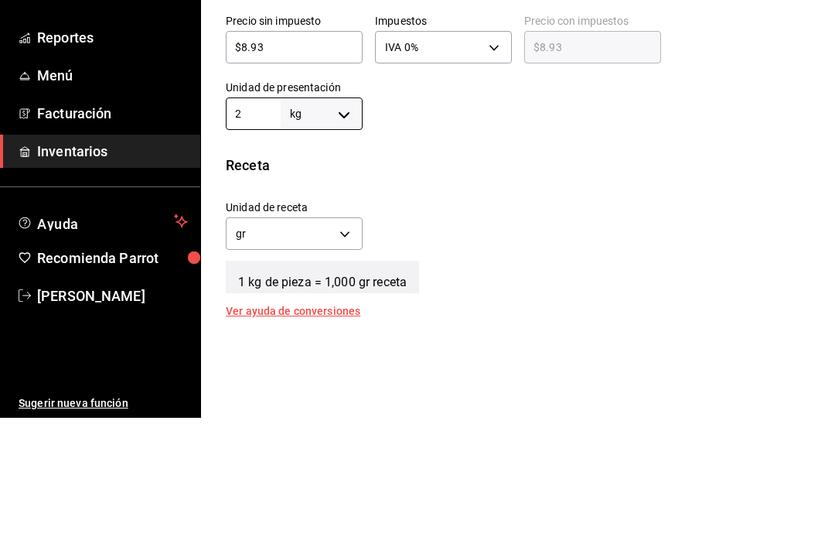
type input "25"
type input "25,000"
type input "250"
type input "250,000"
type input "250"
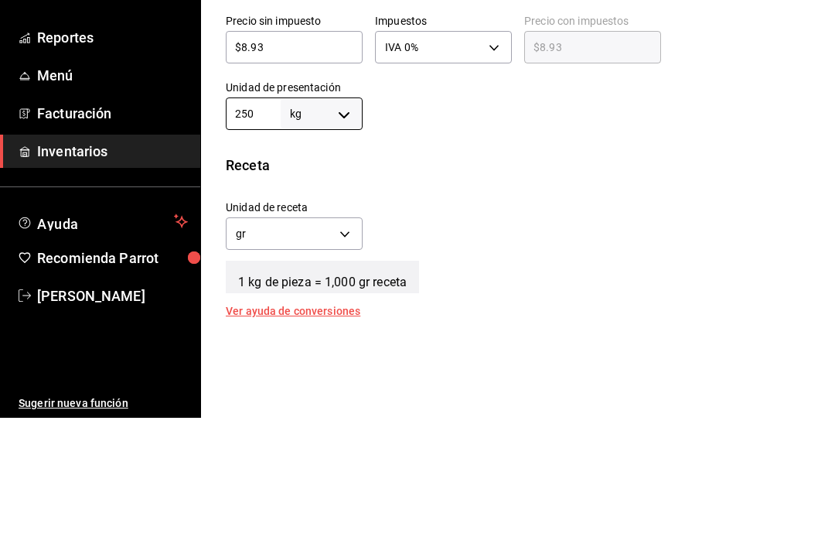
click at [342, 113] on body "Pregunta a Parrot AI Reportes Menú Facturación Inventarios Ayuda Recomienda Par…" at bounding box center [417, 229] width 835 height 459
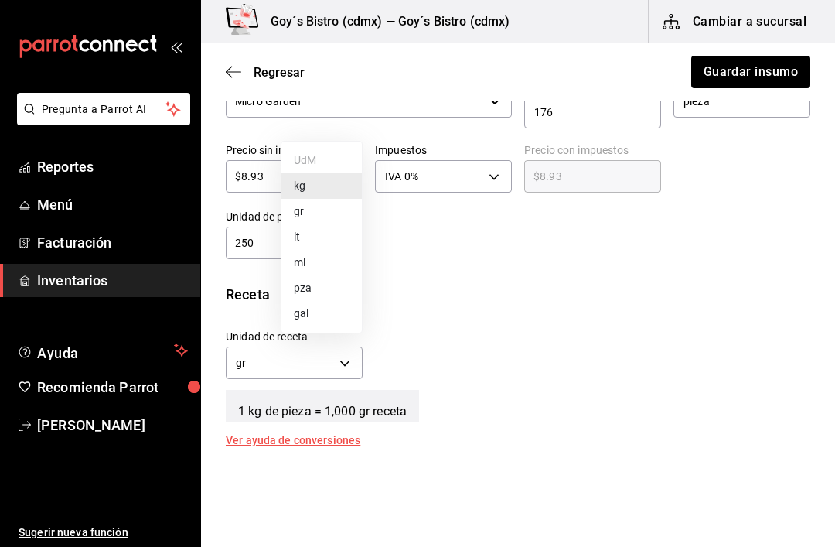
click at [301, 207] on li "gr" at bounding box center [321, 212] width 80 height 26
type input "GRAM"
type input "250"
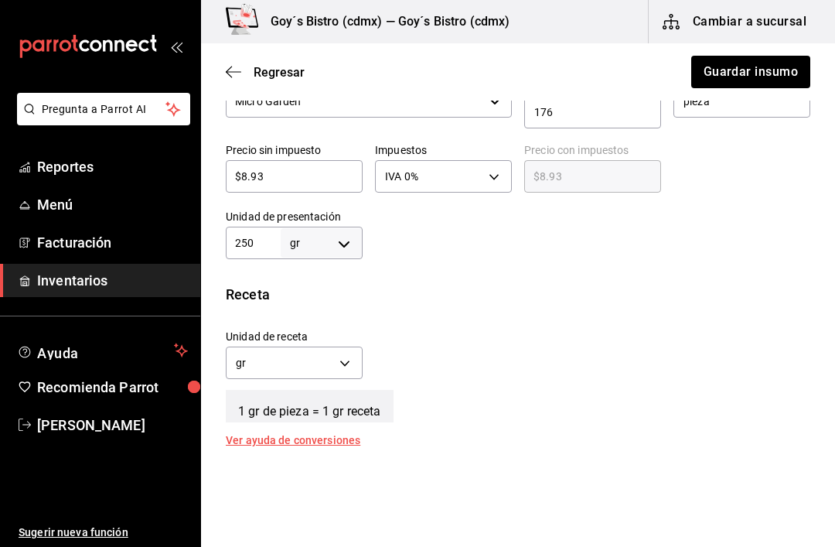
click at [677, 433] on div "Receta Unidad de receta gr GRAM Factor de conversión 250 ​ 1 gr de pieza = 1 gr…" at bounding box center [518, 365] width 634 height 162
click at [336, 239] on body "Pregunta a Parrot AI Reportes Menú Facturación Inventarios Ayuda Recomienda Par…" at bounding box center [417, 229] width 835 height 459
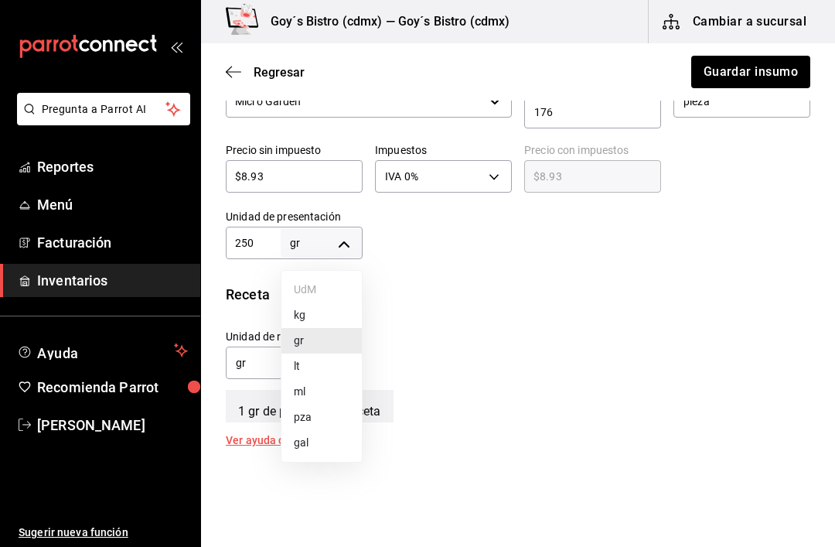
click at [299, 312] on li "kg" at bounding box center [321, 315] width 80 height 26
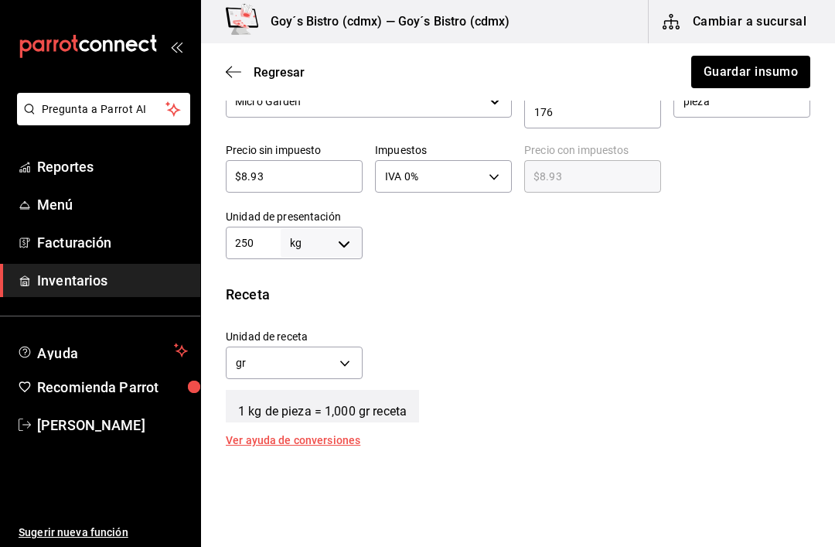
type input "KILOGRAM"
type input "250"
click at [256, 242] on input "250" at bounding box center [253, 242] width 55 height 19
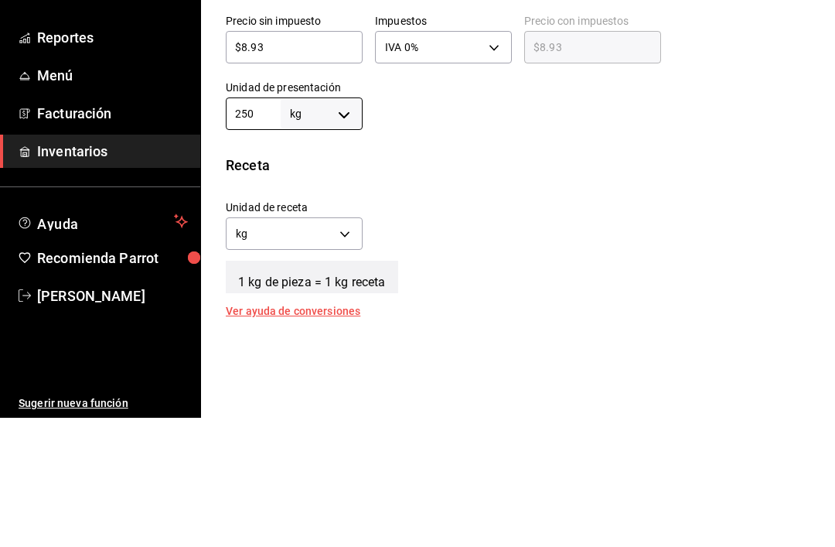
type input "25"
type input "2"
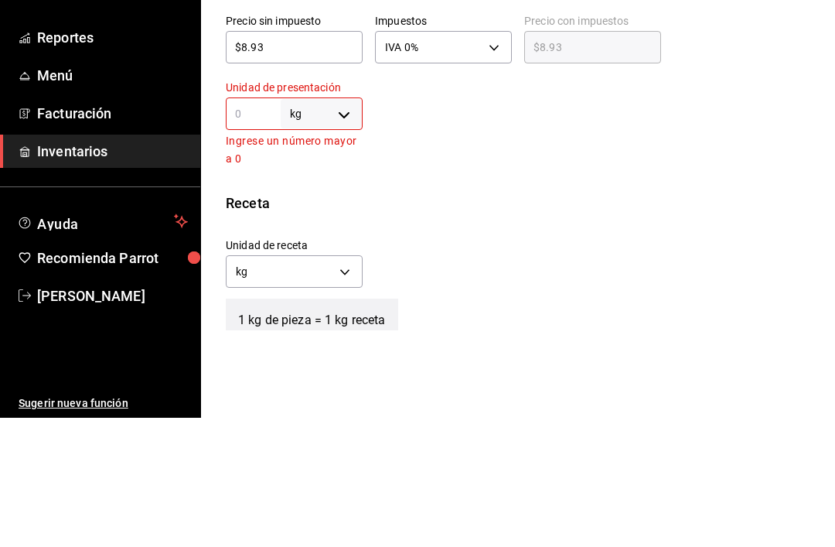
type input "1"
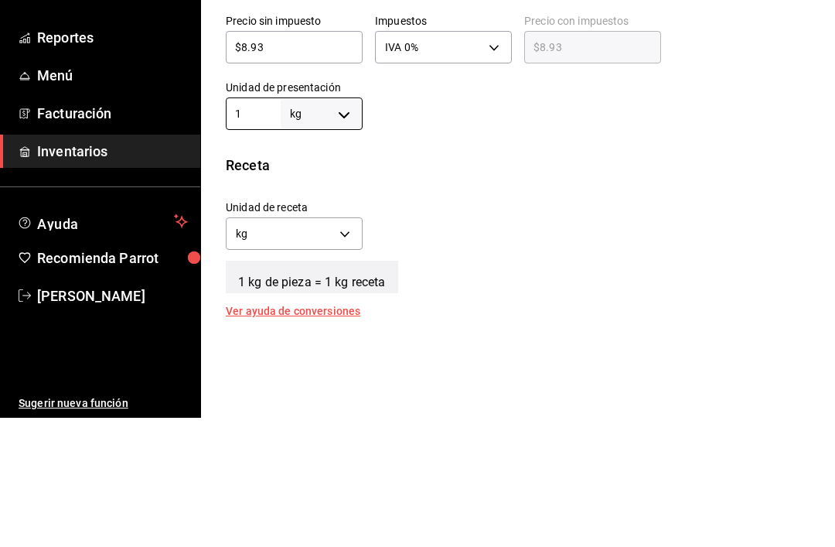
type input "1"
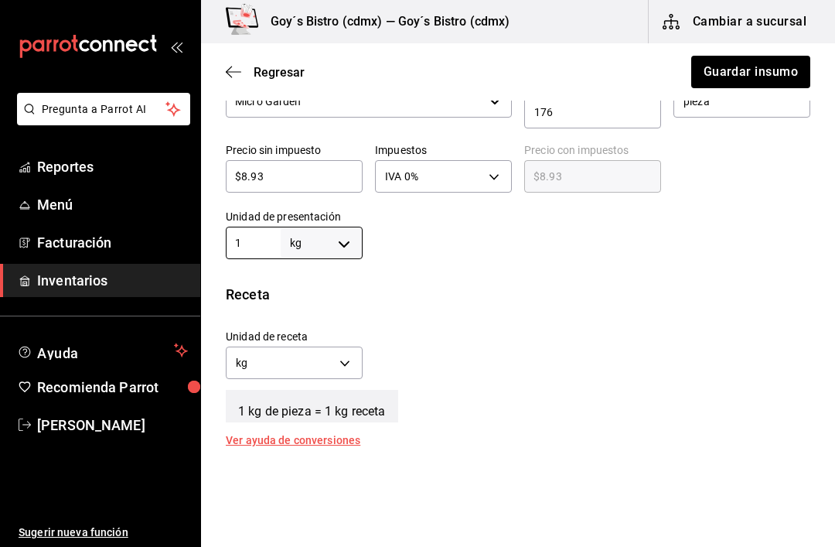
type input "1"
click at [265, 356] on body "Pregunta a Parrot AI Reportes Menú Facturación Inventarios Ayuda Recomienda Par…" at bounding box center [417, 229] width 835 height 459
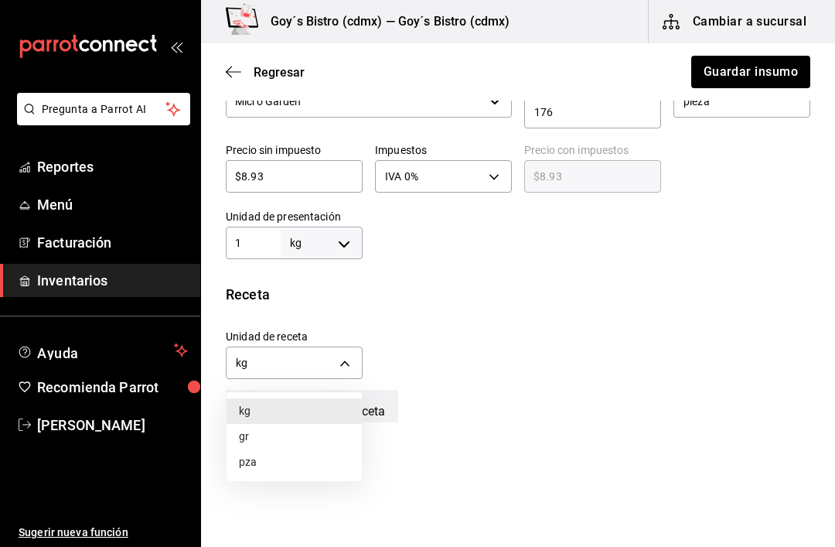
click at [254, 430] on li "gr" at bounding box center [294, 437] width 135 height 26
type input "GRAM"
type input "1,000"
click at [769, 73] on button "Guardar insumo" at bounding box center [750, 72] width 121 height 32
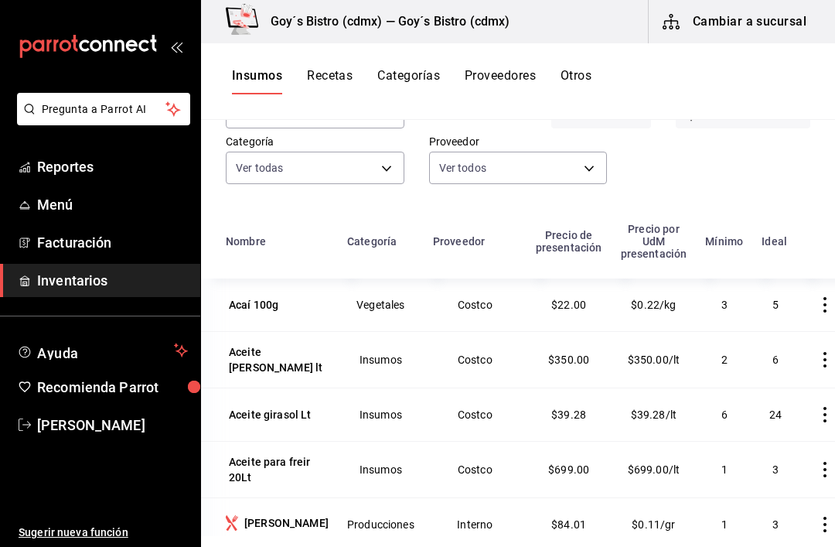
click at [250, 302] on div "Acaí 100g" at bounding box center [253, 304] width 49 height 15
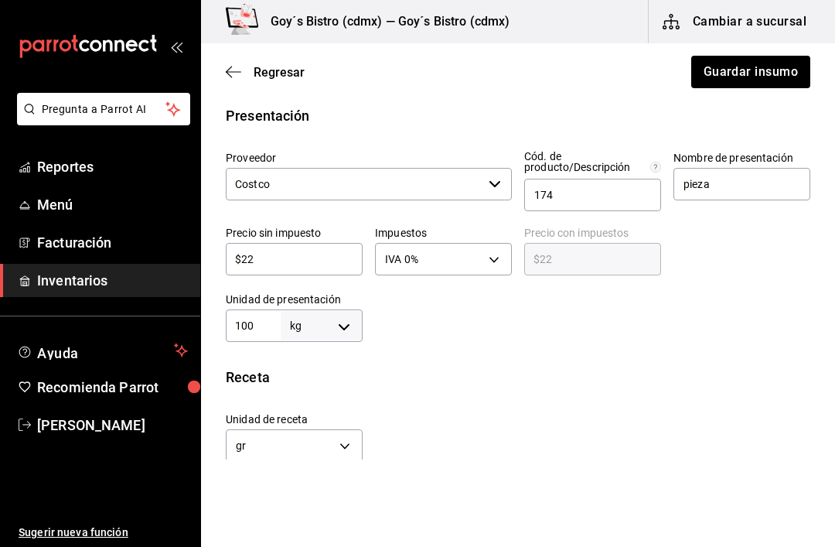
scroll to position [315, 0]
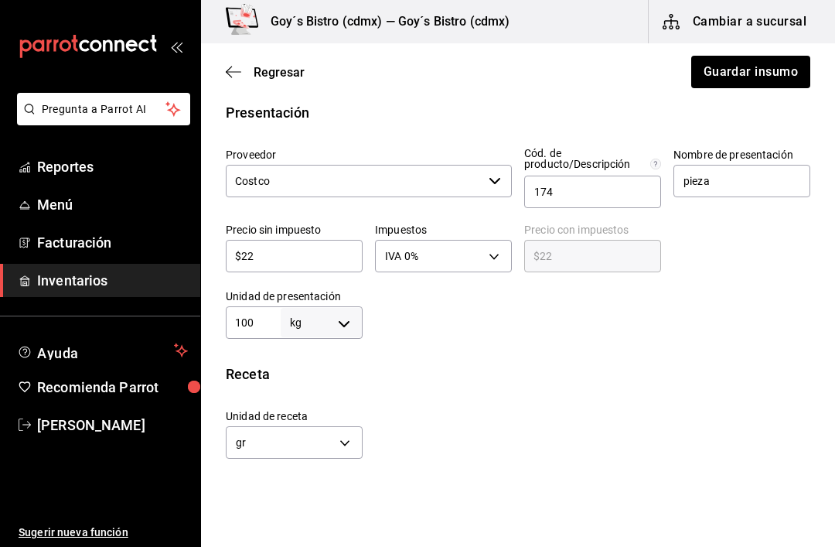
click at [261, 322] on input "100" at bounding box center [253, 322] width 55 height 19
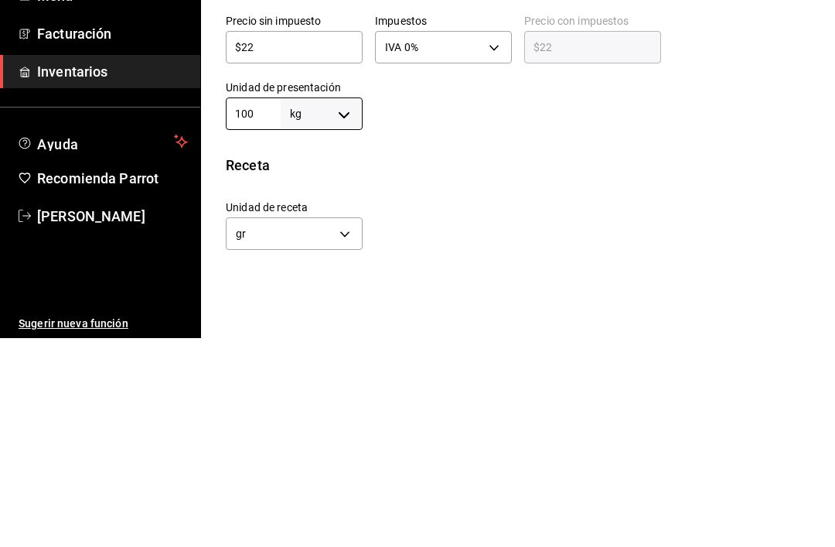
type input "10"
type input "10,000"
type input "1"
type input "1,000"
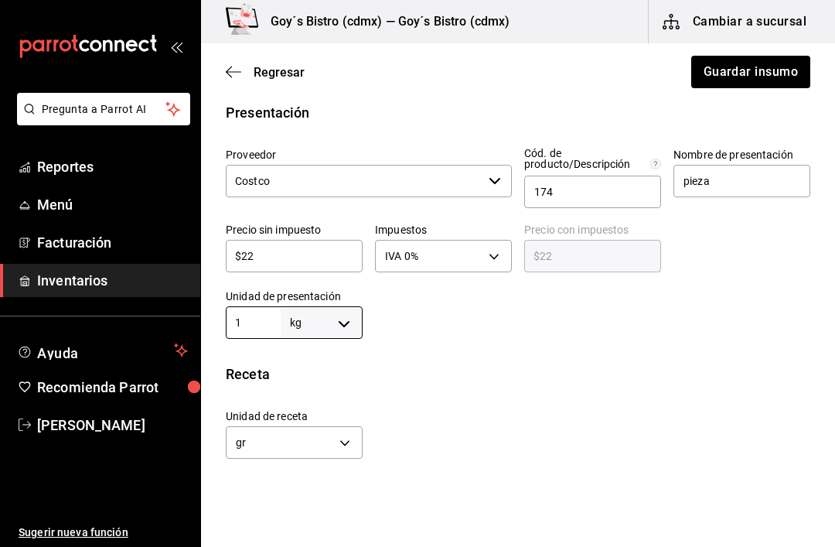
type input "1"
click at [775, 73] on button "Guardar insumo" at bounding box center [750, 72] width 121 height 32
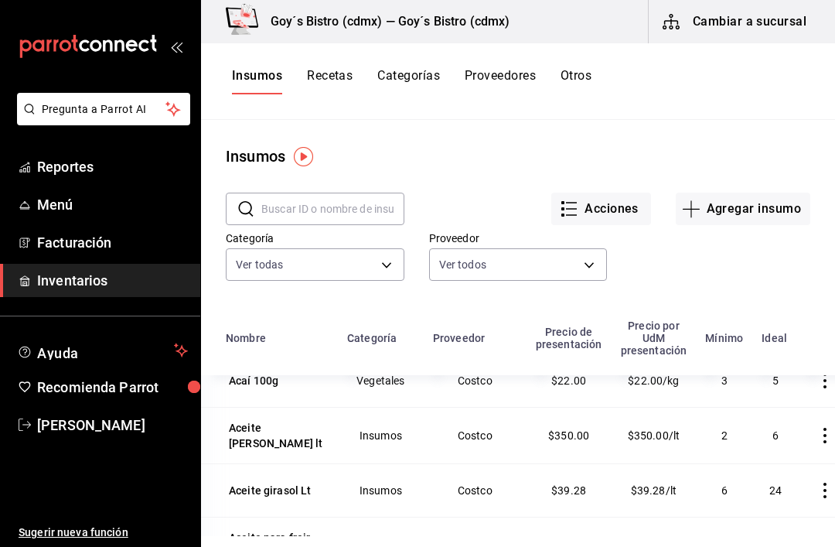
scroll to position [32, 0]
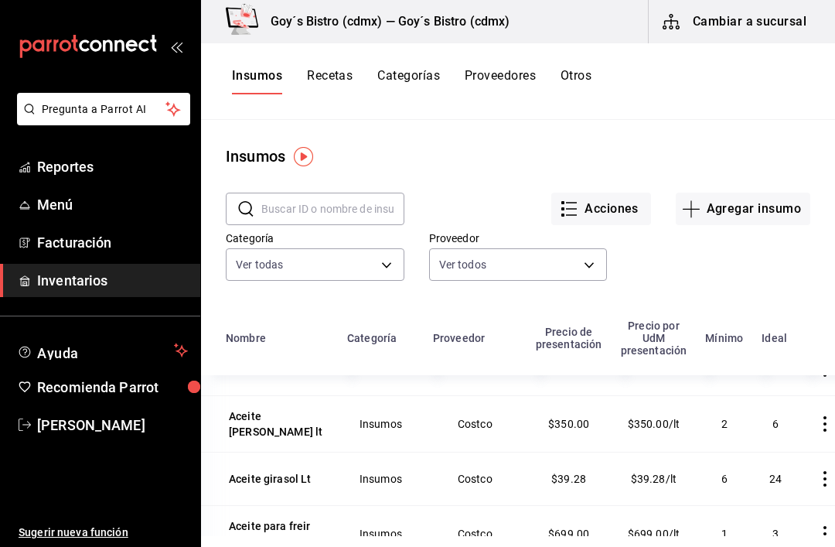
click at [278, 414] on div "Aceite [PERSON_NAME] lt" at bounding box center [277, 423] width 103 height 37
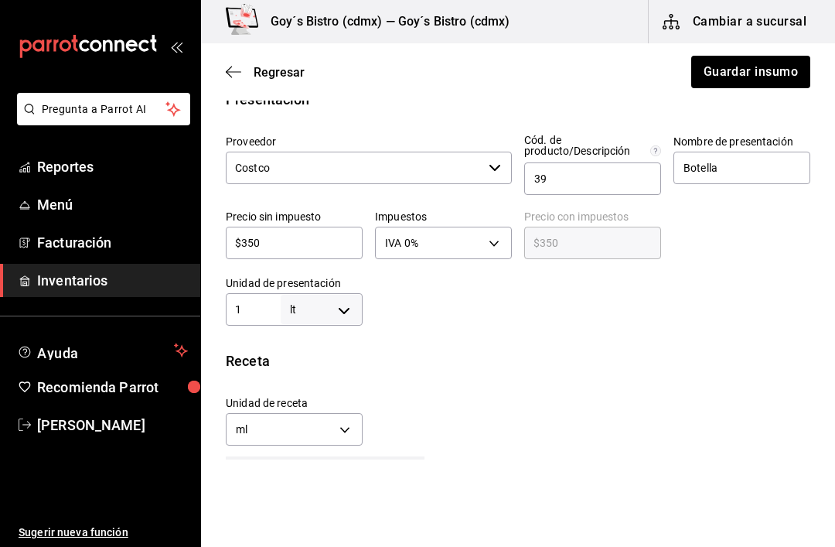
scroll to position [331, 0]
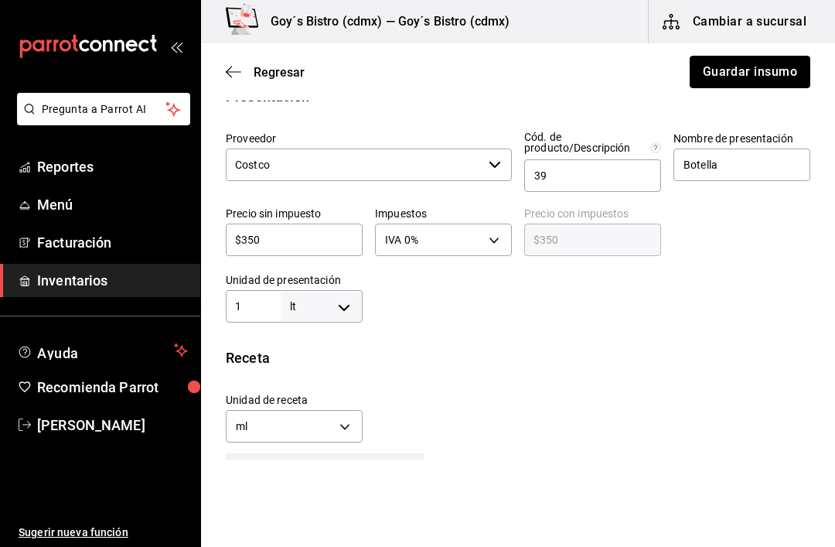
click at [772, 73] on button "Guardar insumo" at bounding box center [750, 72] width 121 height 32
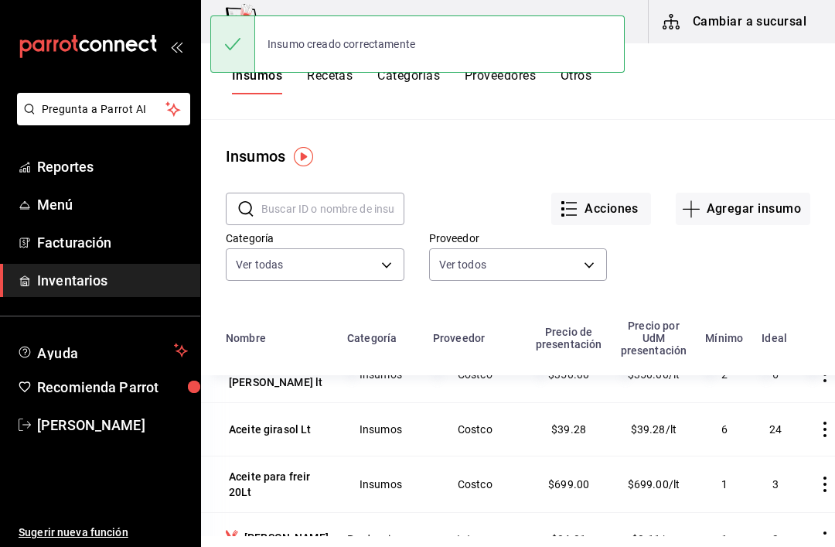
scroll to position [88, 0]
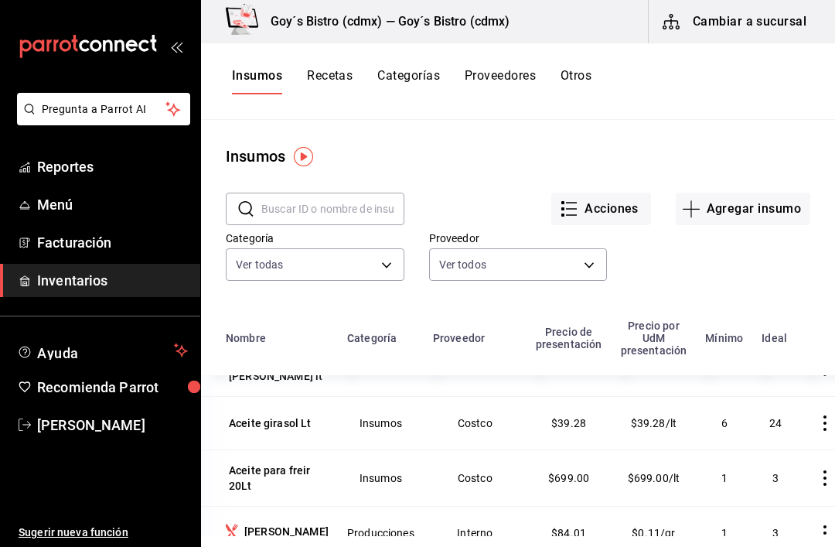
click at [276, 417] on div "Aceite girasol Lt" at bounding box center [270, 422] width 83 height 15
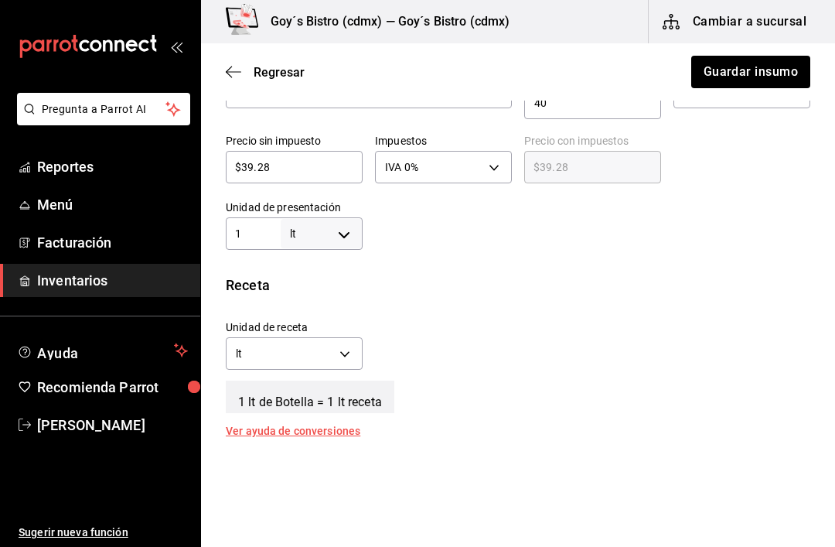
scroll to position [405, 0]
click at [335, 426] on div "Ver ayuda de conversiones" at bounding box center [302, 429] width 153 height 11
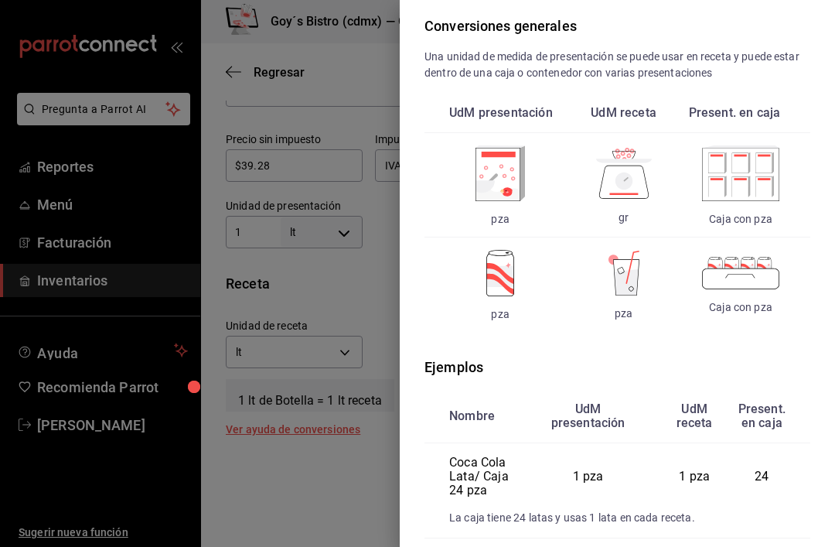
scroll to position [51, 0]
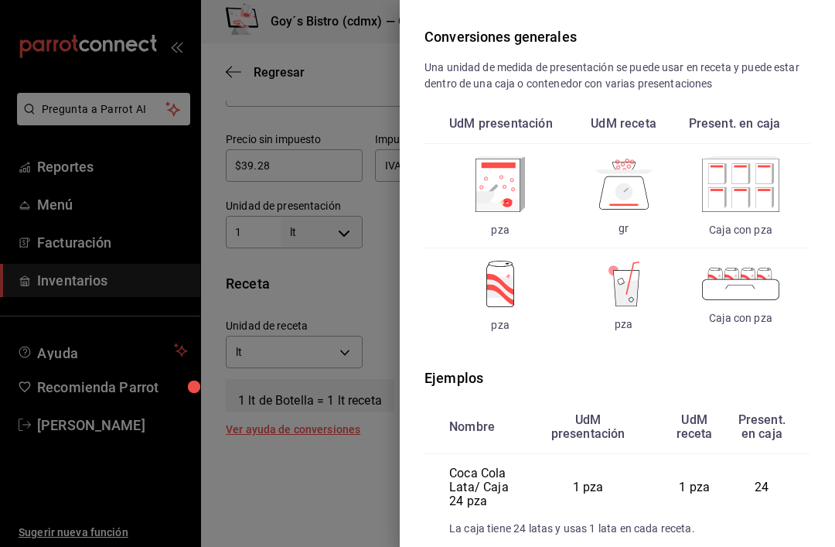
click at [340, 295] on div at bounding box center [417, 273] width 835 height 547
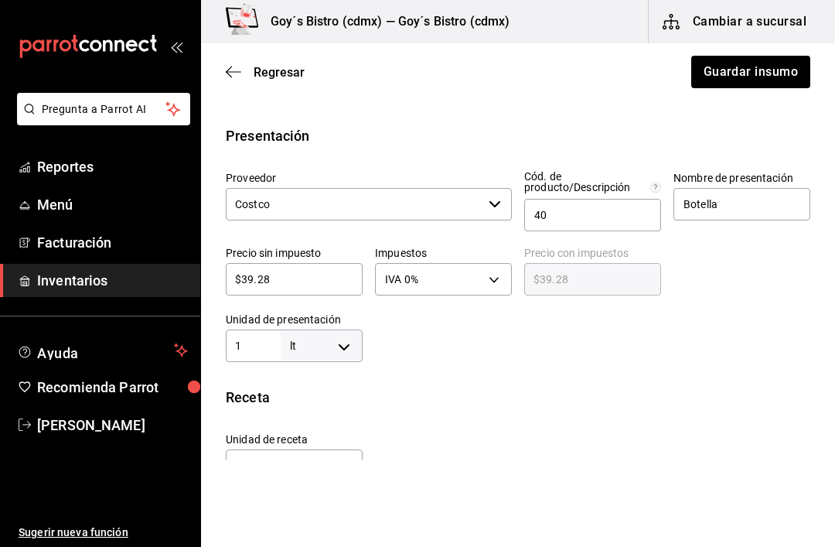
scroll to position [289, 0]
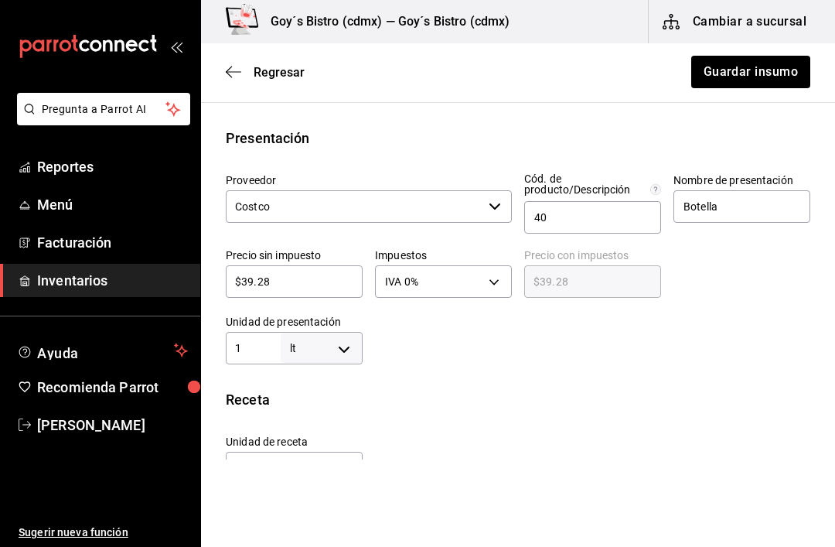
click at [791, 53] on div "Regresar Guardar insumo" at bounding box center [518, 71] width 634 height 57
click at [767, 74] on button "Guardar insumo" at bounding box center [750, 72] width 121 height 32
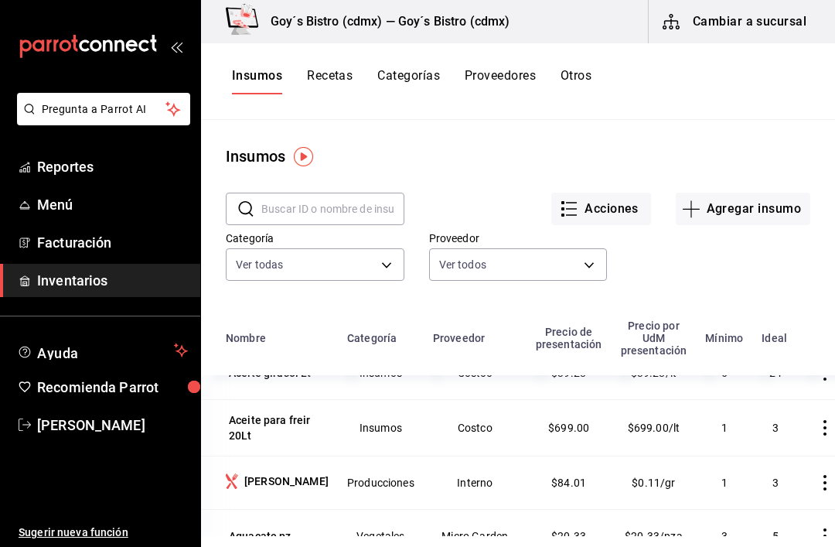
scroll to position [142, 0]
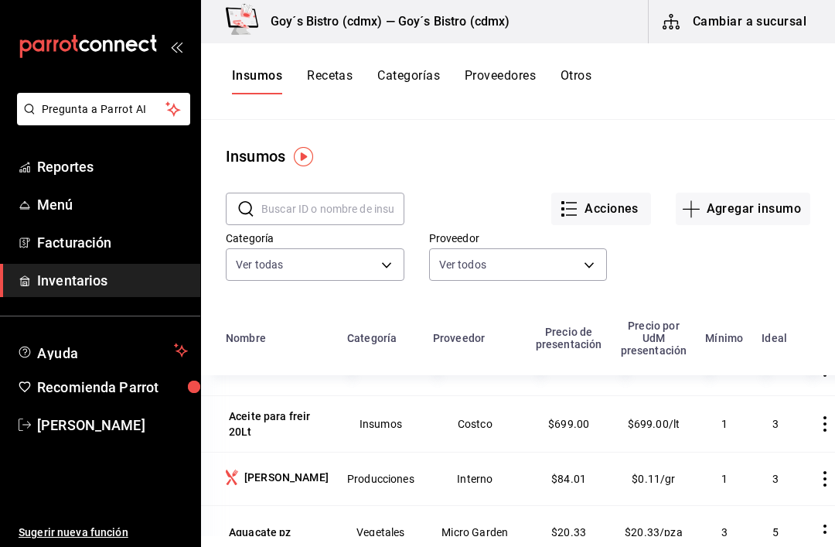
click at [267, 421] on div "Aceite para freir 20Lt" at bounding box center [277, 423] width 97 height 31
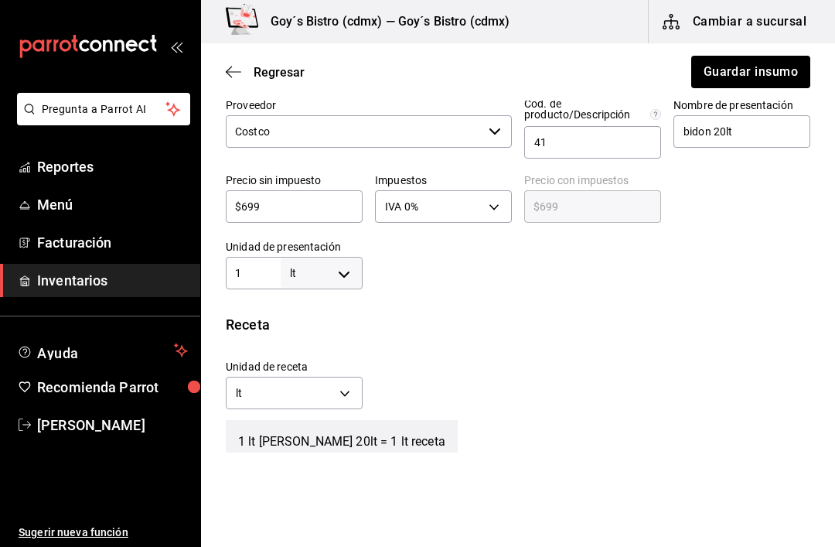
scroll to position [368, 0]
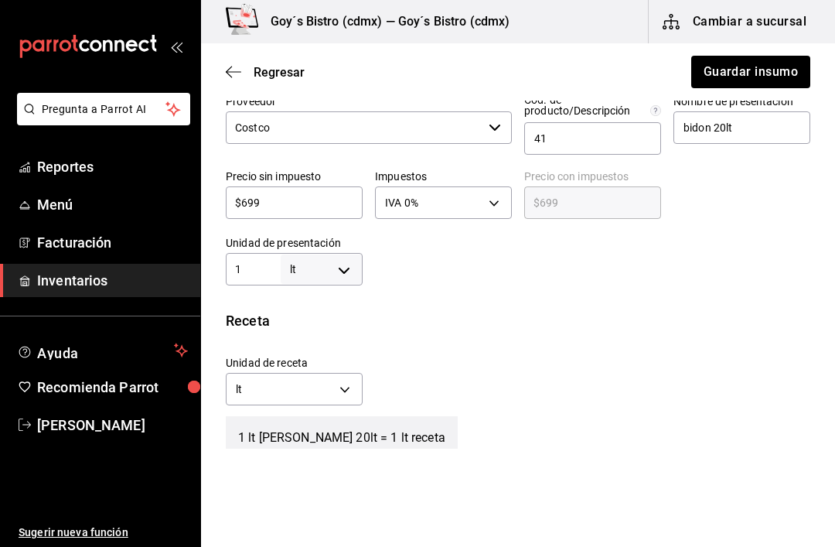
click at [256, 263] on input "1" at bounding box center [253, 269] width 55 height 19
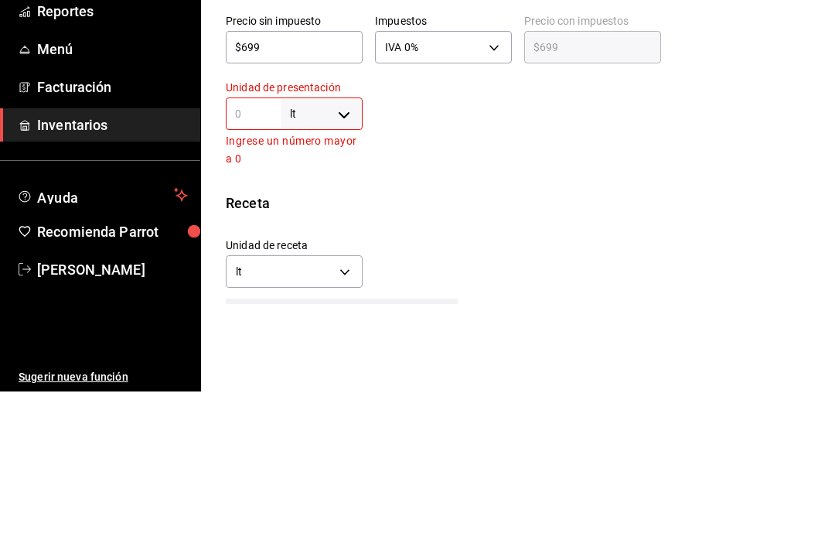
type input "2"
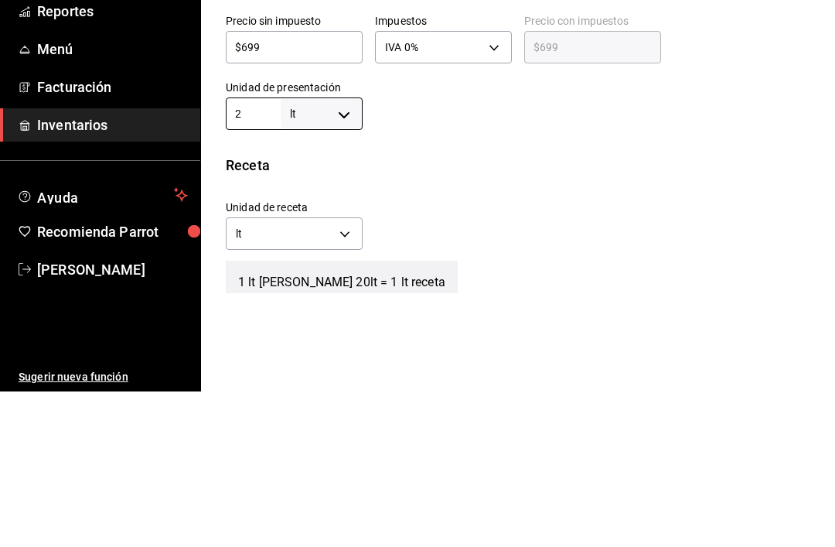
type input "2"
type input "20"
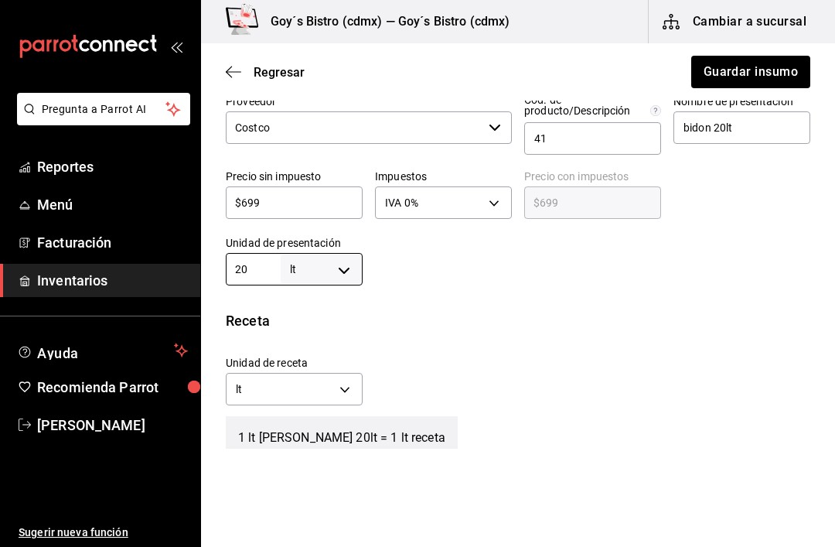
type input "20"
click at [481, 371] on div "Unidad de receta lt LITER Factor de conversión 20 ​" at bounding box center [511, 376] width 597 height 66
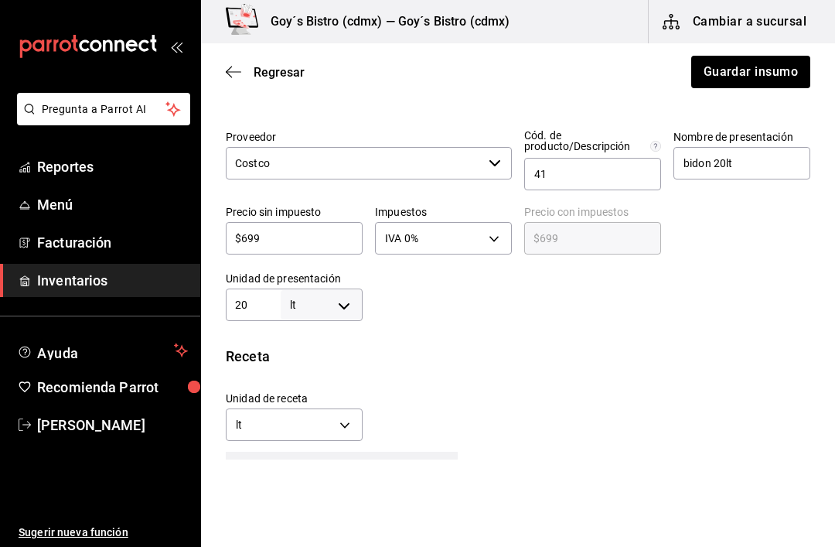
scroll to position [325, 0]
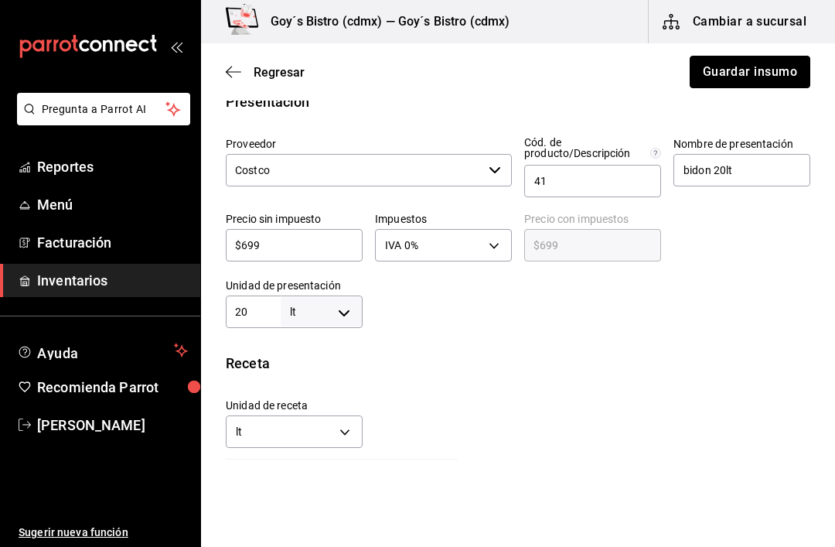
click at [769, 75] on button "Guardar insumo" at bounding box center [750, 72] width 121 height 32
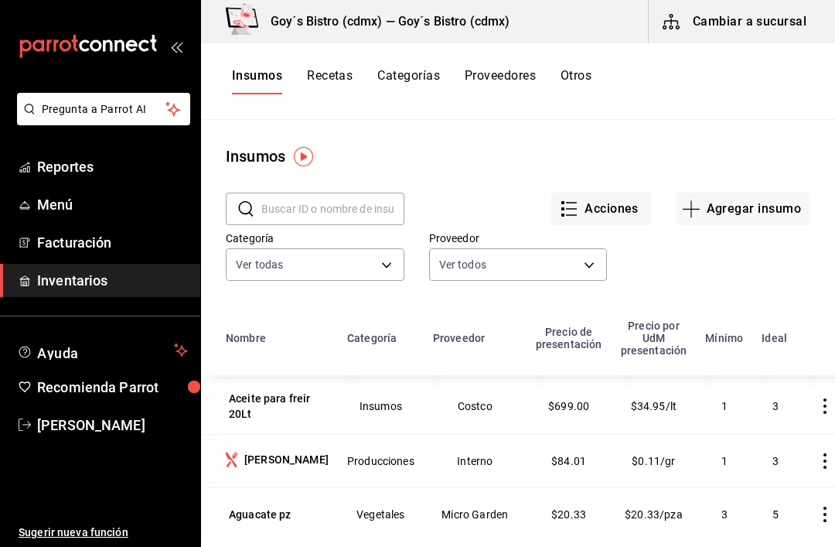
scroll to position [161, 0]
click at [268, 462] on div "[PERSON_NAME]" at bounding box center [286, 458] width 84 height 15
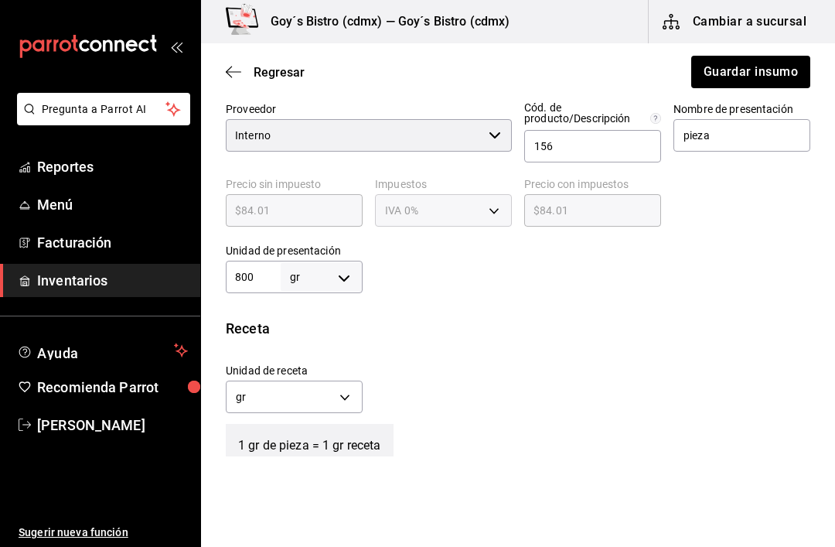
scroll to position [370, 0]
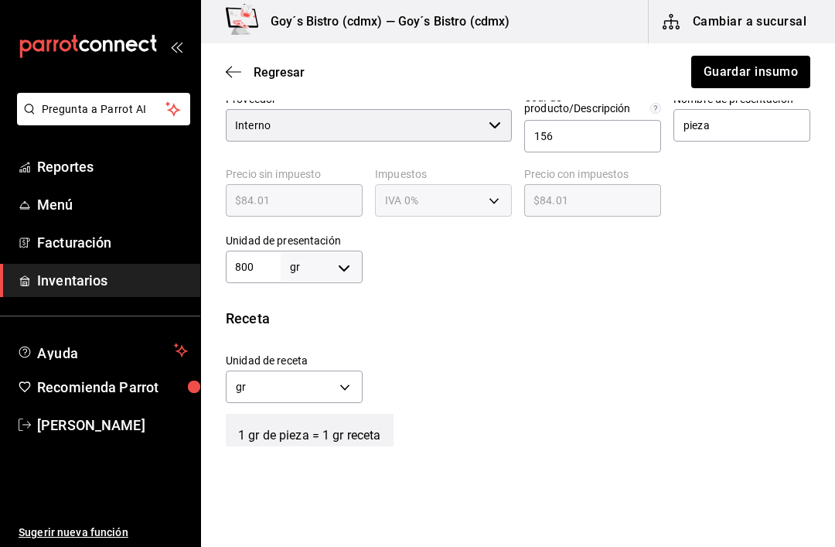
click at [347, 265] on body "Pregunta a Parrot AI Reportes Menú Facturación Inventarios Ayuda Recomienda Par…" at bounding box center [417, 229] width 835 height 459
click at [325, 343] on li "kg" at bounding box center [321, 339] width 80 height 26
type input "KILOGRAM"
type input "800"
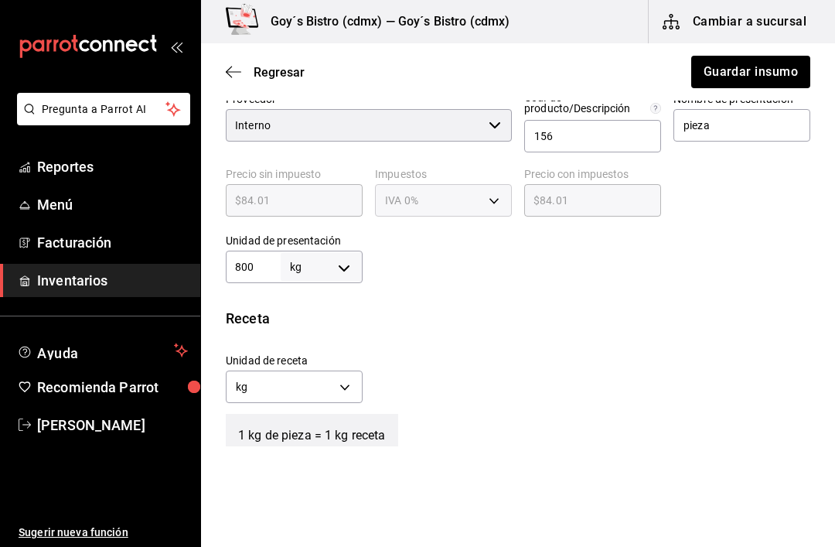
click at [268, 264] on input "800" at bounding box center [253, 266] width 55 height 19
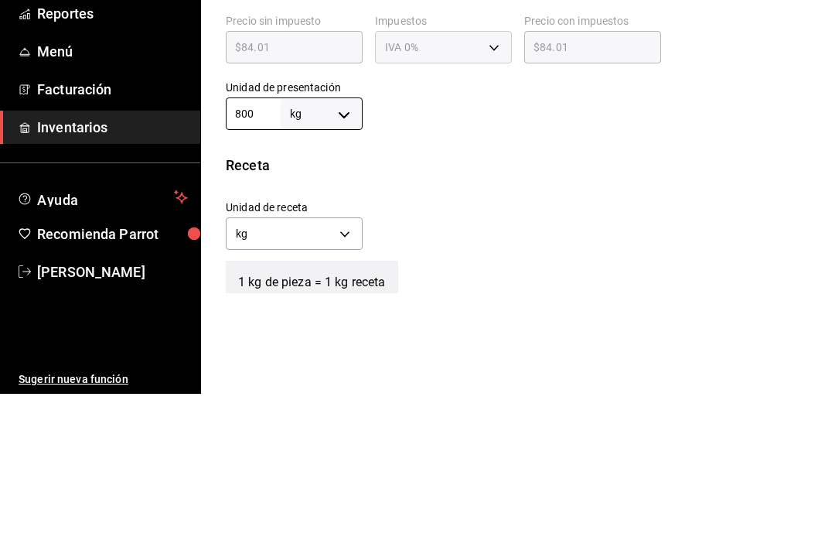
type input "80"
type input "8"
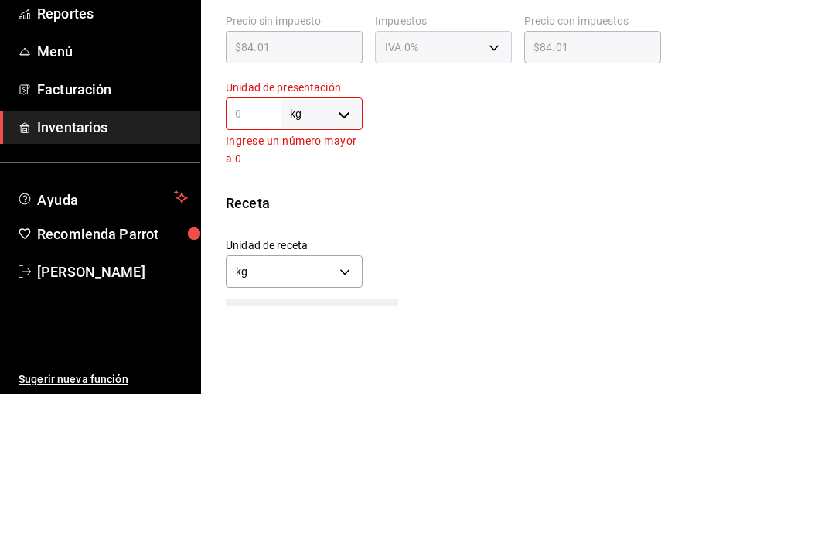
type input "."
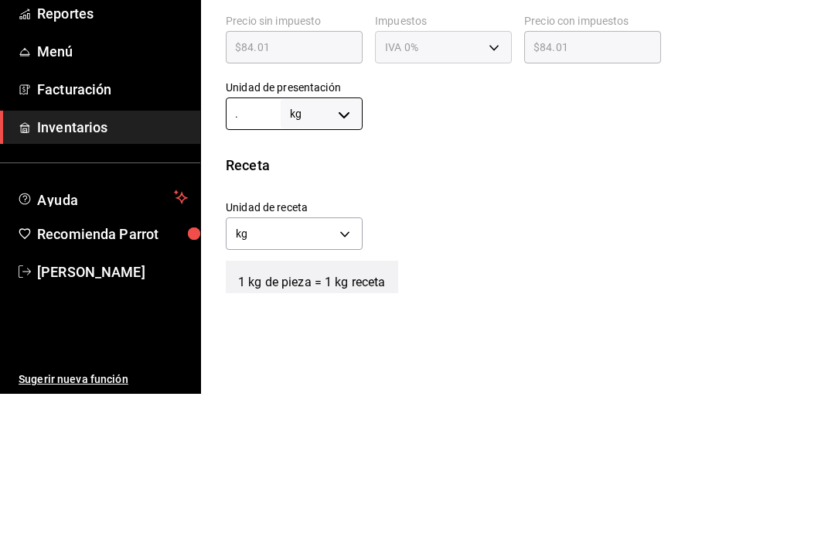
type input ".8"
type input "0.8"
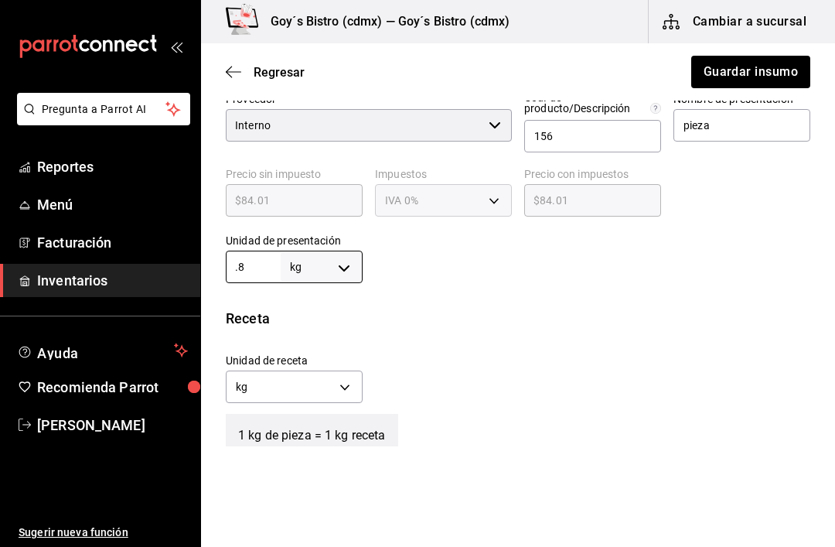
click at [346, 373] on body "Pregunta a Parrot AI Reportes Menú Facturación Inventarios Ayuda Recomienda Par…" at bounding box center [417, 229] width 835 height 459
type input "0.8"
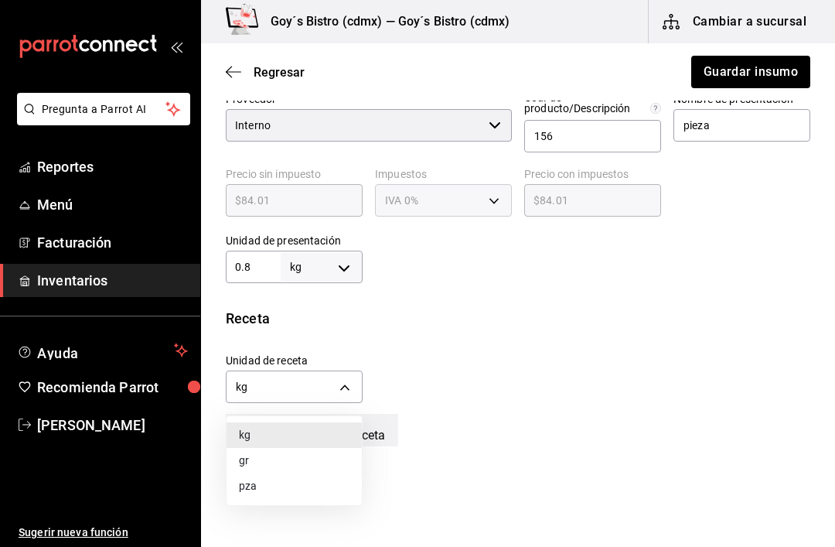
click at [290, 455] on li "gr" at bounding box center [294, 461] width 135 height 26
type input "GRAM"
type input "800"
click at [504, 355] on div "Unidad de receta gr GRAM Factor de conversión 800 ​" at bounding box center [511, 374] width 597 height 66
click at [779, 70] on button "Guardar insumo" at bounding box center [750, 72] width 121 height 32
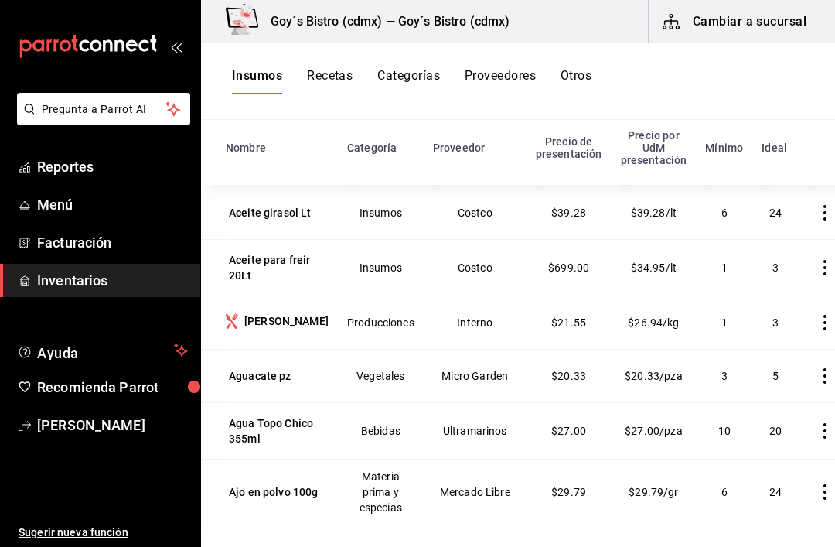
scroll to position [190, 0]
click at [270, 376] on div "Aguacate pz" at bounding box center [260, 375] width 63 height 15
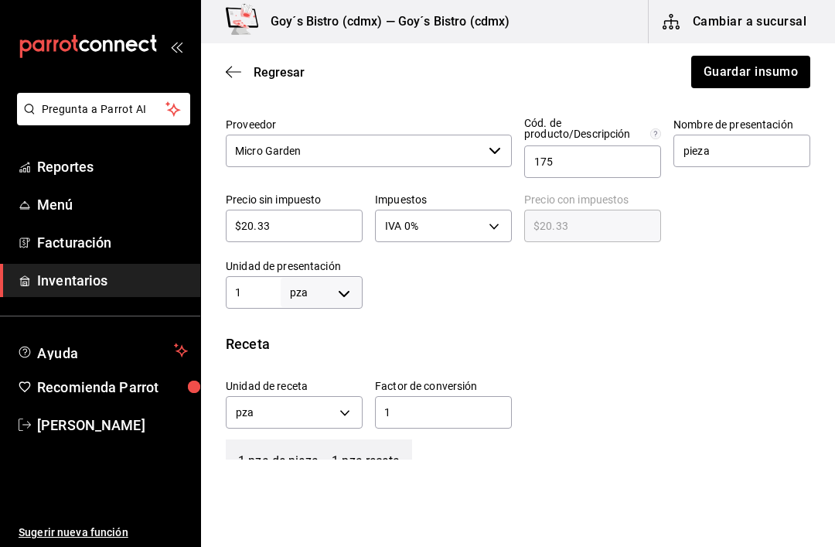
scroll to position [346, 0]
click at [421, 407] on input "1" at bounding box center [443, 411] width 137 height 19
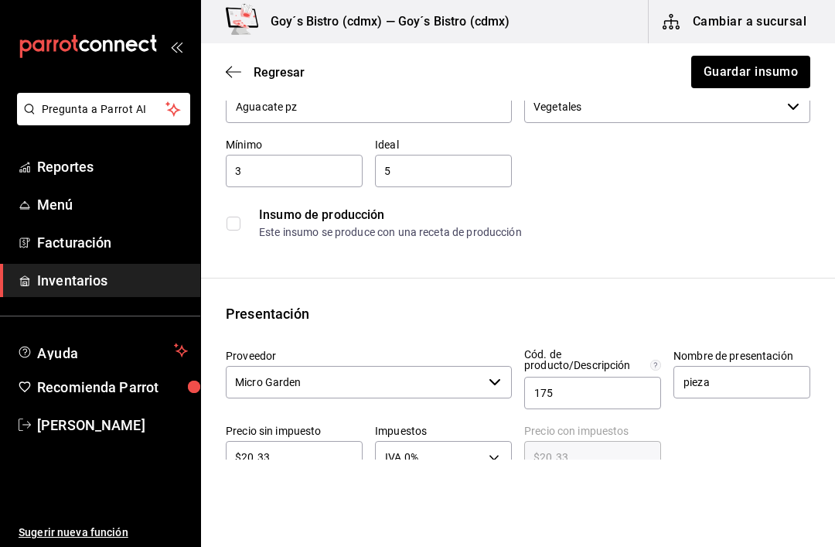
scroll to position [138, 0]
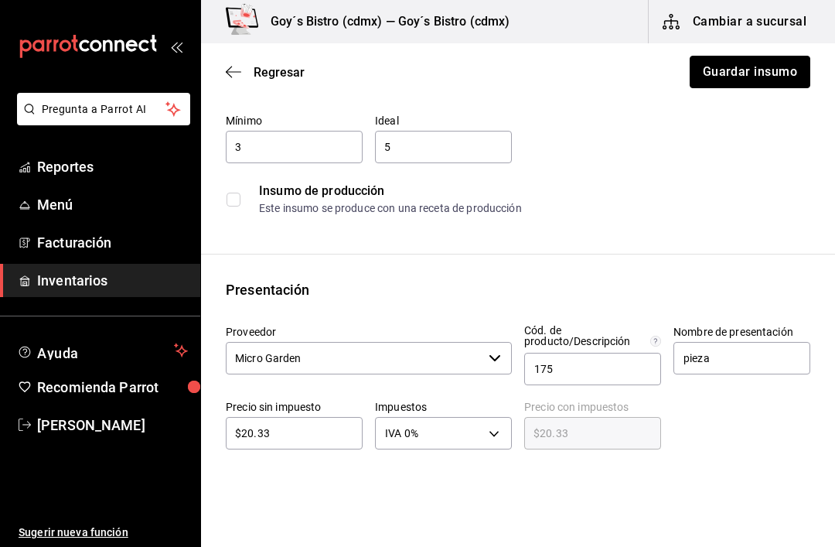
click at [764, 72] on button "Guardar insumo" at bounding box center [750, 72] width 121 height 32
type input "0.5"
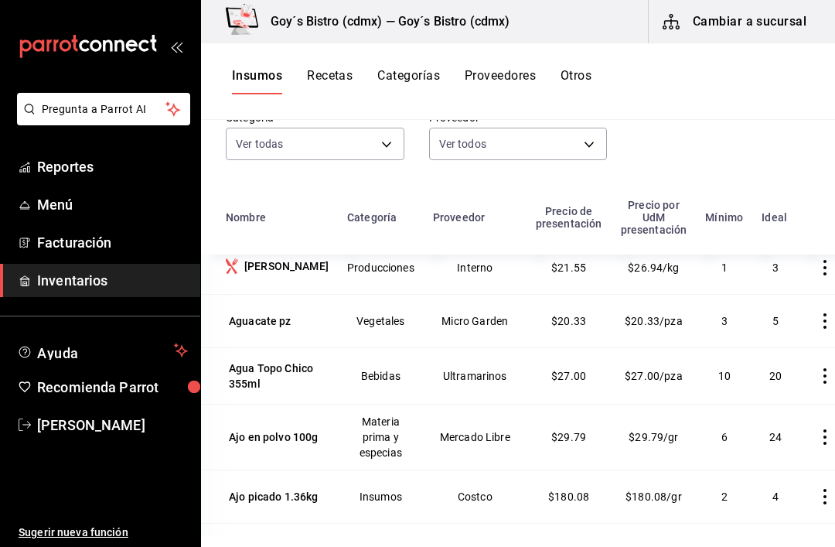
scroll to position [234, 0]
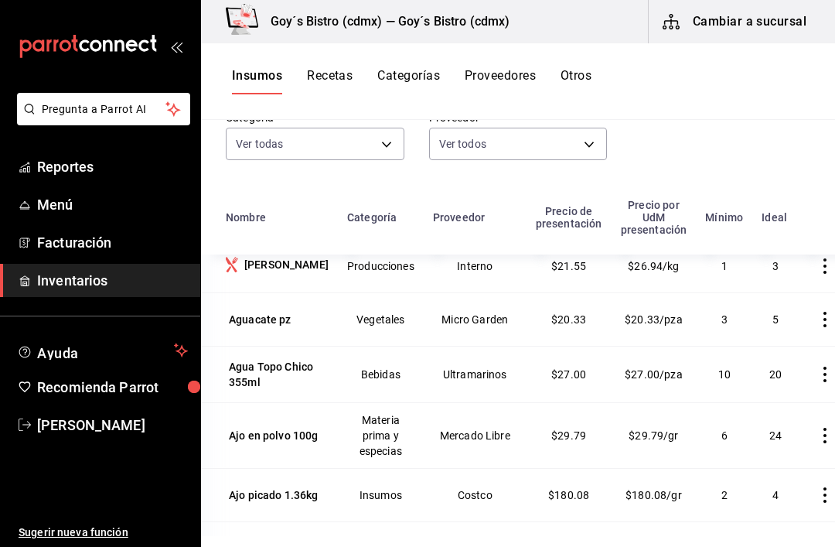
click at [817, 319] on icon "button" at bounding box center [824, 319] width 15 height 15
click at [295, 369] on div at bounding box center [417, 273] width 835 height 547
click at [294, 376] on div "Agua Topo Chico 355ml" at bounding box center [277, 374] width 97 height 31
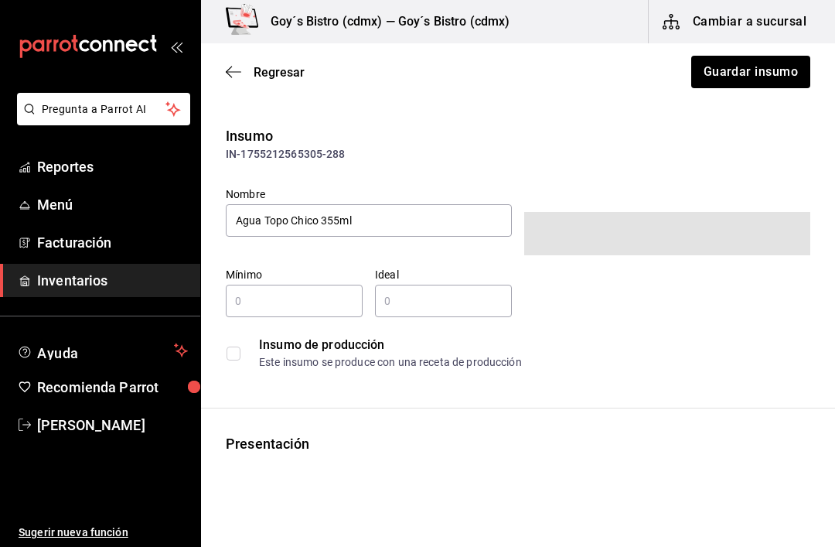
type input "10"
type input "20"
type input "1"
type input "UNIT"
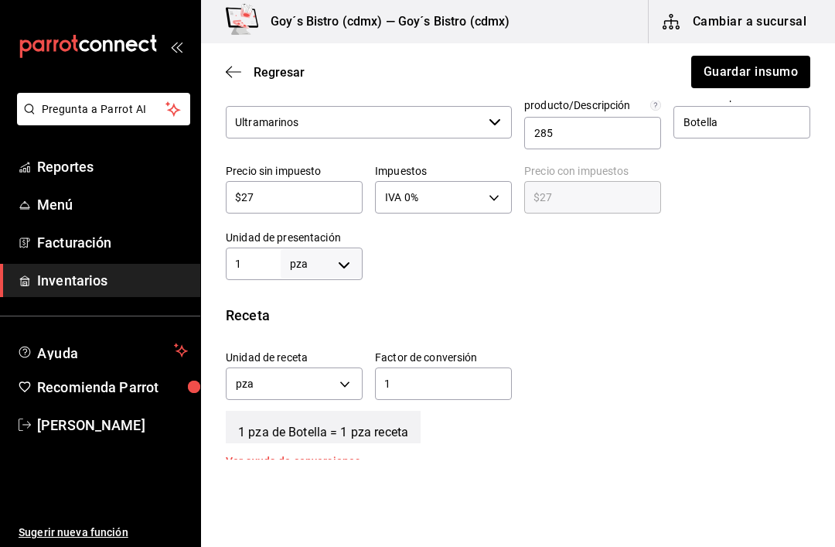
scroll to position [376, 0]
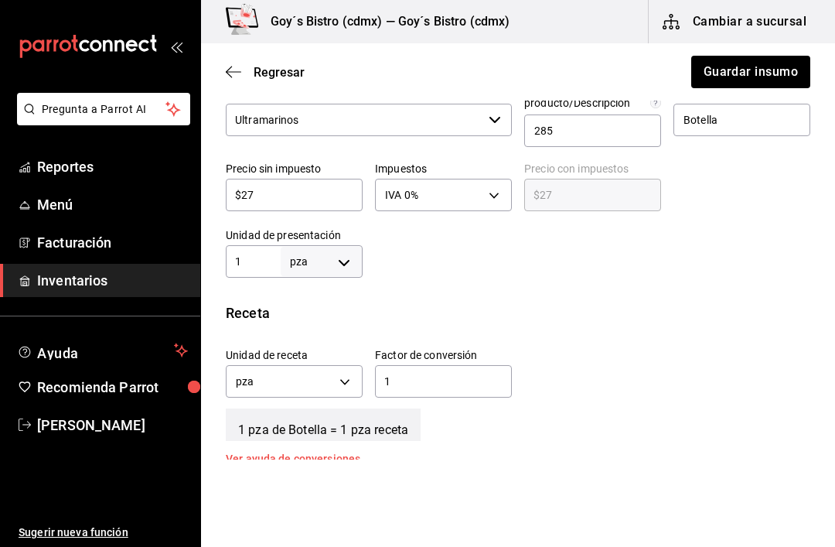
click at [262, 257] on input "1" at bounding box center [253, 261] width 55 height 19
click at [336, 455] on div "Ver ayuda de conversiones" at bounding box center [302, 458] width 153 height 11
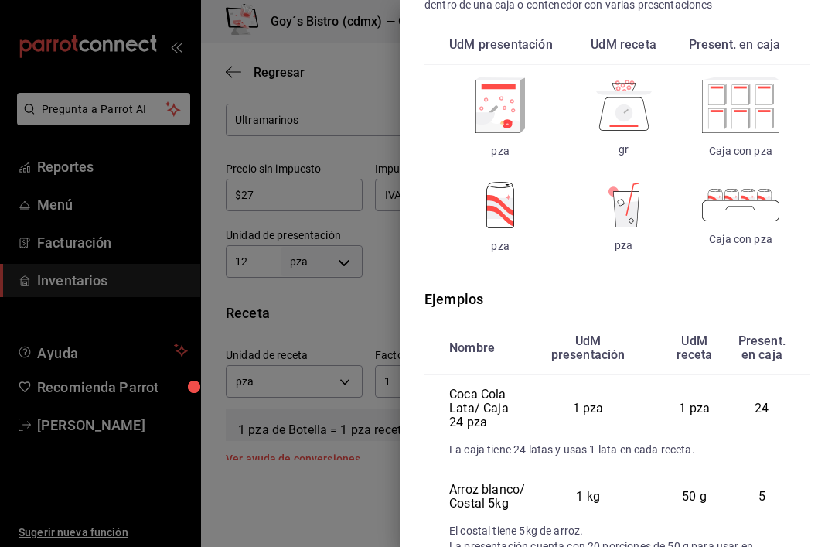
scroll to position [134, 0]
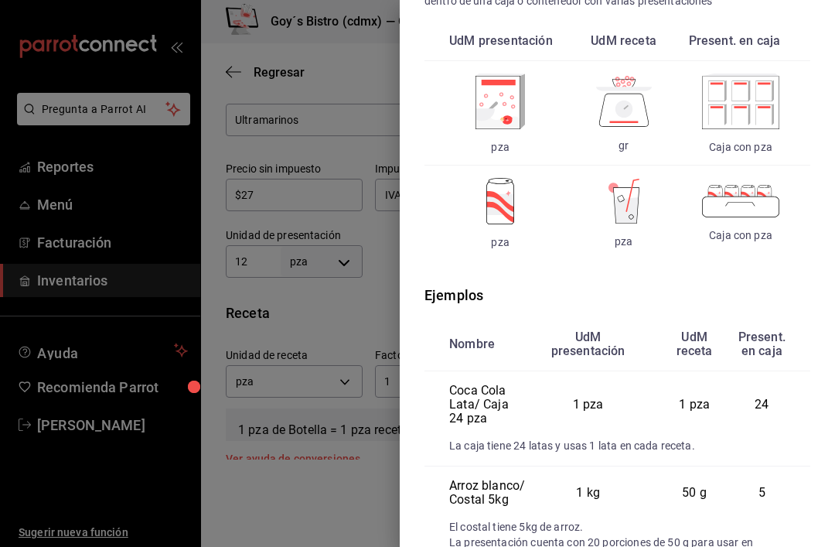
click at [356, 301] on div at bounding box center [417, 273] width 835 height 547
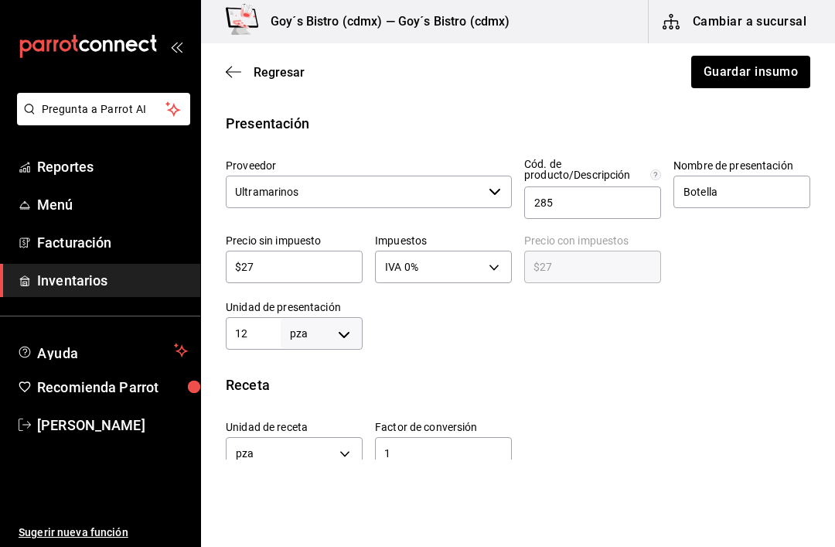
scroll to position [309, 0]
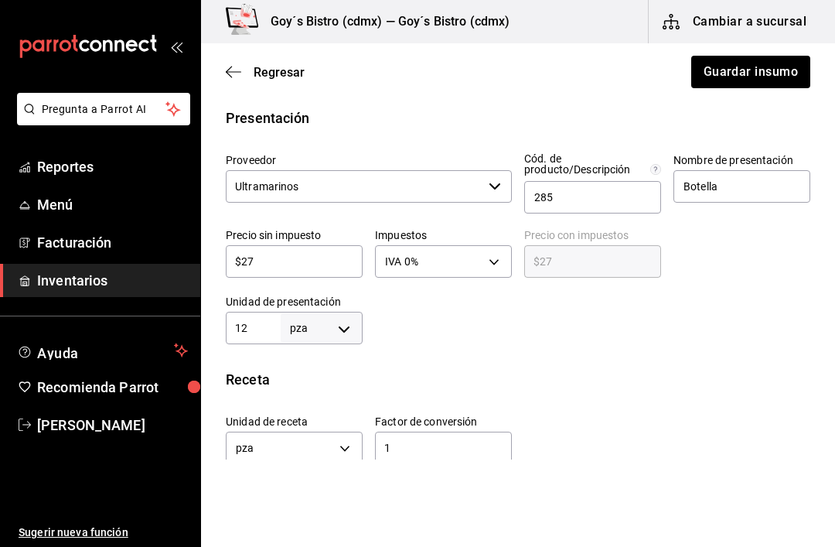
click at [268, 322] on input "12" at bounding box center [253, 328] width 55 height 19
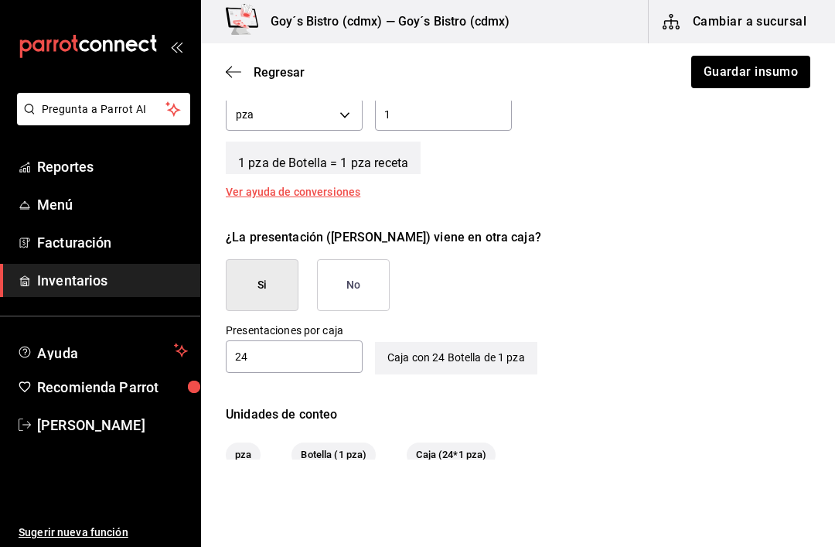
scroll to position [636, 0]
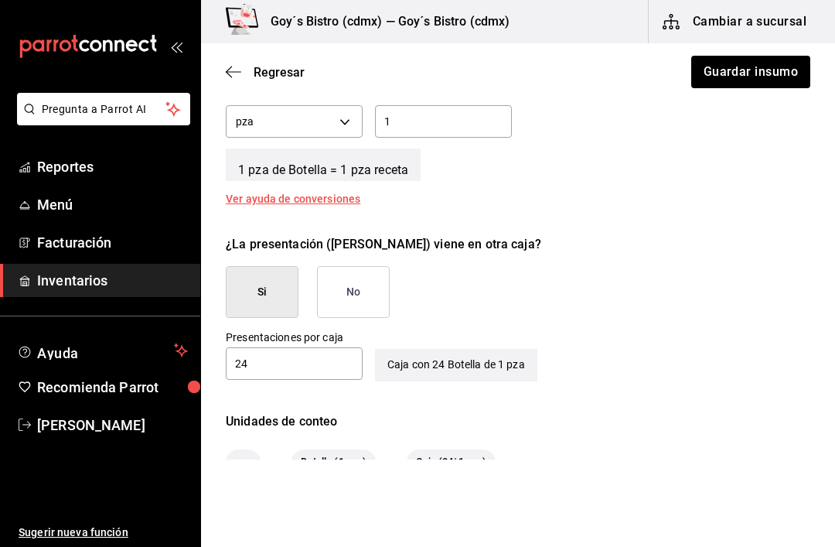
type input "1"
click at [777, 70] on button "Guardar insumo" at bounding box center [750, 72] width 121 height 32
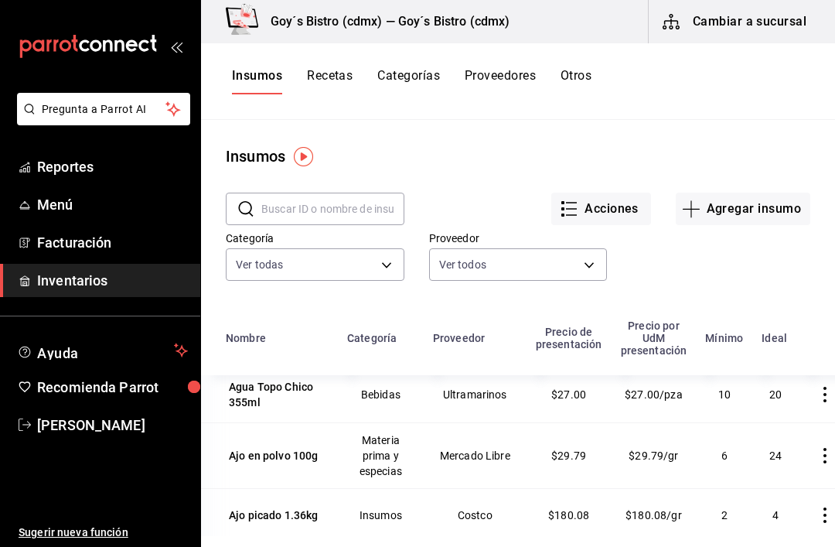
scroll to position [339, 0]
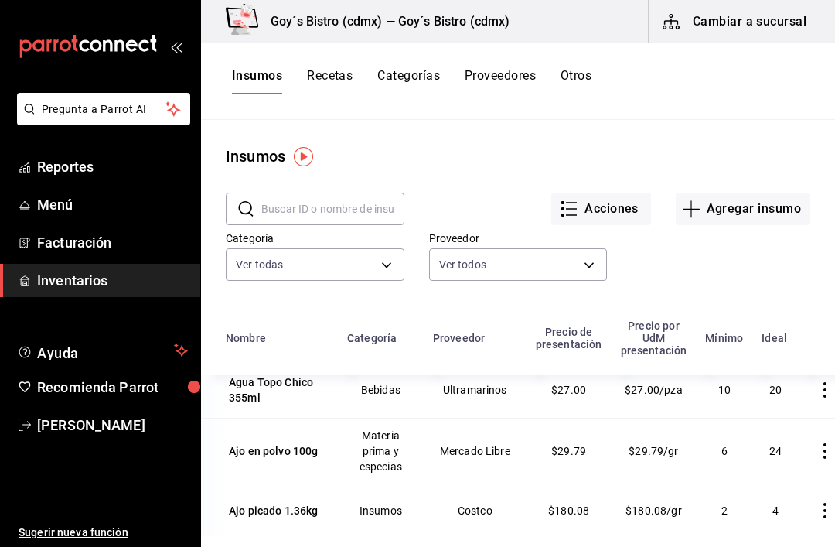
click at [281, 449] on div "Ajo en polvo 100g" at bounding box center [274, 450] width 90 height 15
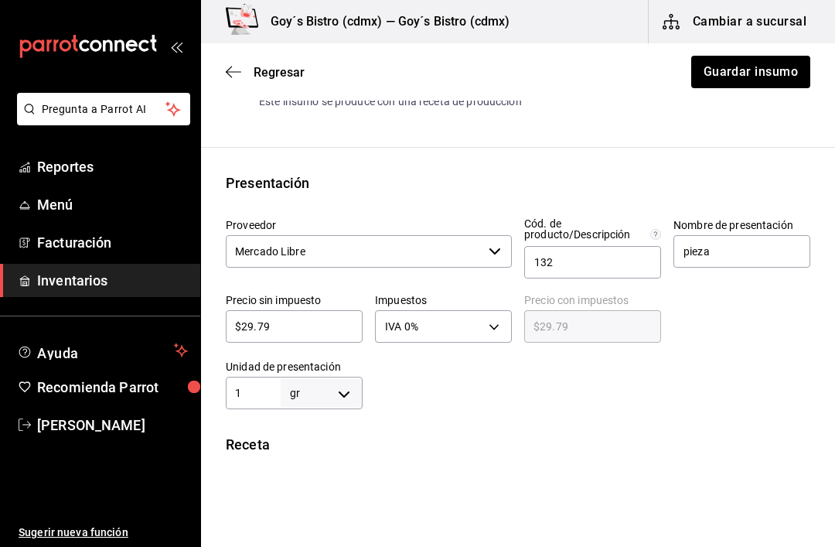
scroll to position [248, 0]
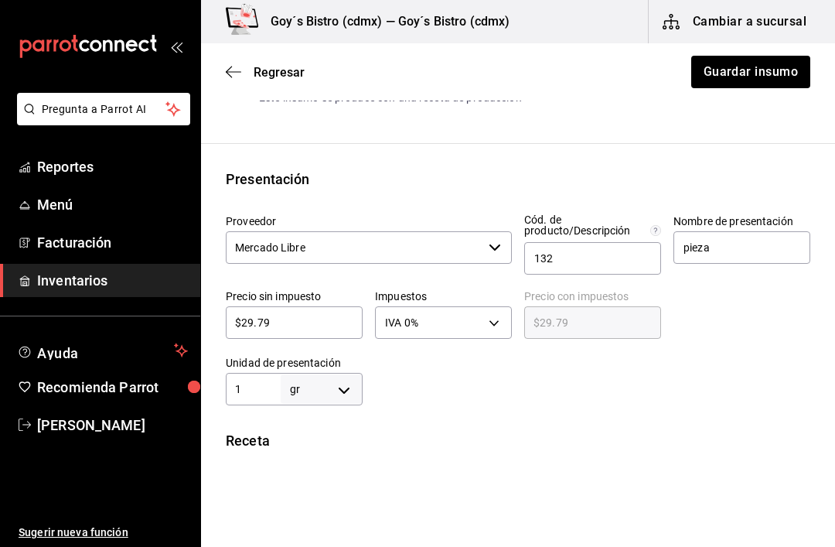
click at [344, 390] on body "Pregunta a Parrot AI Reportes Menú Facturación Inventarios Ayuda Recomienda Par…" at bounding box center [417, 229] width 835 height 459
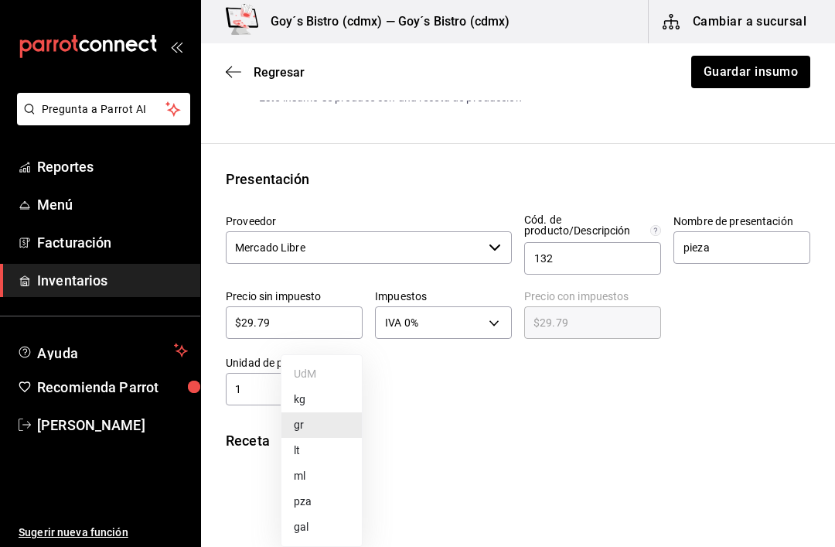
click at [321, 387] on li "kg" at bounding box center [321, 400] width 80 height 26
type input "KILOGRAM"
type input "1"
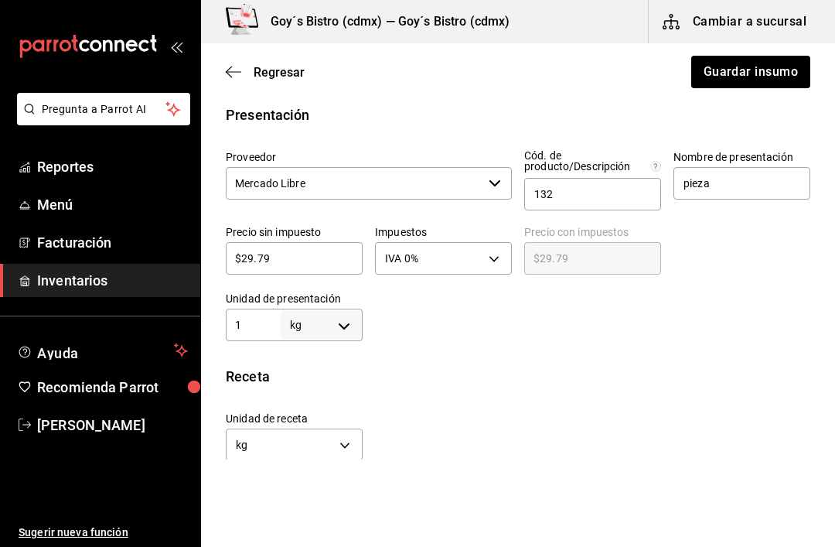
scroll to position [318, 0]
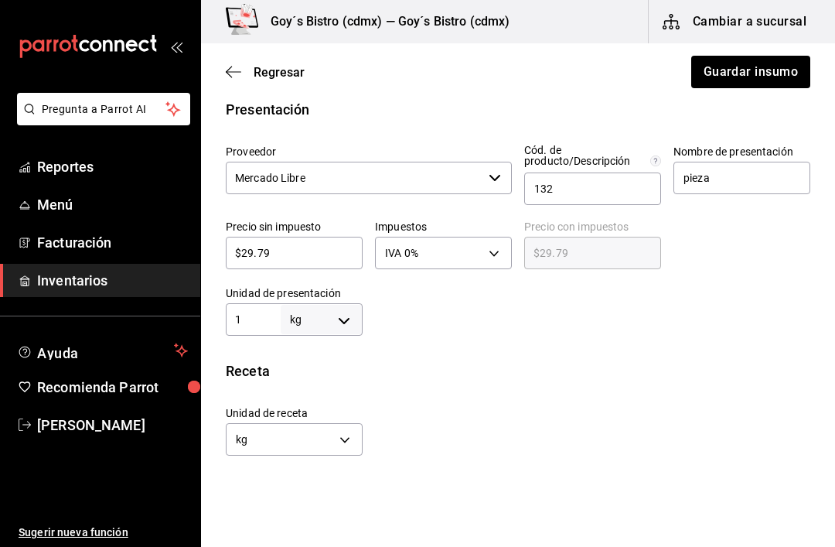
click at [346, 439] on body "Pregunta a Parrot AI Reportes Menú Facturación Inventarios Ayuda Recomienda Par…" at bounding box center [417, 229] width 835 height 459
click at [286, 500] on li "gr" at bounding box center [294, 502] width 135 height 26
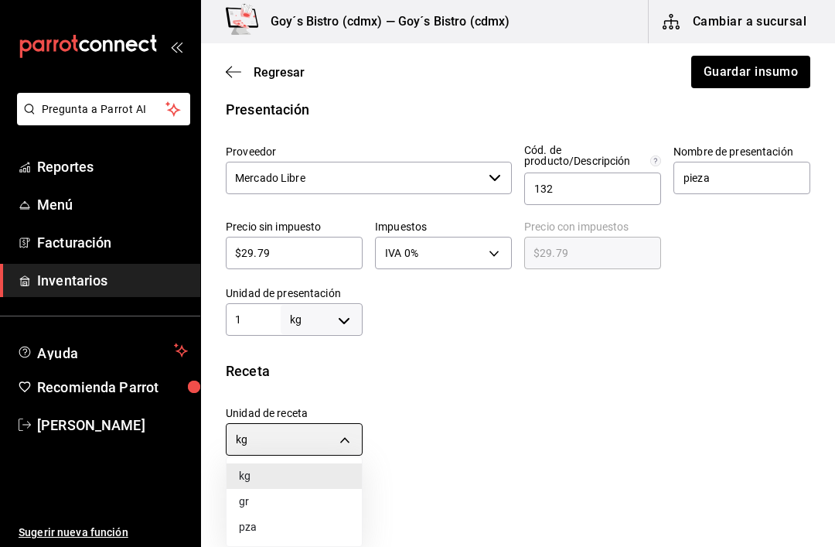
type input "GRAM"
type input "1,000"
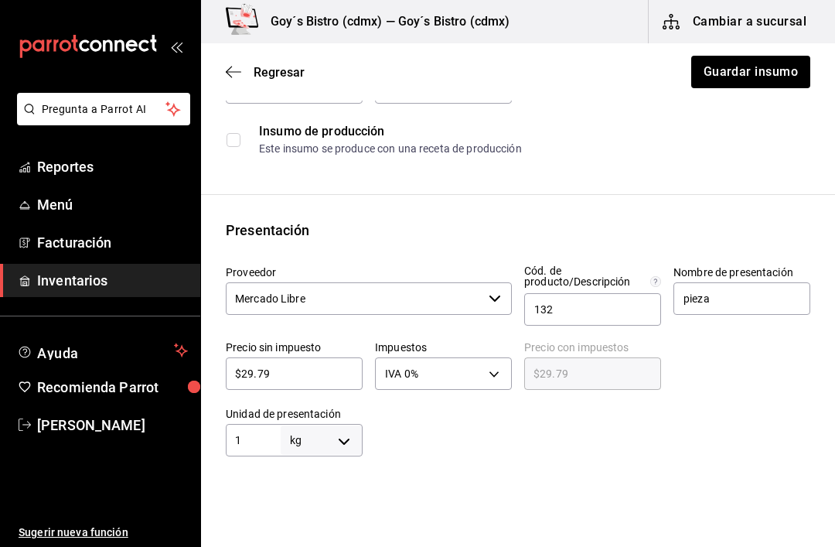
scroll to position [196, 0]
click at [259, 445] on input "1" at bounding box center [253, 441] width 55 height 19
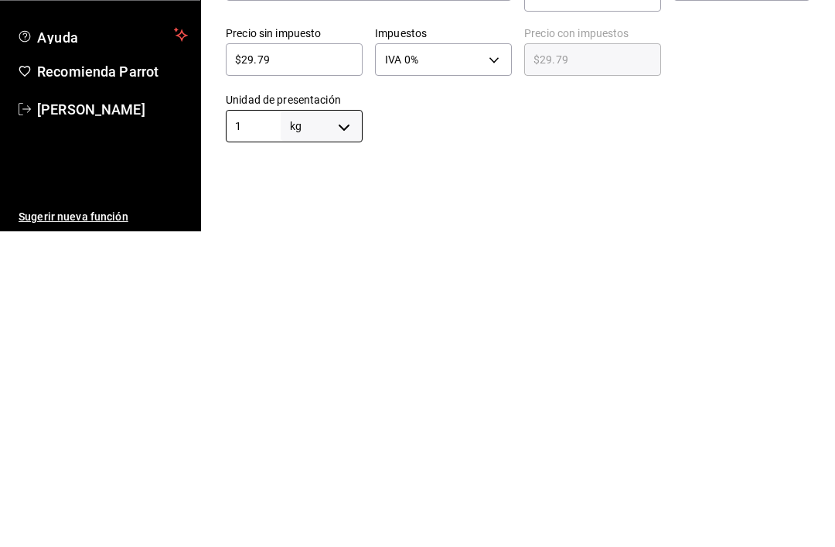
click at [670, 162] on div "Insumo IN-1746231351458 Nombre Ajo en polvo 100g Categoría de inventario Materi…" at bounding box center [518, 390] width 634 height 921
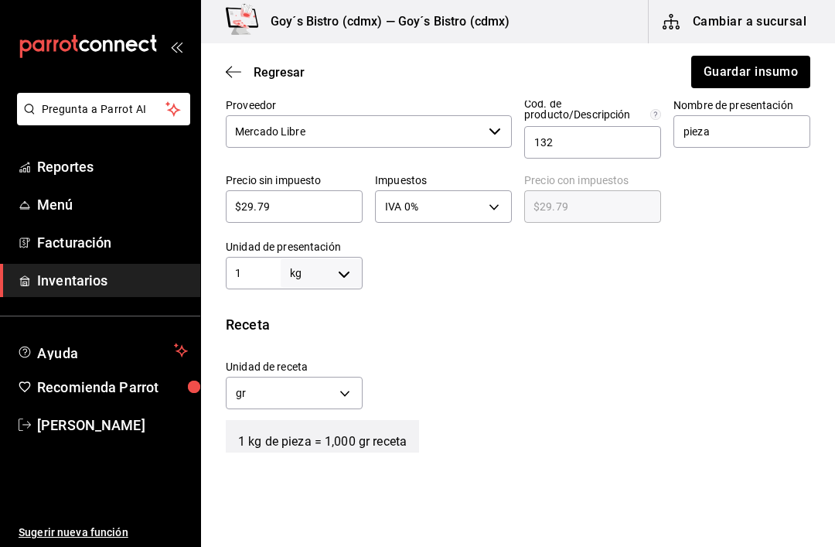
scroll to position [347, 0]
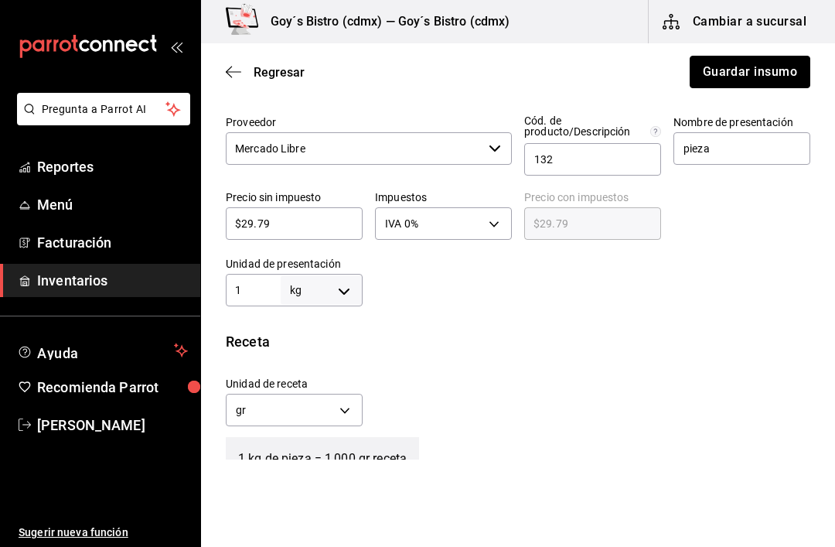
click at [755, 79] on button "Guardar insumo" at bounding box center [750, 72] width 121 height 32
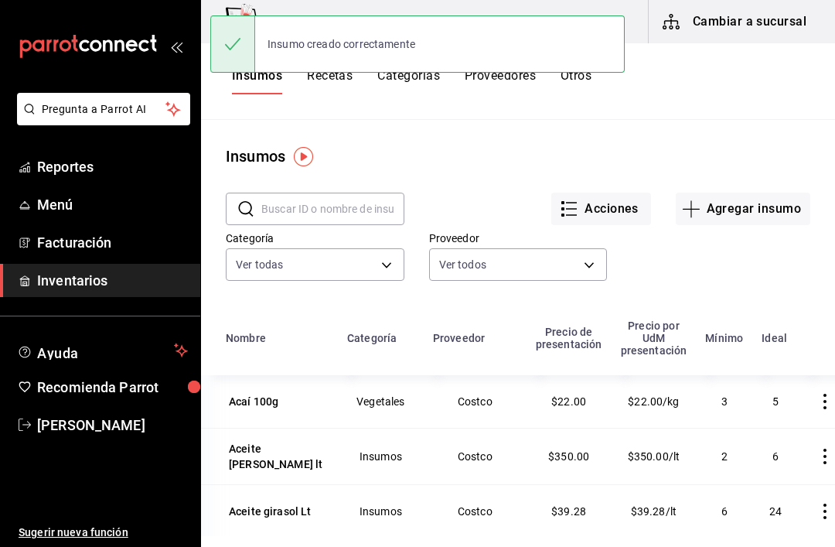
click at [768, 26] on button "Cambiar a sucursal" at bounding box center [736, 21] width 174 height 43
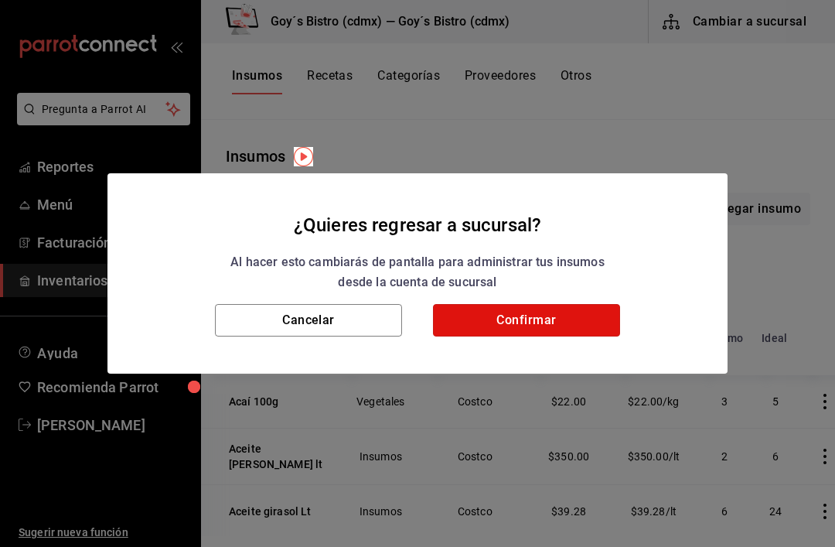
click at [555, 320] on button "Confirmar" at bounding box center [526, 320] width 187 height 32
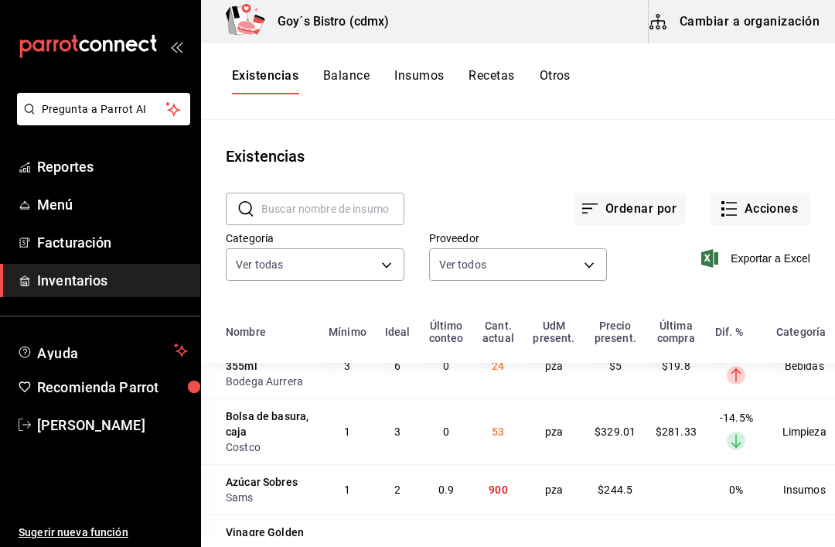
scroll to position [1531, -1]
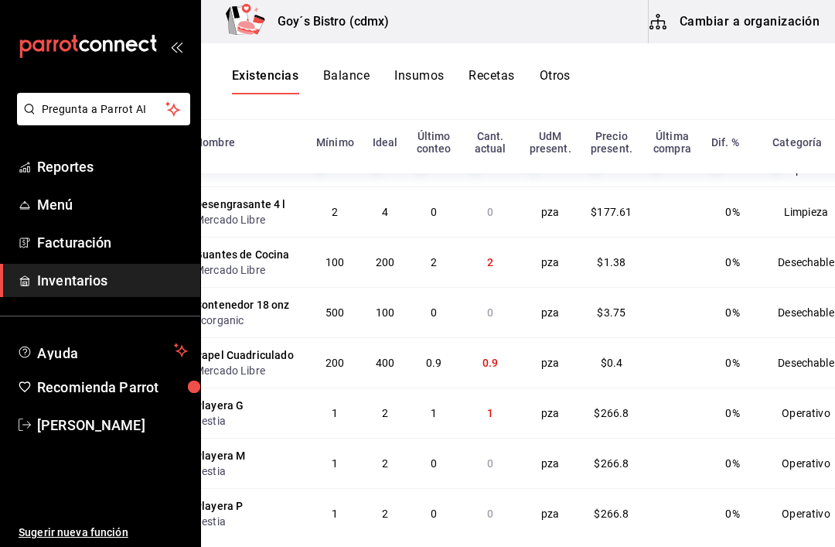
scroll to position [2503, 31]
